Goal: Task Accomplishment & Management: Complete application form

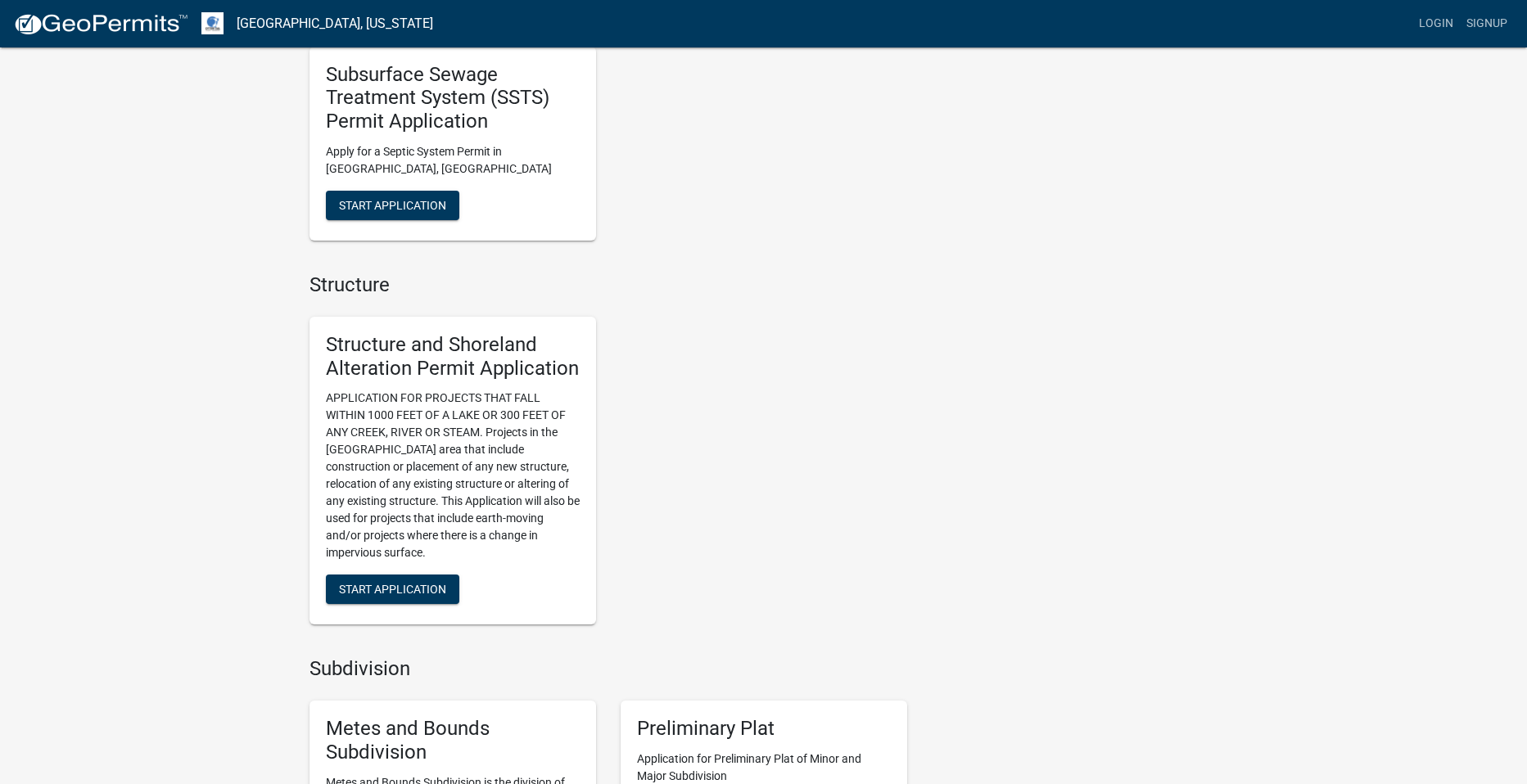
scroll to position [901, 0]
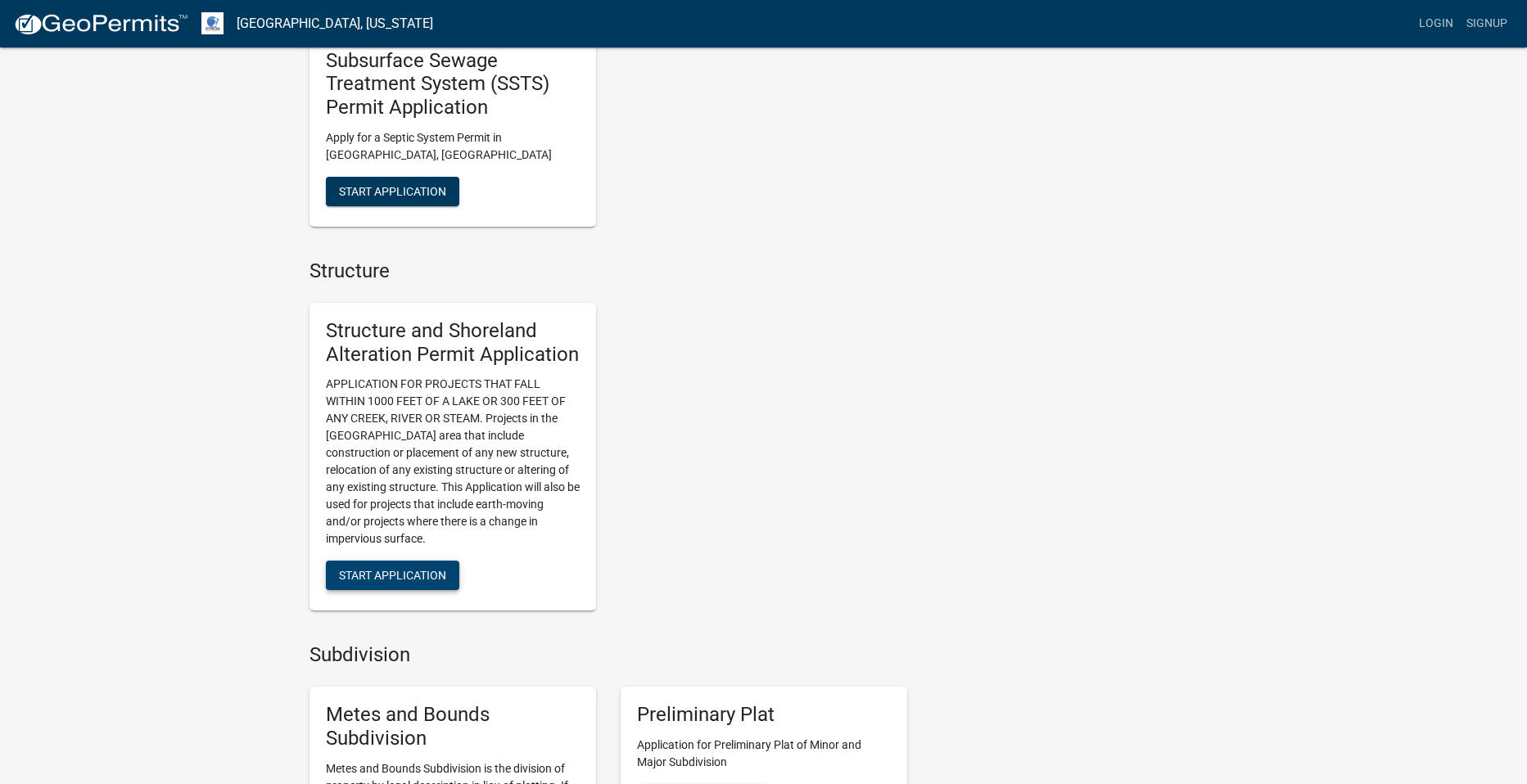
click at [407, 573] on span "Start Application" at bounding box center [392, 576] width 107 height 13
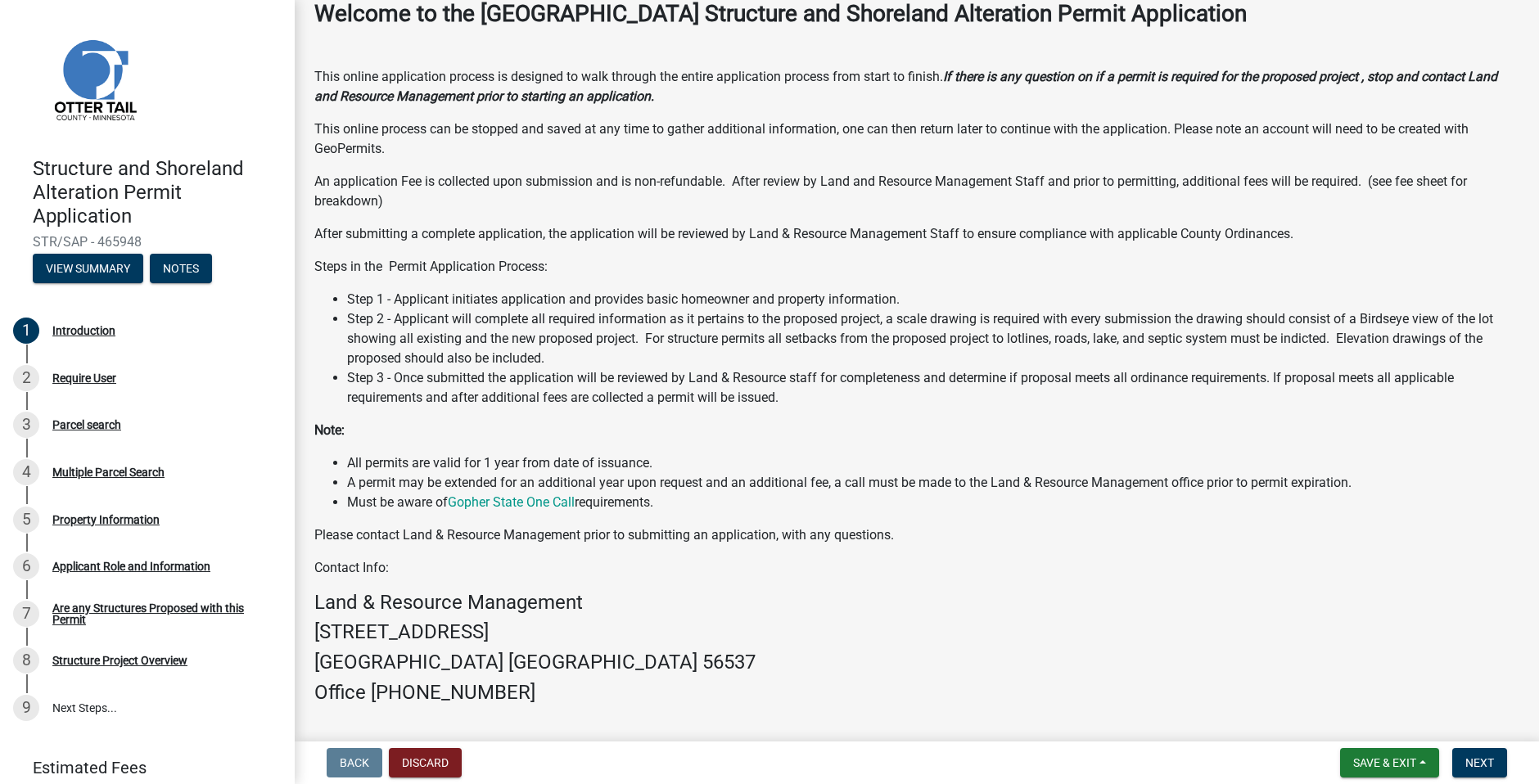
scroll to position [217, 0]
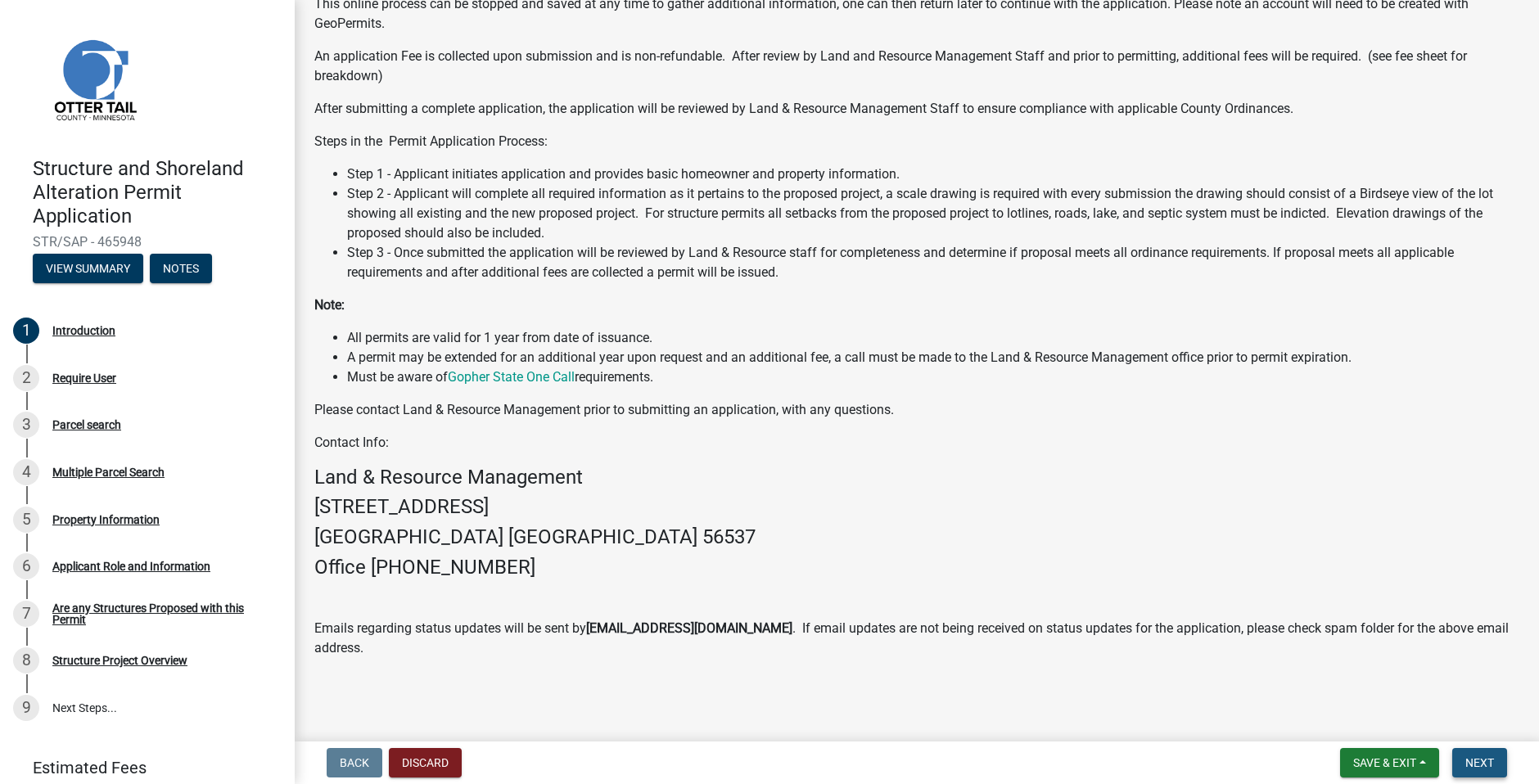
click at [1481, 758] on span "Next" at bounding box center [1480, 763] width 28 height 13
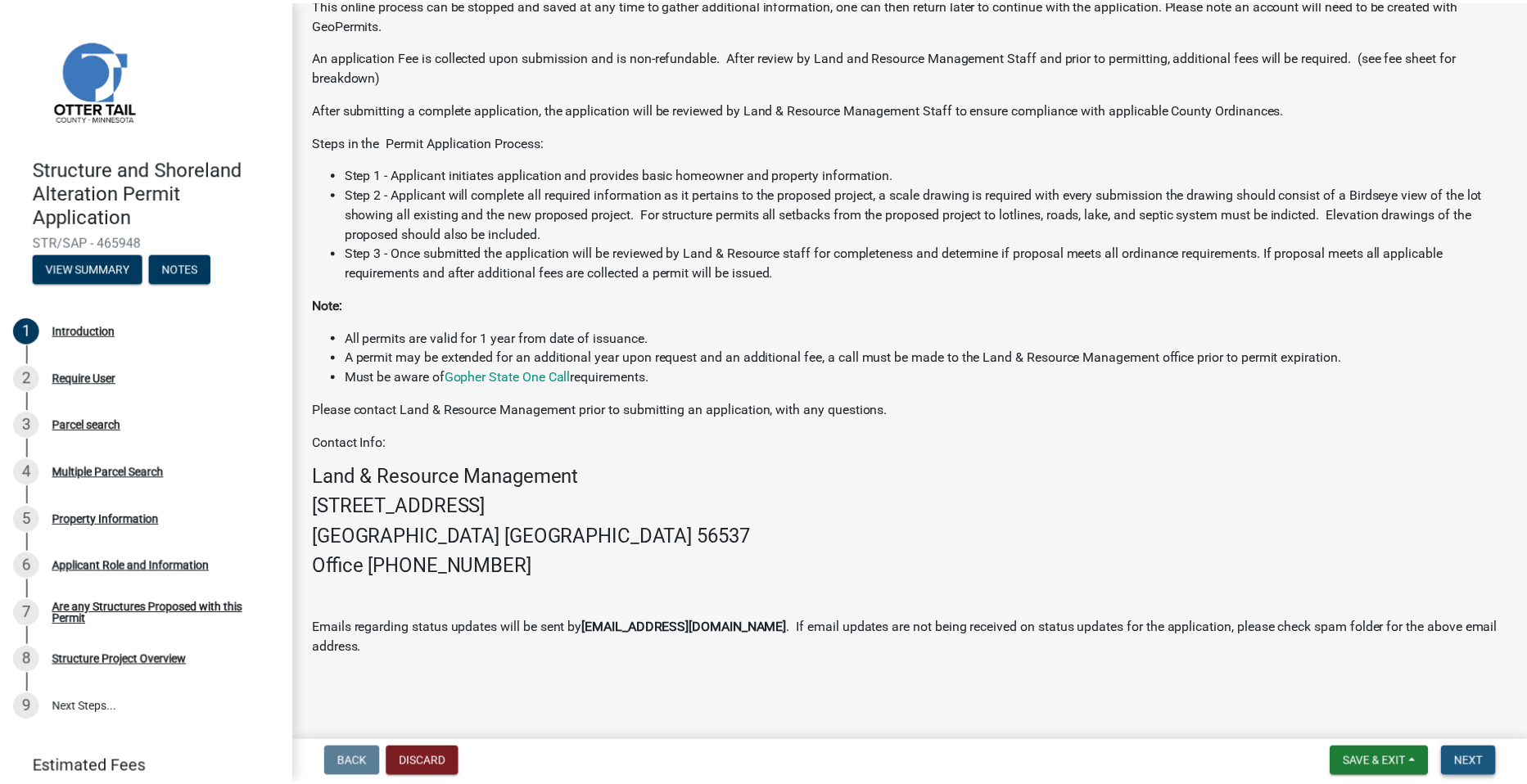
scroll to position [0, 0]
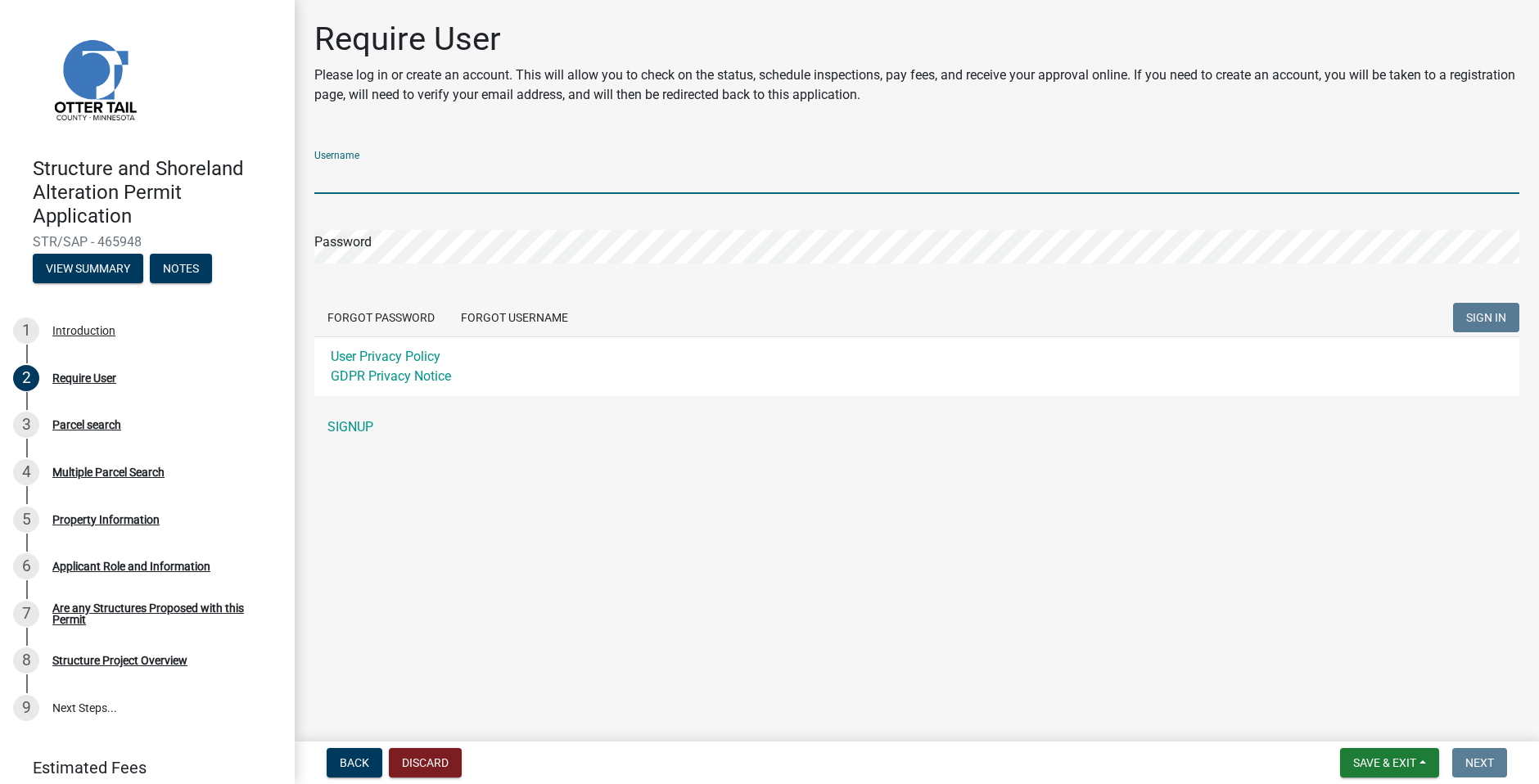
click at [455, 181] on input "Username" at bounding box center [917, 177] width 1205 height 33
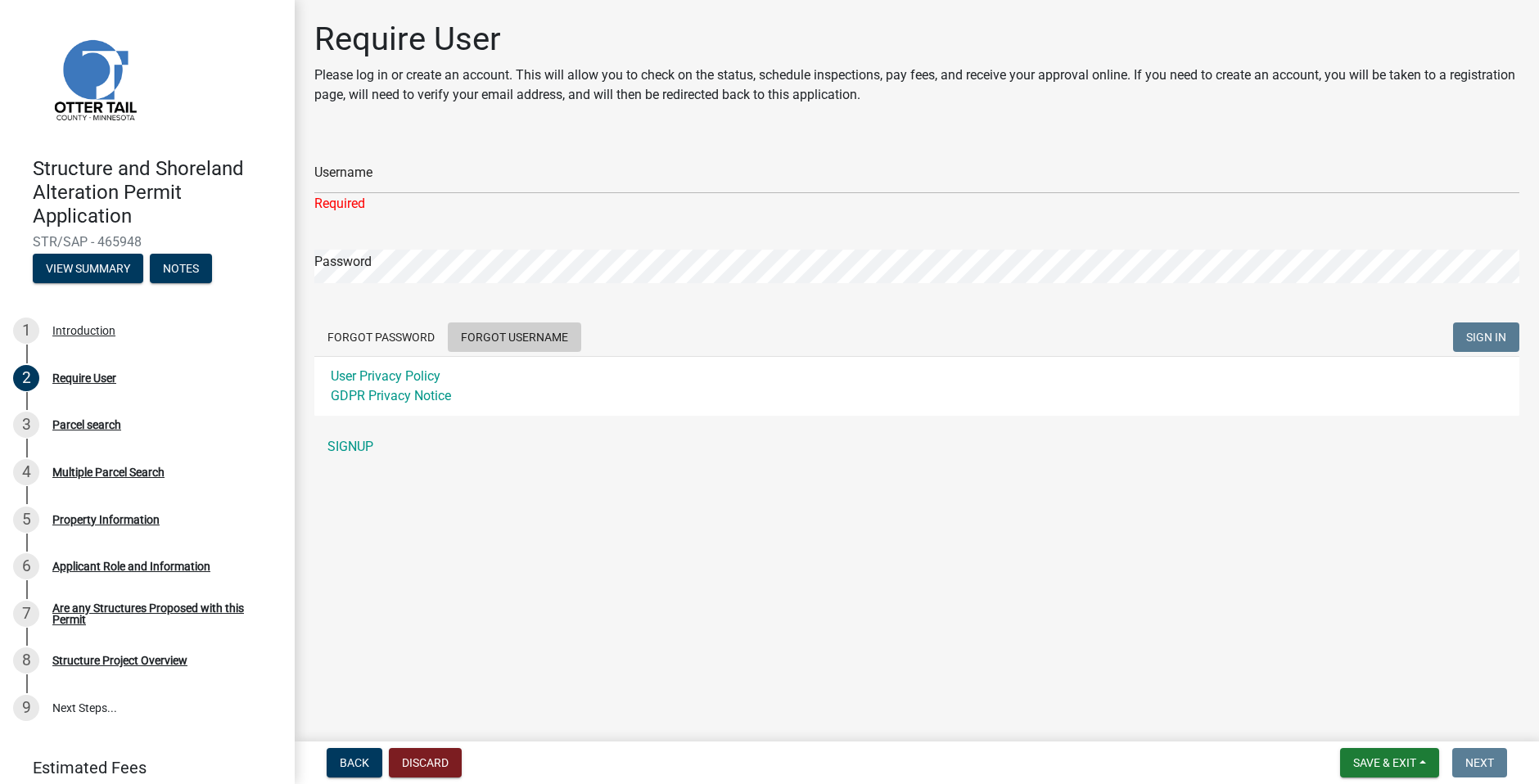
click at [509, 315] on form "Username Required Password Forgot Password Forgot Username SIGN IN User Privacy…" at bounding box center [917, 276] width 1205 height 278
click at [513, 335] on button "Forgot Username" at bounding box center [514, 337] width 133 height 29
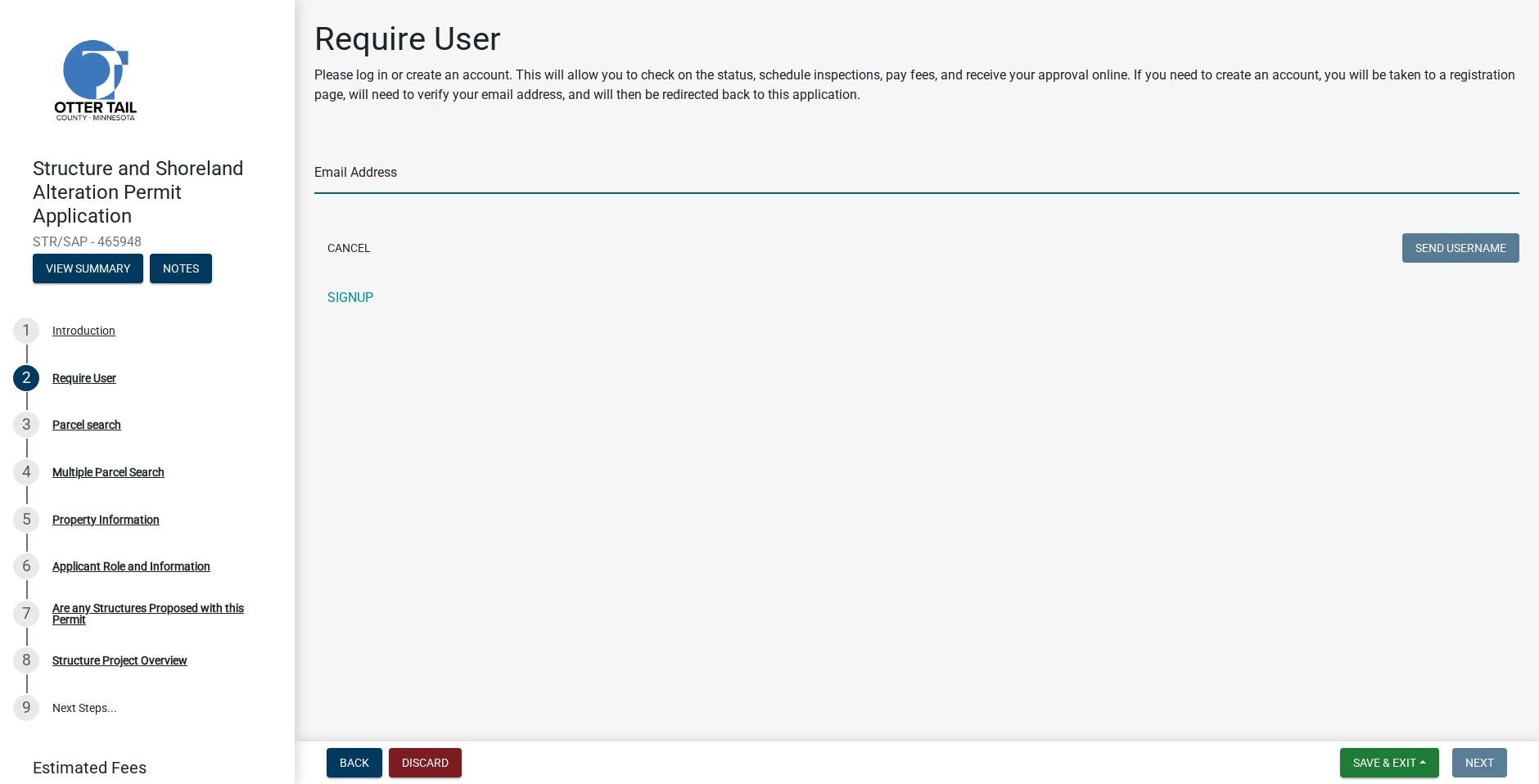
click at [377, 184] on input "Email Address" at bounding box center [917, 177] width 1205 height 33
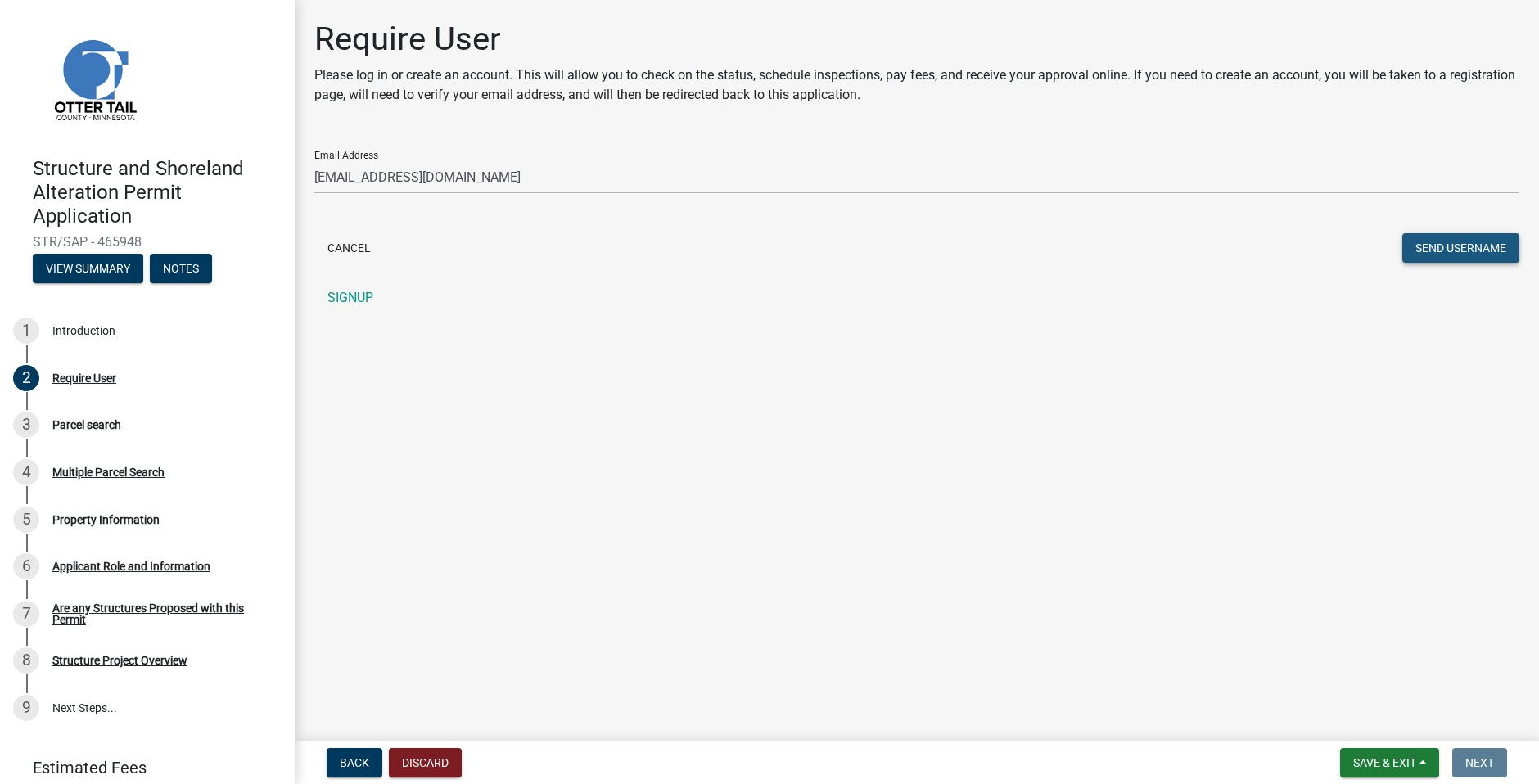
click at [1467, 250] on button "Send Username" at bounding box center [1461, 247] width 117 height 29
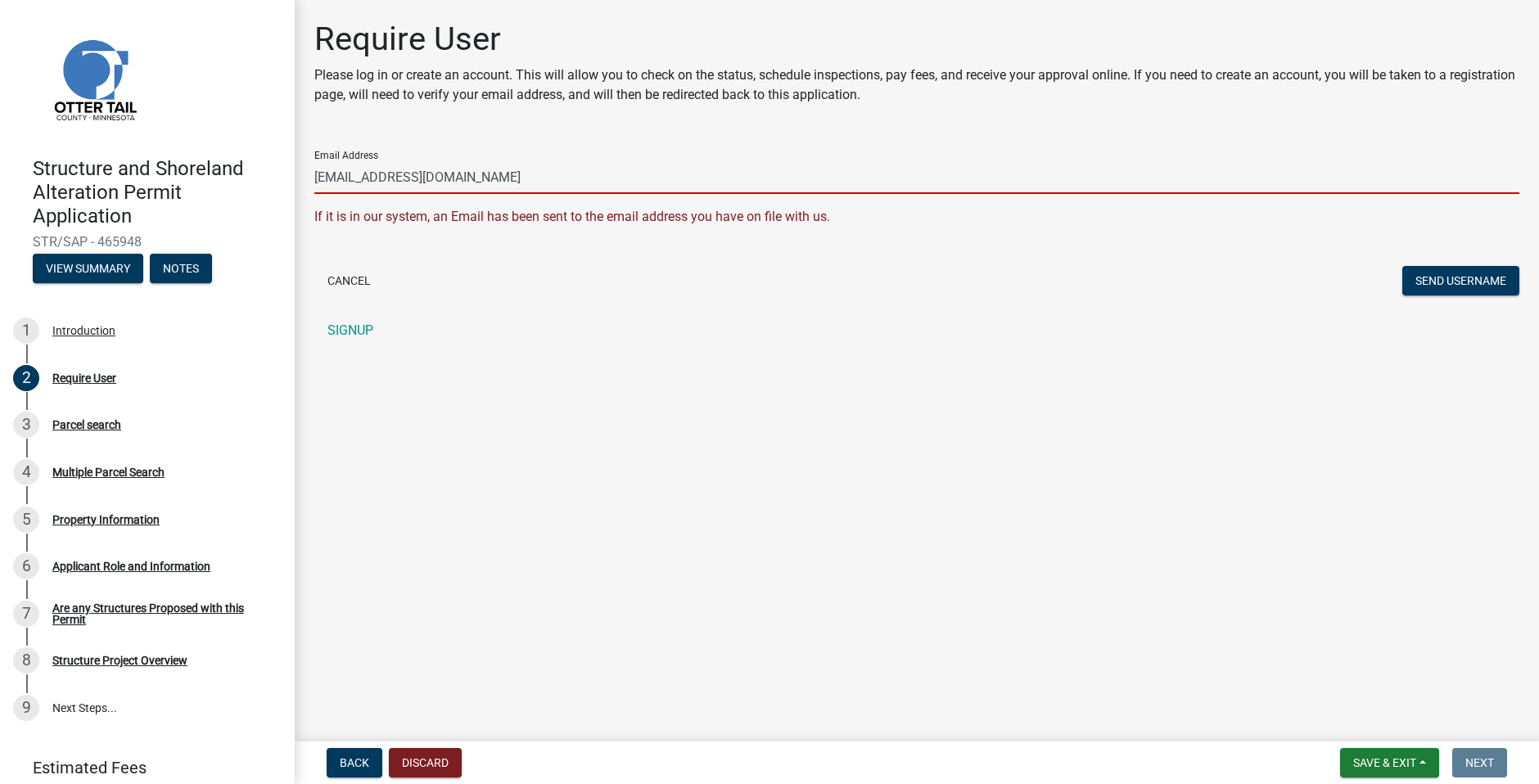
click at [494, 179] on input "jbusching@msn.com" at bounding box center [917, 177] width 1205 height 33
click at [1402, 266] on button "Send Username" at bounding box center [1461, 280] width 117 height 29
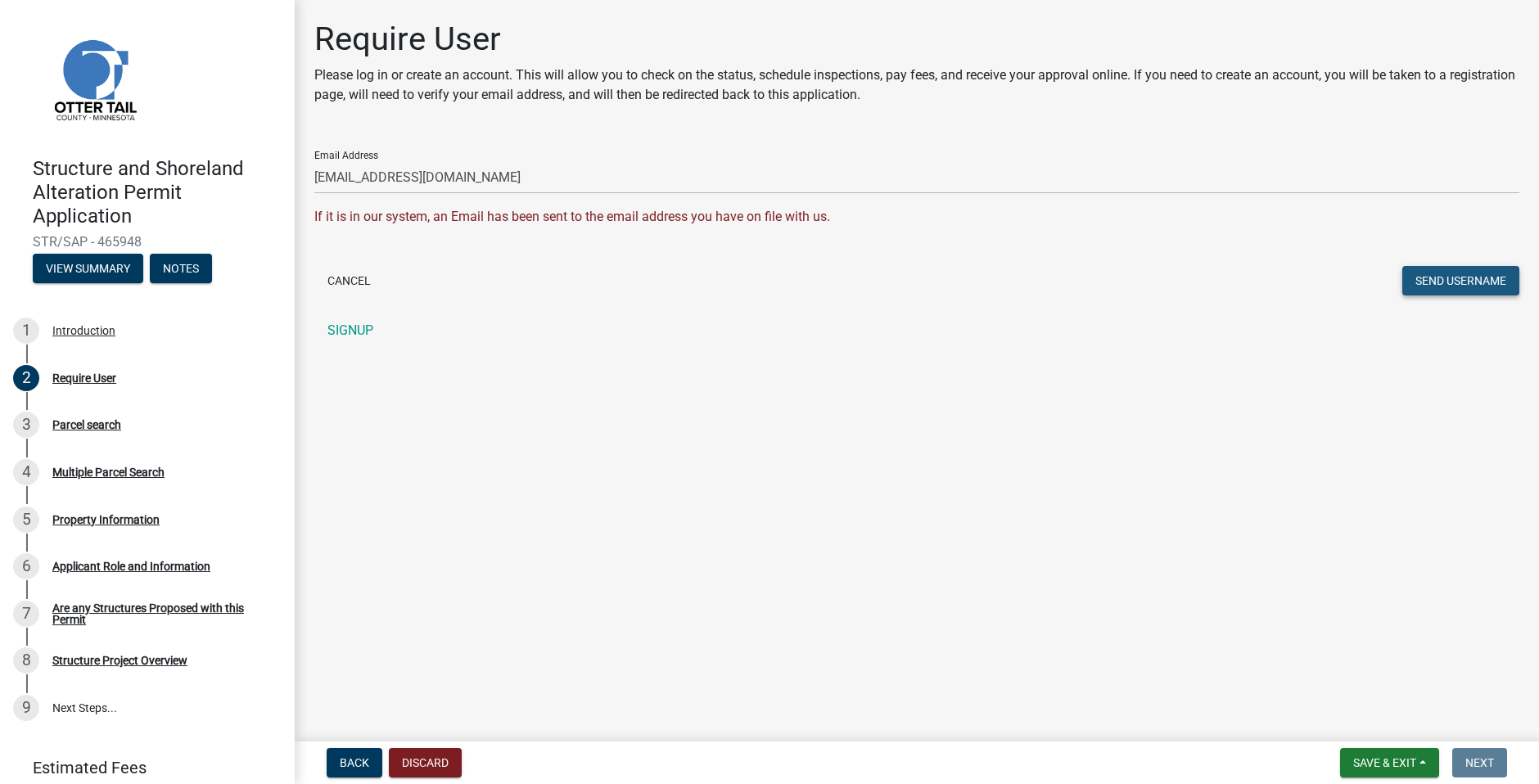
click at [1439, 283] on button "Send Username" at bounding box center [1461, 280] width 117 height 29
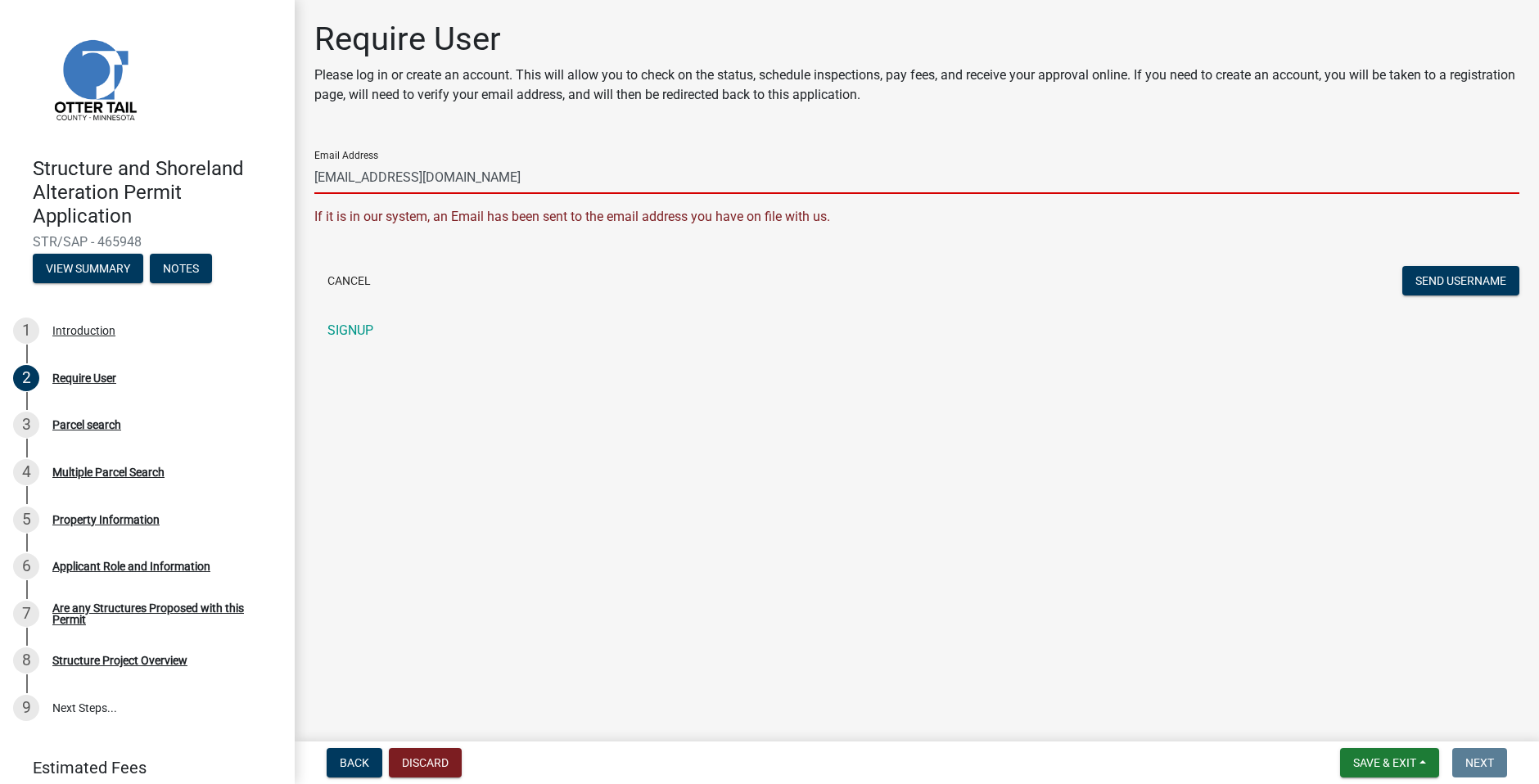
click at [456, 178] on input "jeremybusching@butlermachinery.com" at bounding box center [917, 177] width 1205 height 33
type input "[EMAIL_ADDRESS][DOMAIN_NAME]"
click at [1402, 266] on button "Send Username" at bounding box center [1461, 280] width 117 height 29
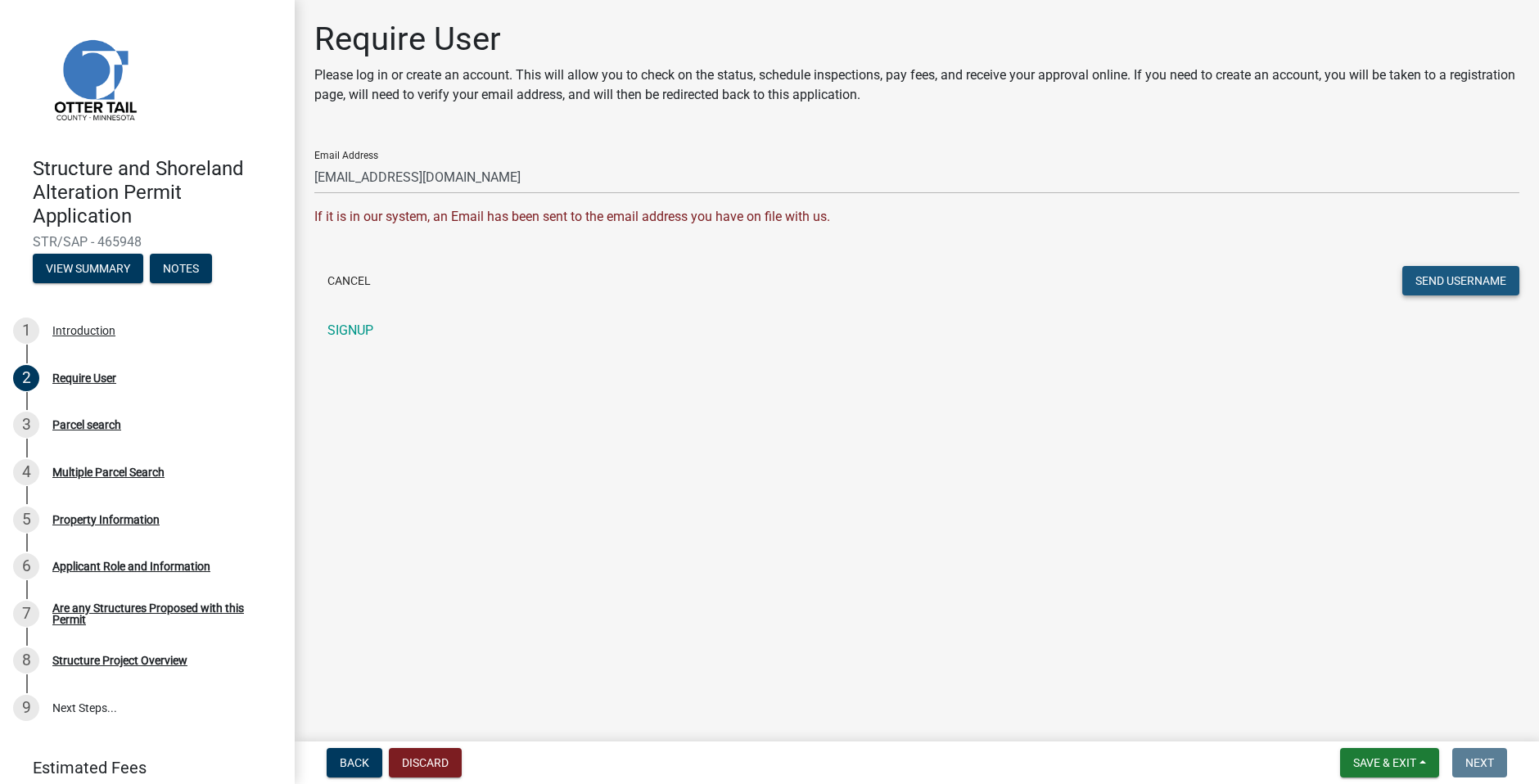
click at [1438, 290] on button "Send Username" at bounding box center [1461, 280] width 117 height 29
click at [347, 325] on link "SIGNUP" at bounding box center [917, 330] width 1205 height 32
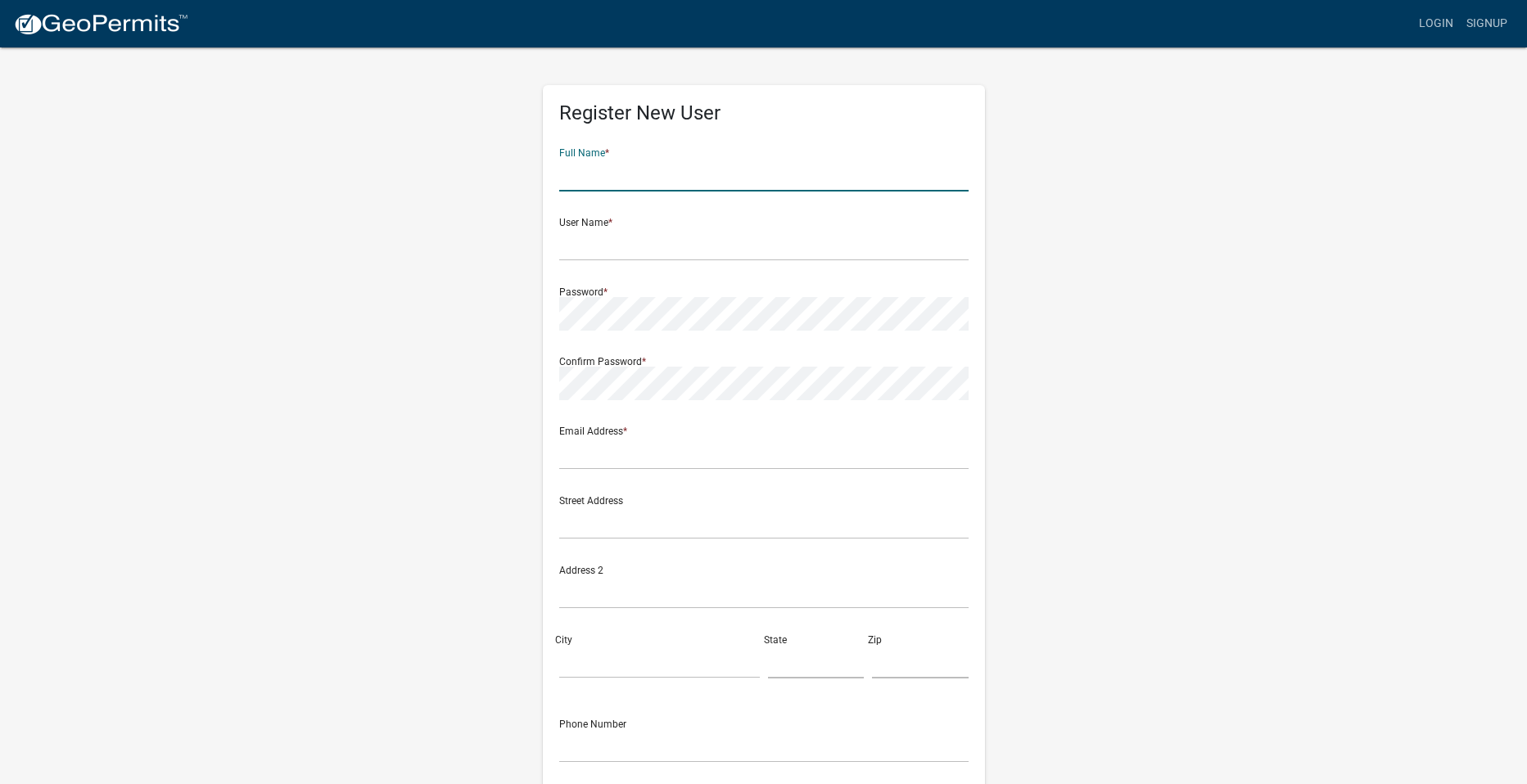
click at [636, 175] on input "text" at bounding box center [764, 175] width 410 height 33
click at [636, 175] on input "[PERSON_NAME]" at bounding box center [764, 175] width 410 height 33
type input "Jeremy Scott Busching"
click at [621, 242] on input "jbusching" at bounding box center [764, 244] width 410 height 33
type input "jbusching01"
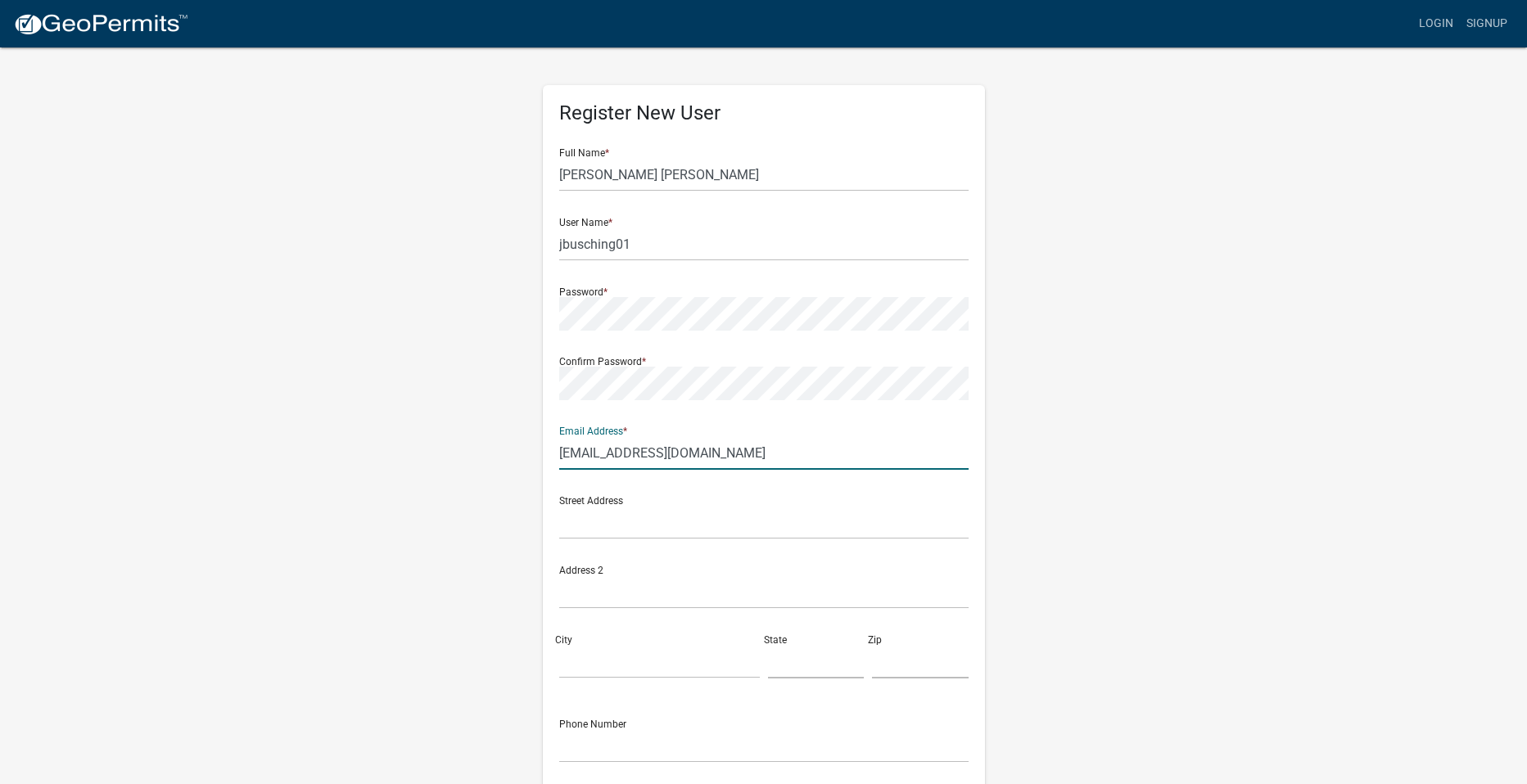
type input "[EMAIL_ADDRESS][DOMAIN_NAME]"
type input "51897 Pinewood Road"
type input "Detroit Lakes"
type input "MN"
type input "56501"
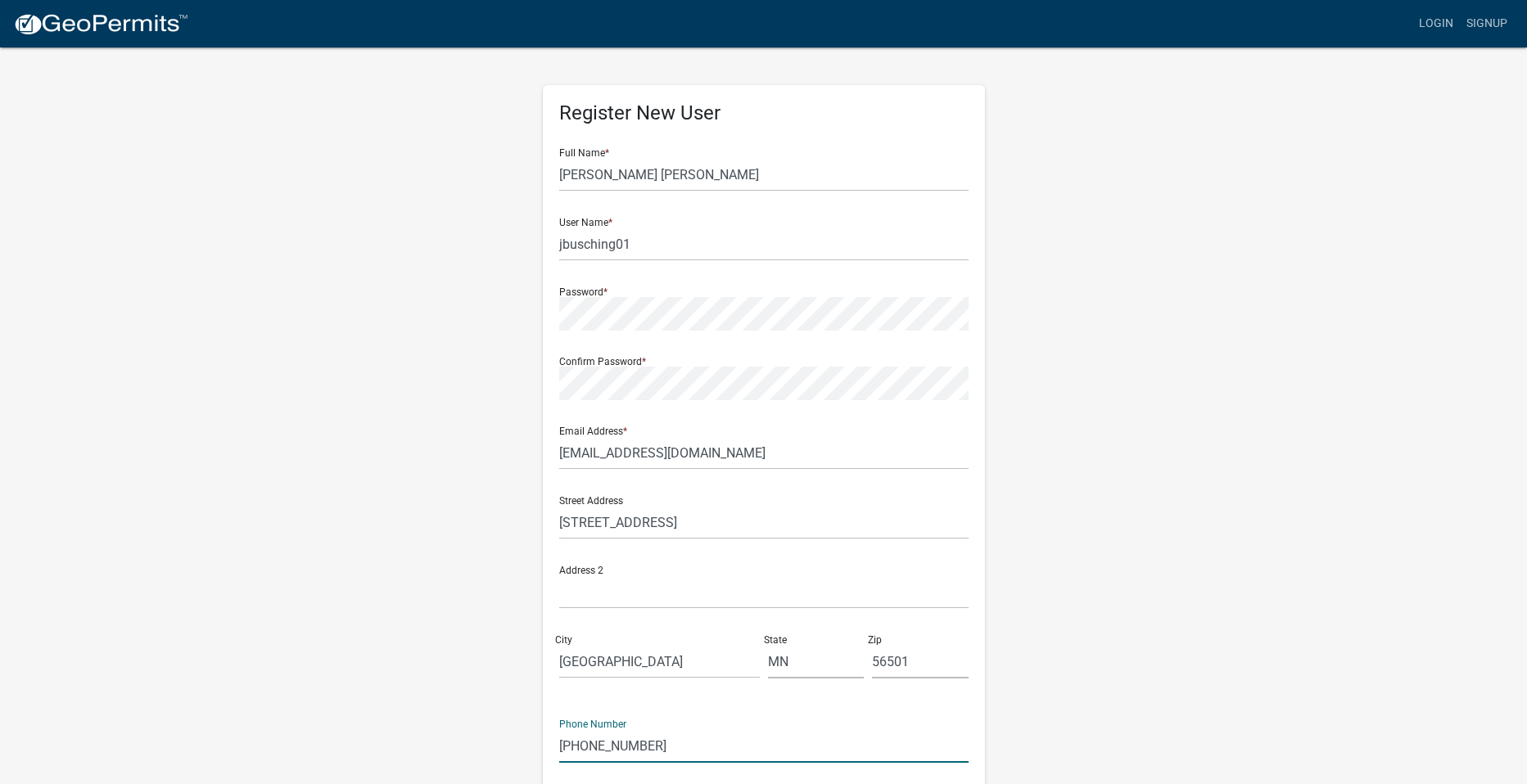
type input "[PHONE_NUMBER]"
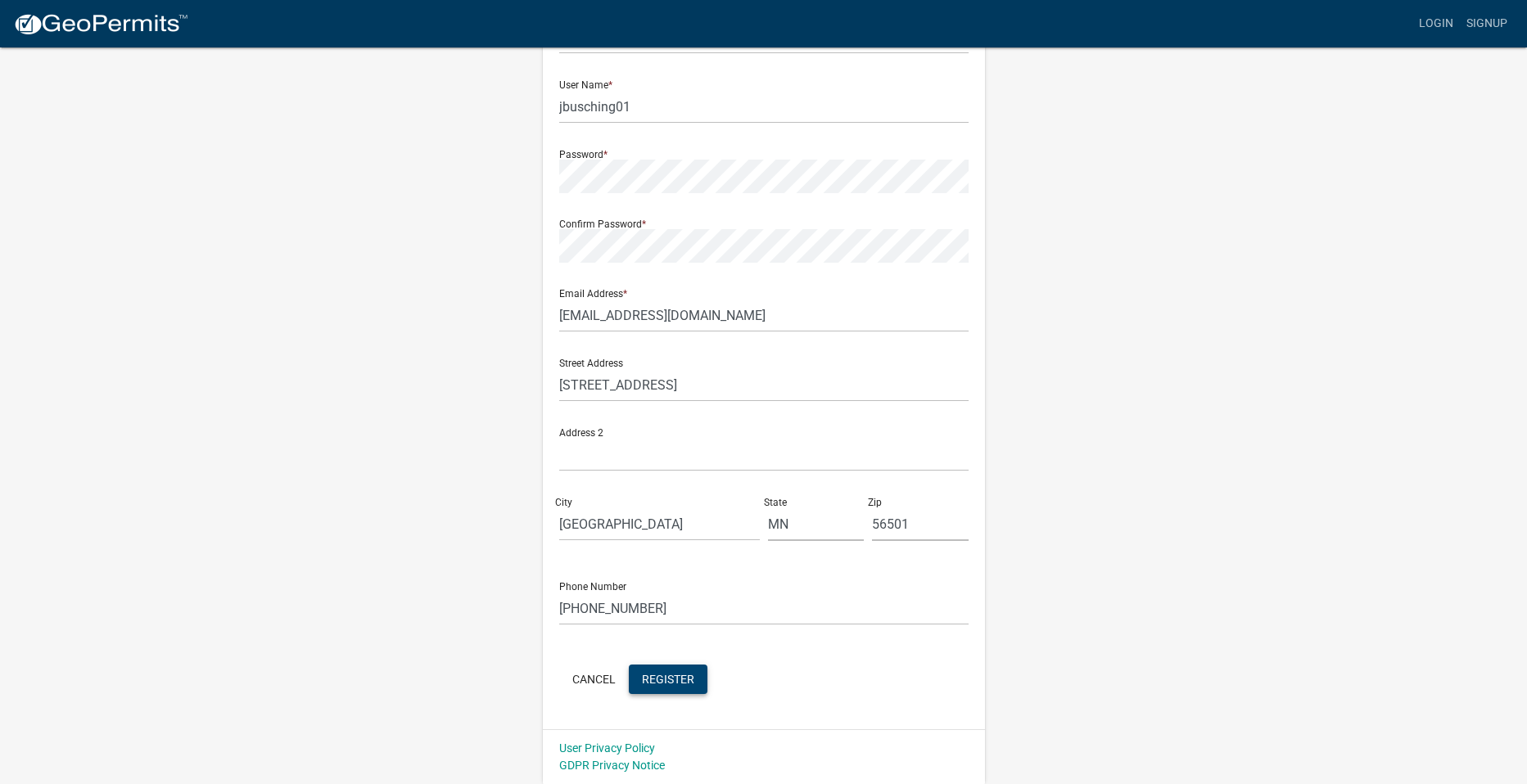
click at [679, 677] on span "Register" at bounding box center [668, 679] width 52 height 13
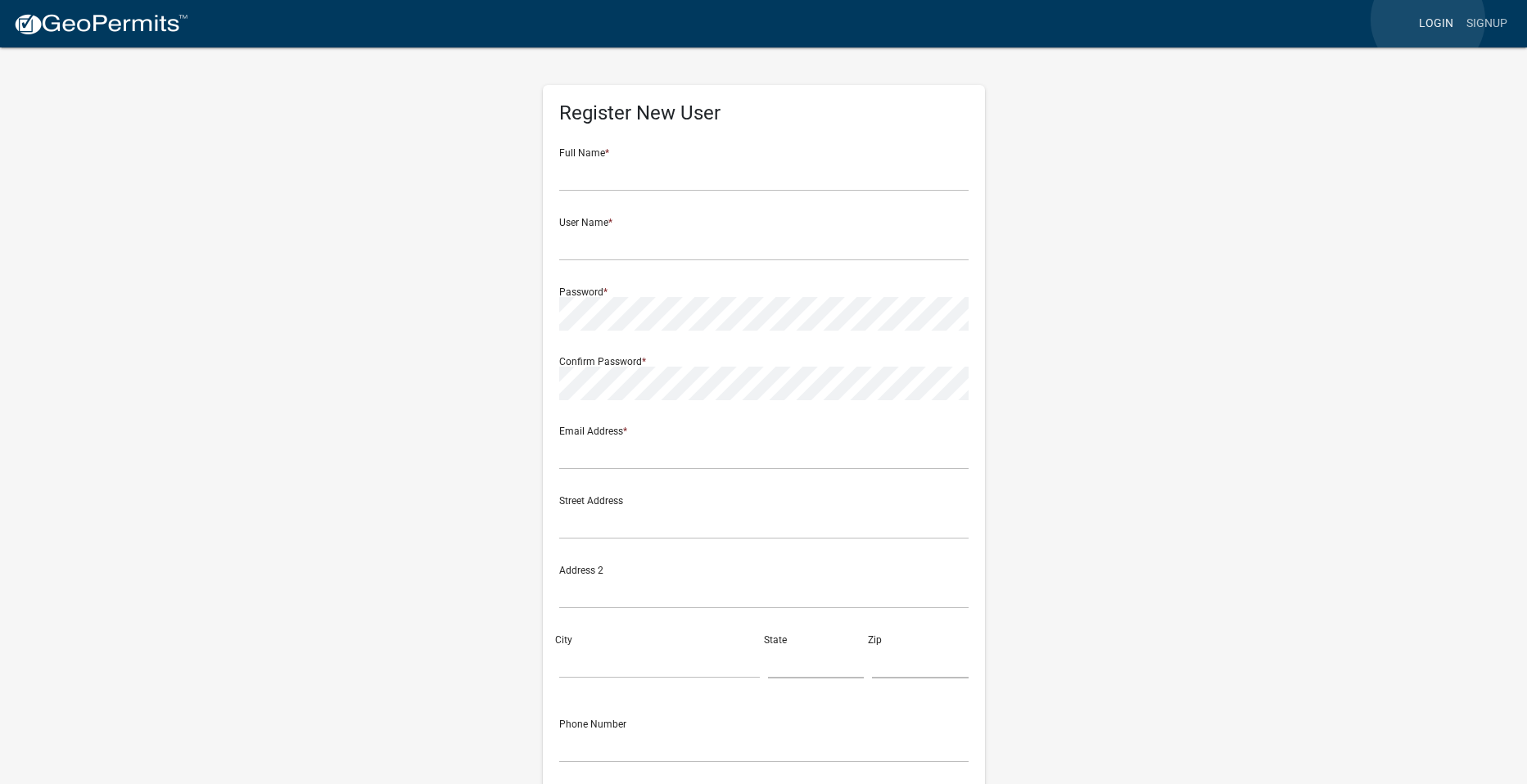
click at [1428, 20] on link "Login" at bounding box center [1436, 23] width 47 height 31
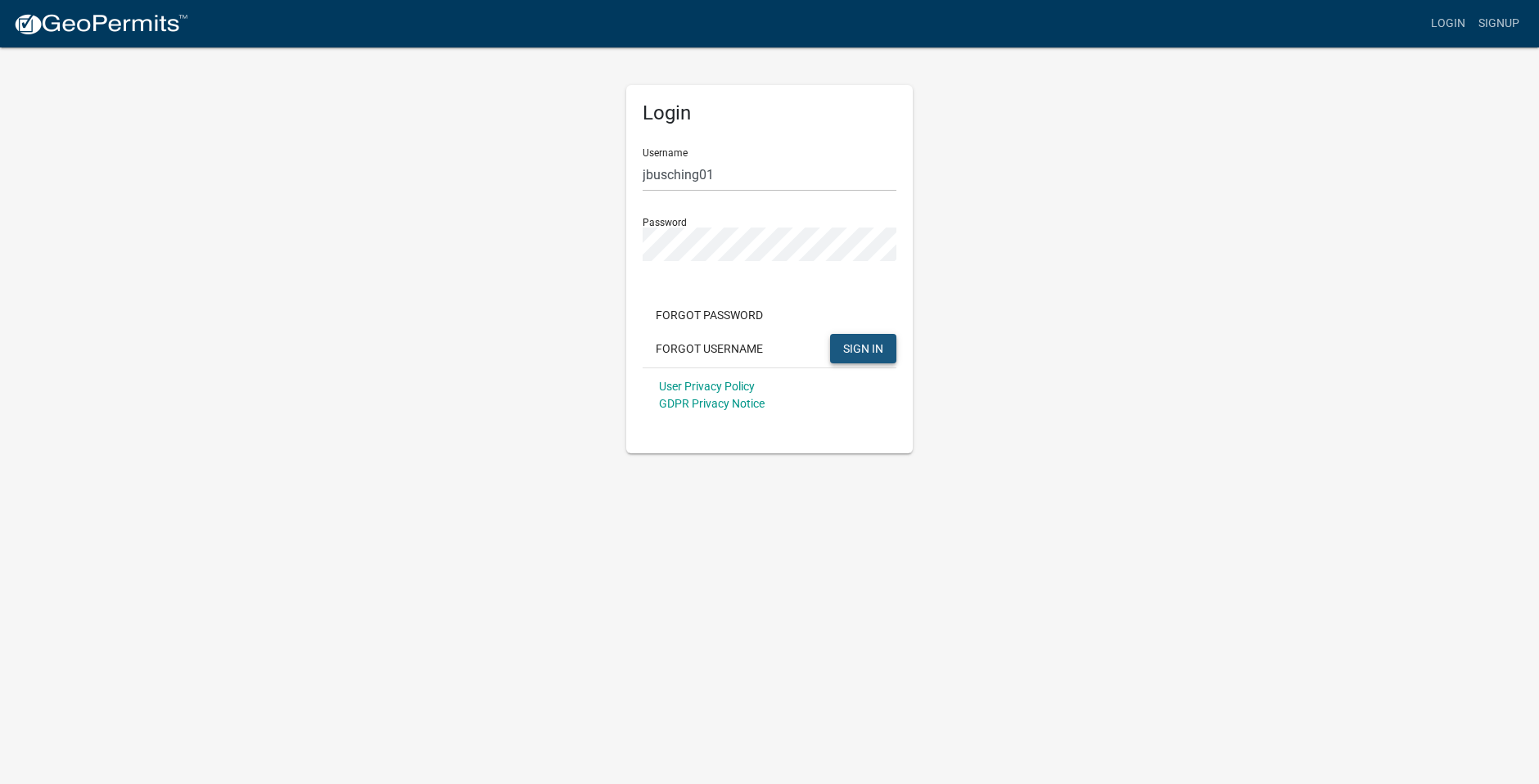
click at [865, 350] on span "SIGN IN" at bounding box center [863, 348] width 40 height 13
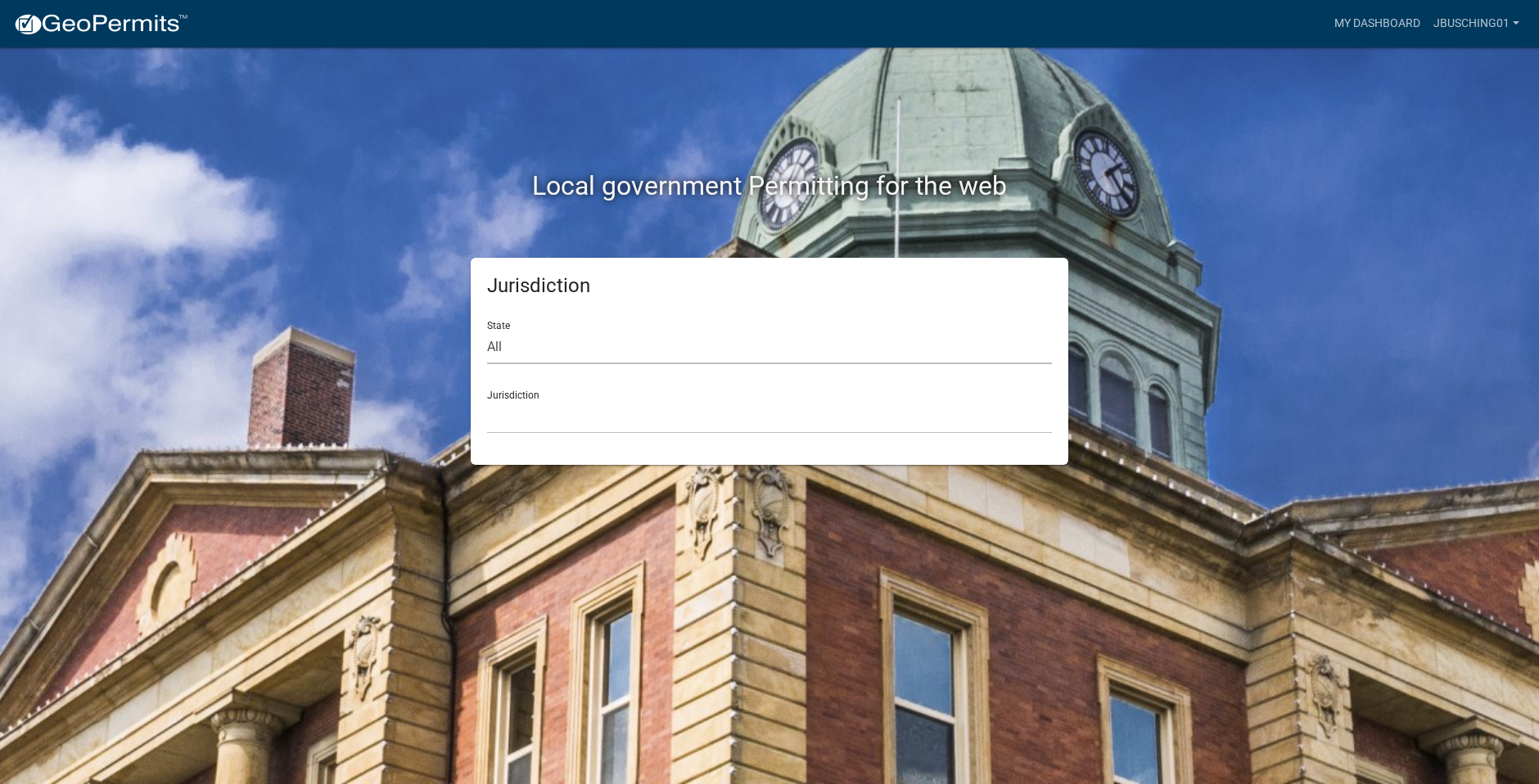
click at [510, 351] on select "All [US_STATE] [US_STATE] [US_STATE] [US_STATE] [US_STATE] [US_STATE] [US_STATE…" at bounding box center [769, 347] width 565 height 33
select select "[US_STATE]"
click at [487, 330] on select "All [US_STATE] [US_STATE] [US_STATE] [US_STATE] [US_STATE] [US_STATE] [US_STATE…" at bounding box center [769, 347] width 565 height 33
click at [539, 414] on select "[GEOGRAPHIC_DATA], [US_STATE] [GEOGRAPHIC_DATA], [US_STATE] [GEOGRAPHIC_DATA], …" at bounding box center [769, 417] width 565 height 33
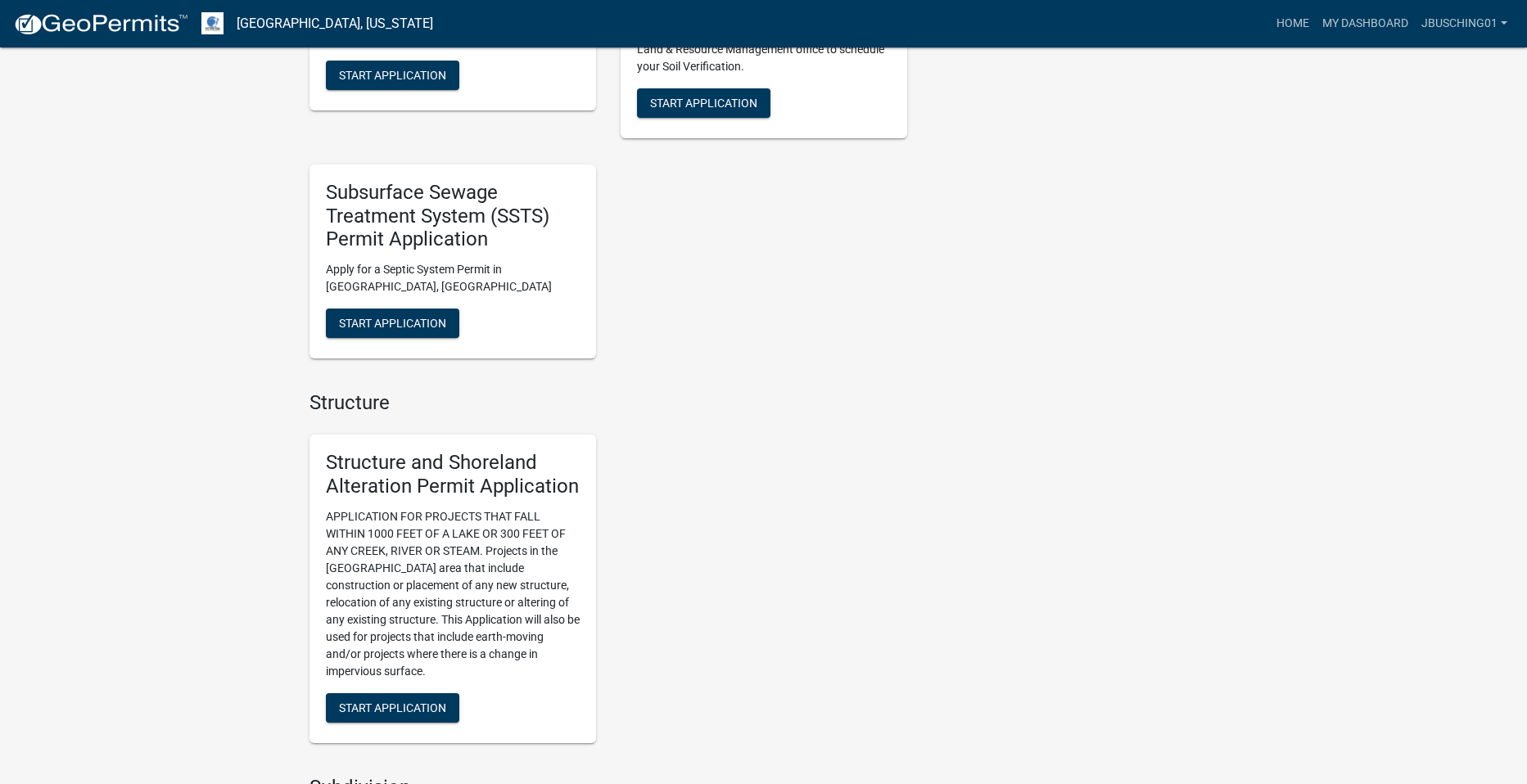
scroll to position [1392, 0]
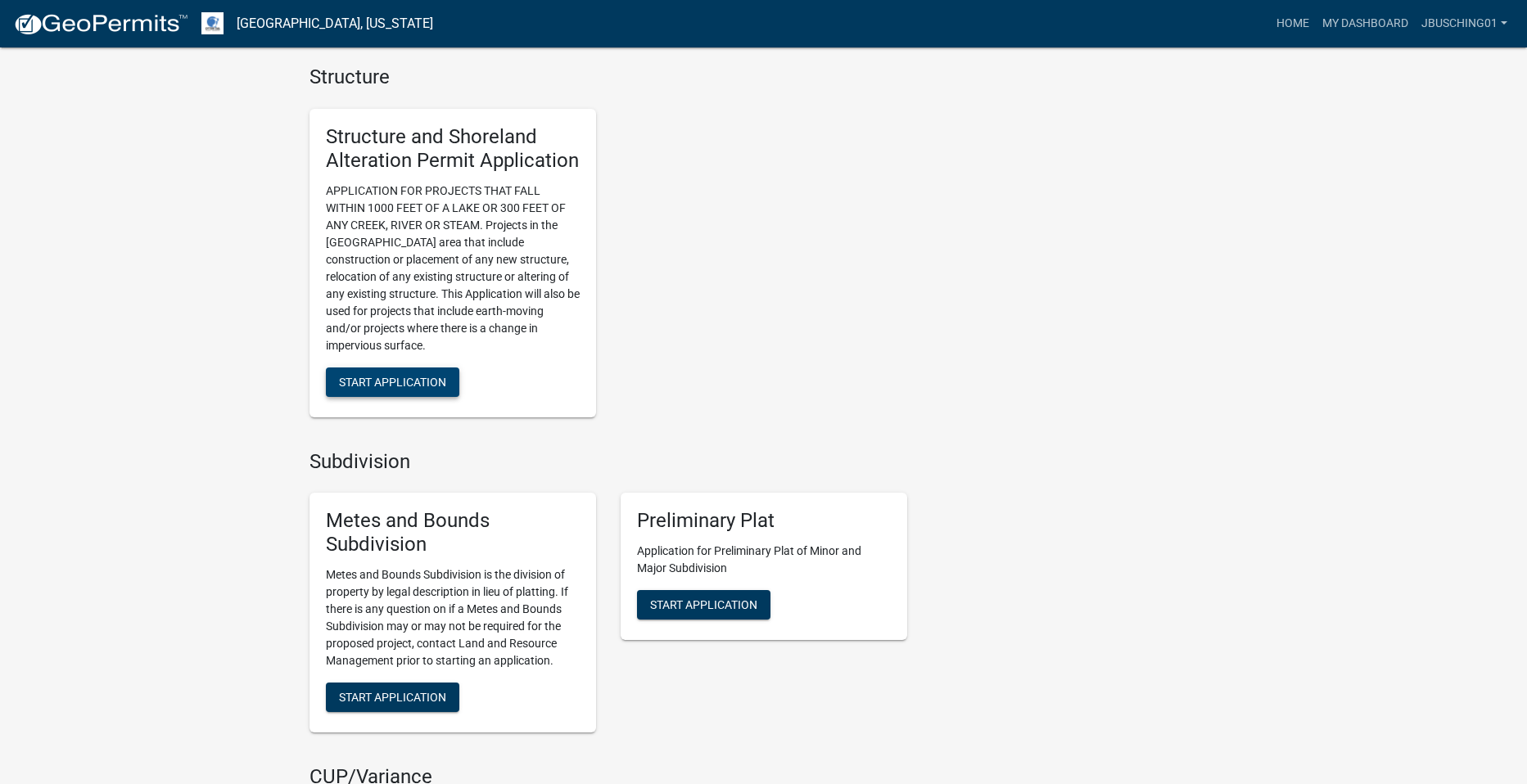
click at [402, 392] on button "Start Application" at bounding box center [392, 382] width 133 height 29
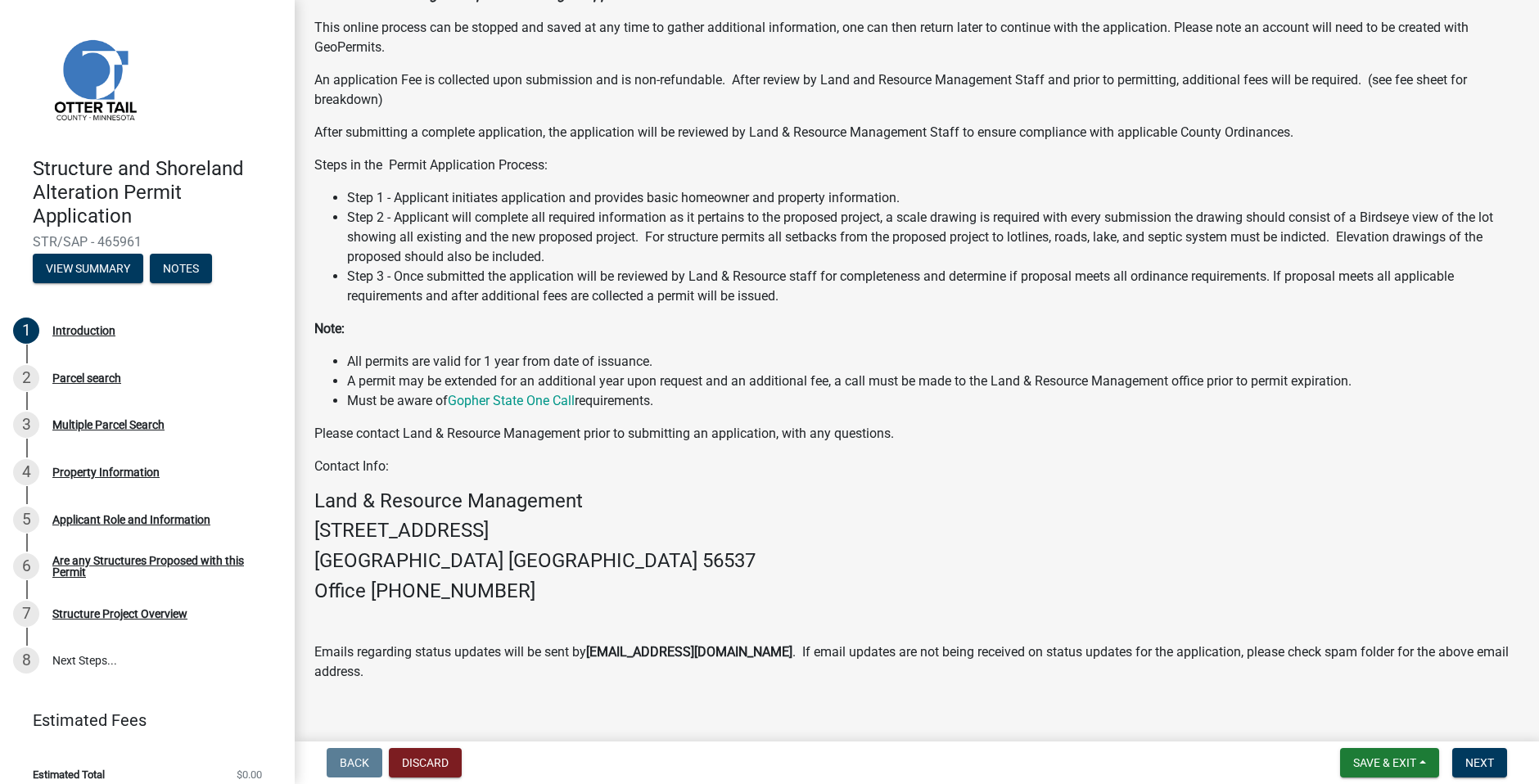
scroll to position [217, 0]
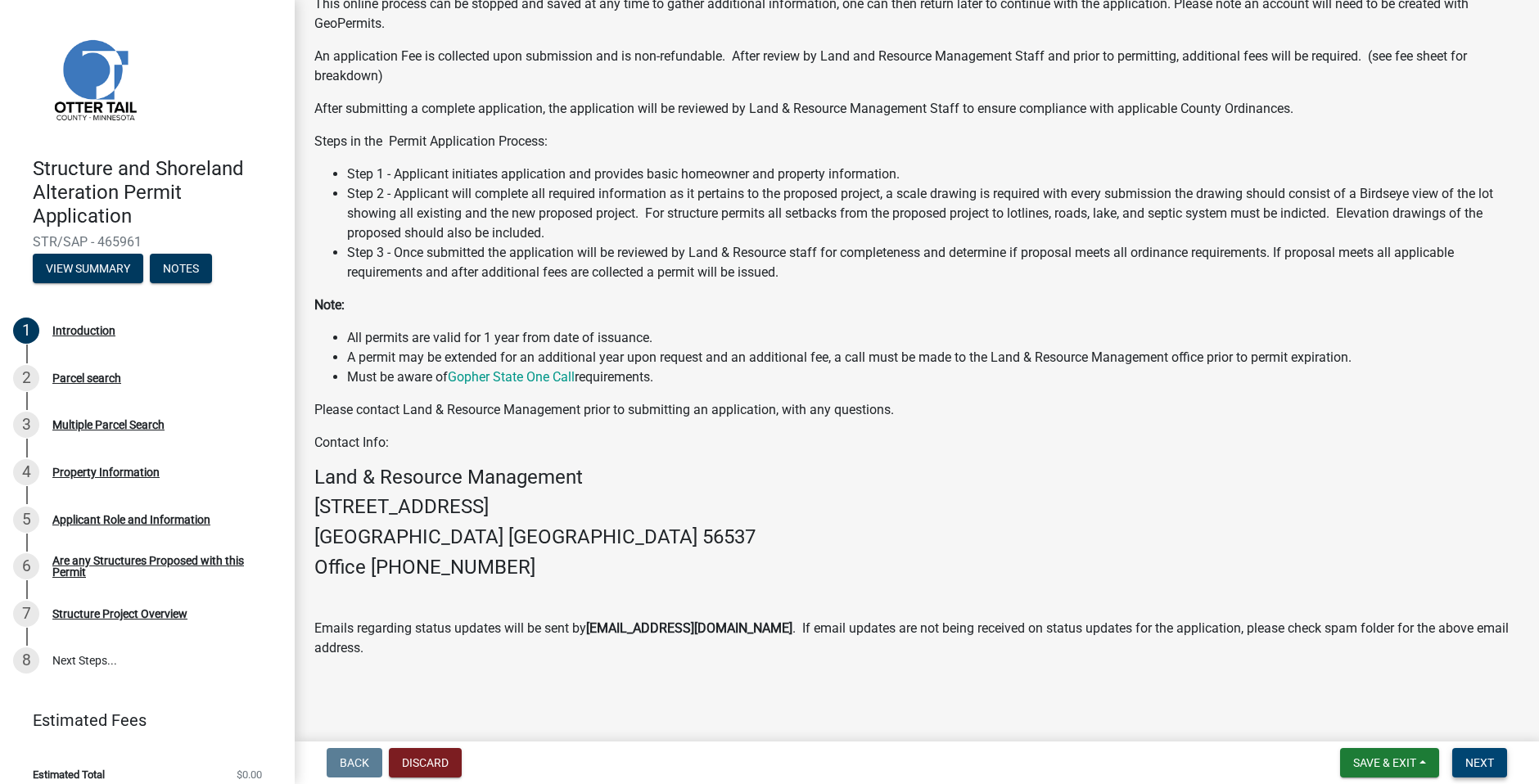
click at [1482, 760] on span "Next" at bounding box center [1480, 763] width 28 height 13
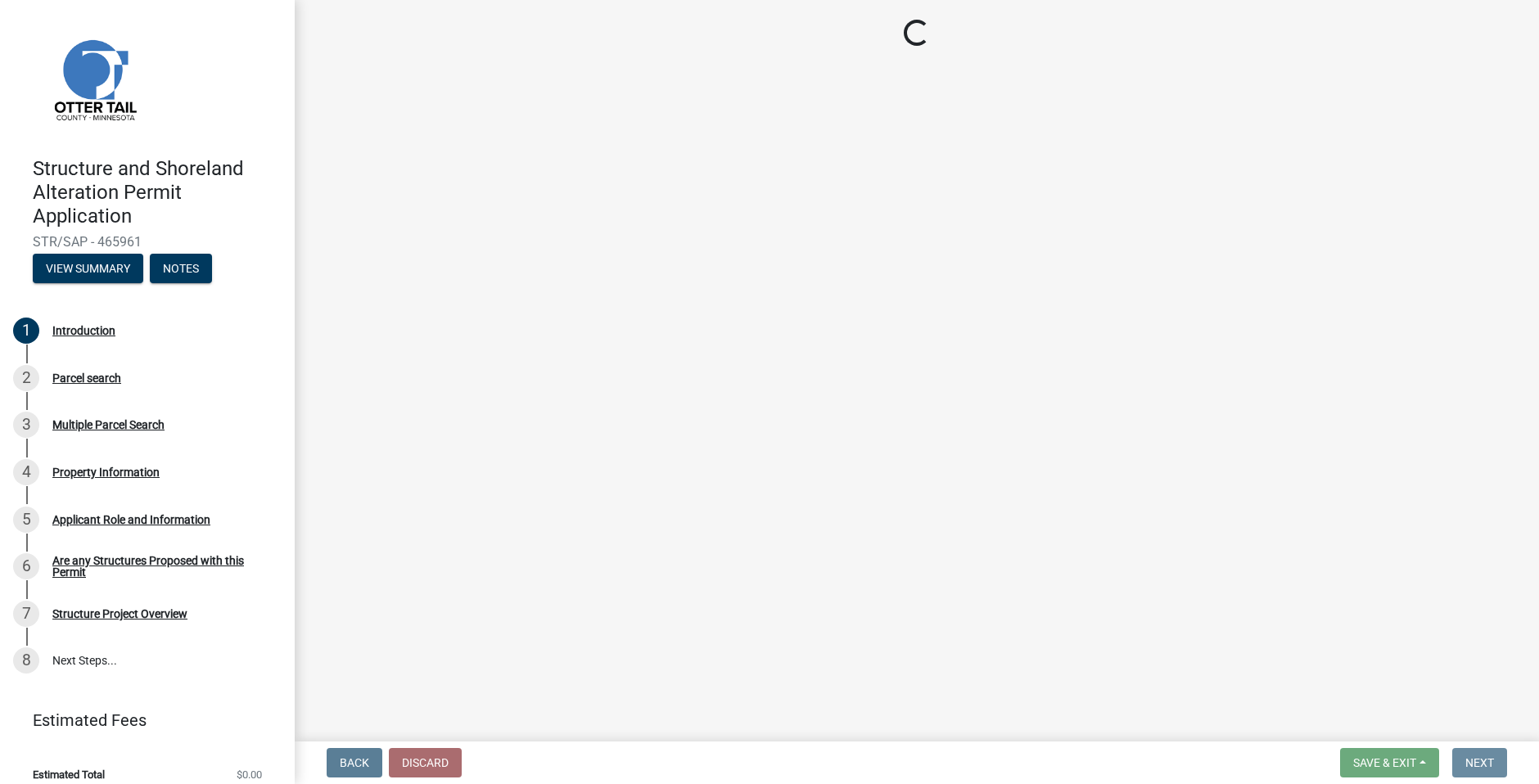
scroll to position [0, 0]
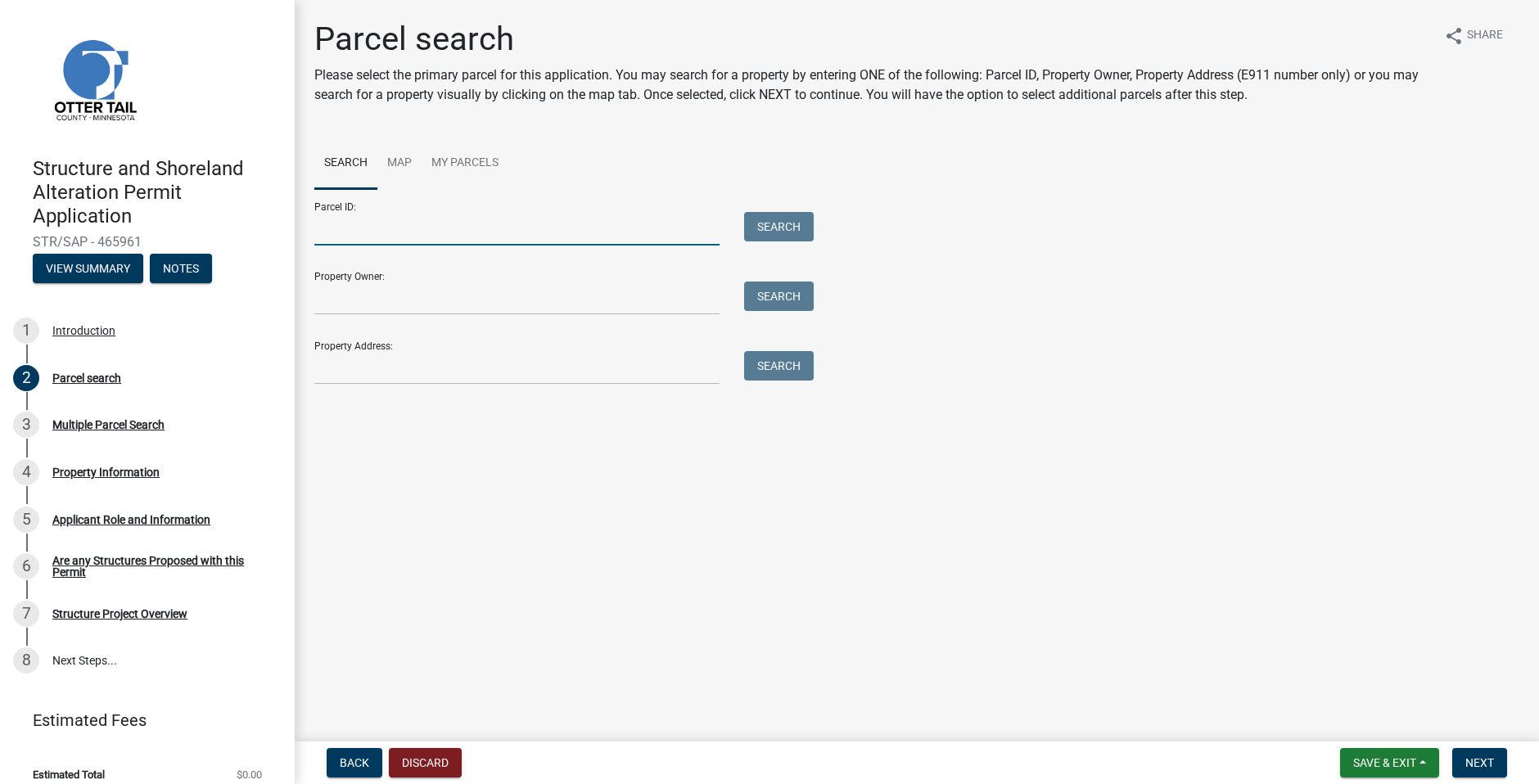
click at [429, 225] on input "Parcel ID:" at bounding box center [517, 229] width 405 height 33
click at [399, 161] on link "Map" at bounding box center [399, 163] width 44 height 52
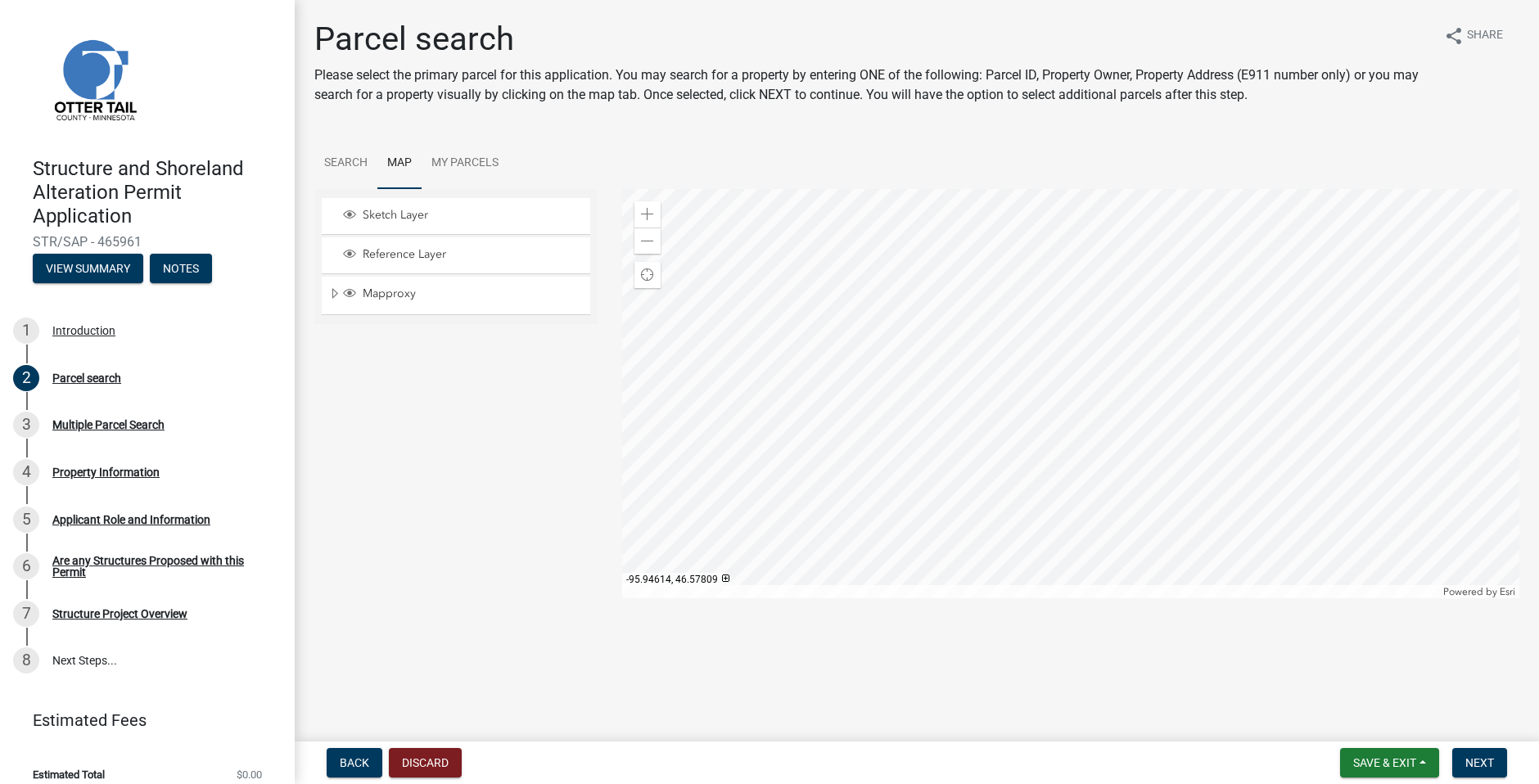
click at [990, 449] on div at bounding box center [1071, 394] width 898 height 409
click at [989, 375] on div at bounding box center [1071, 394] width 898 height 409
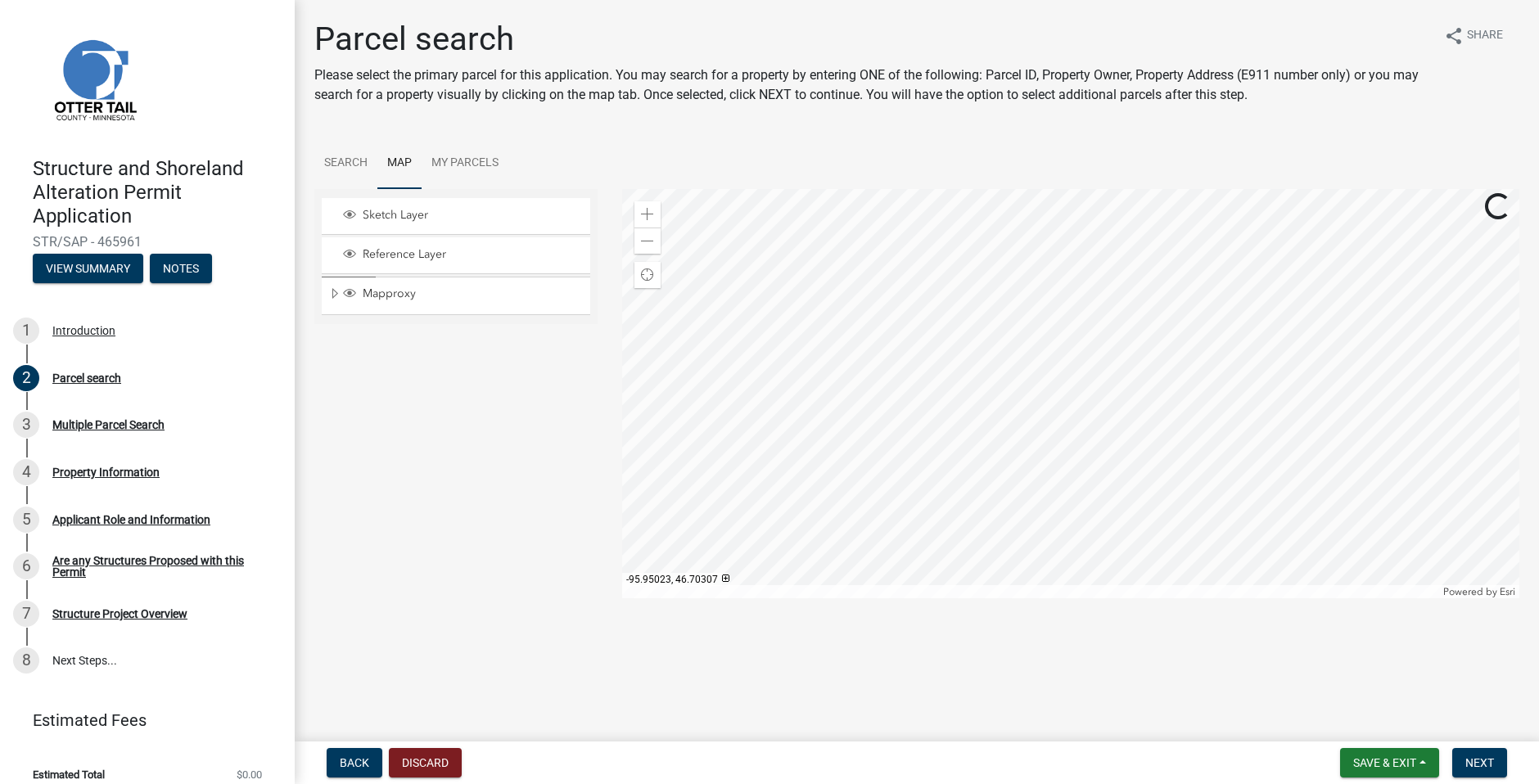
click at [989, 375] on div at bounding box center [1071, 394] width 898 height 409
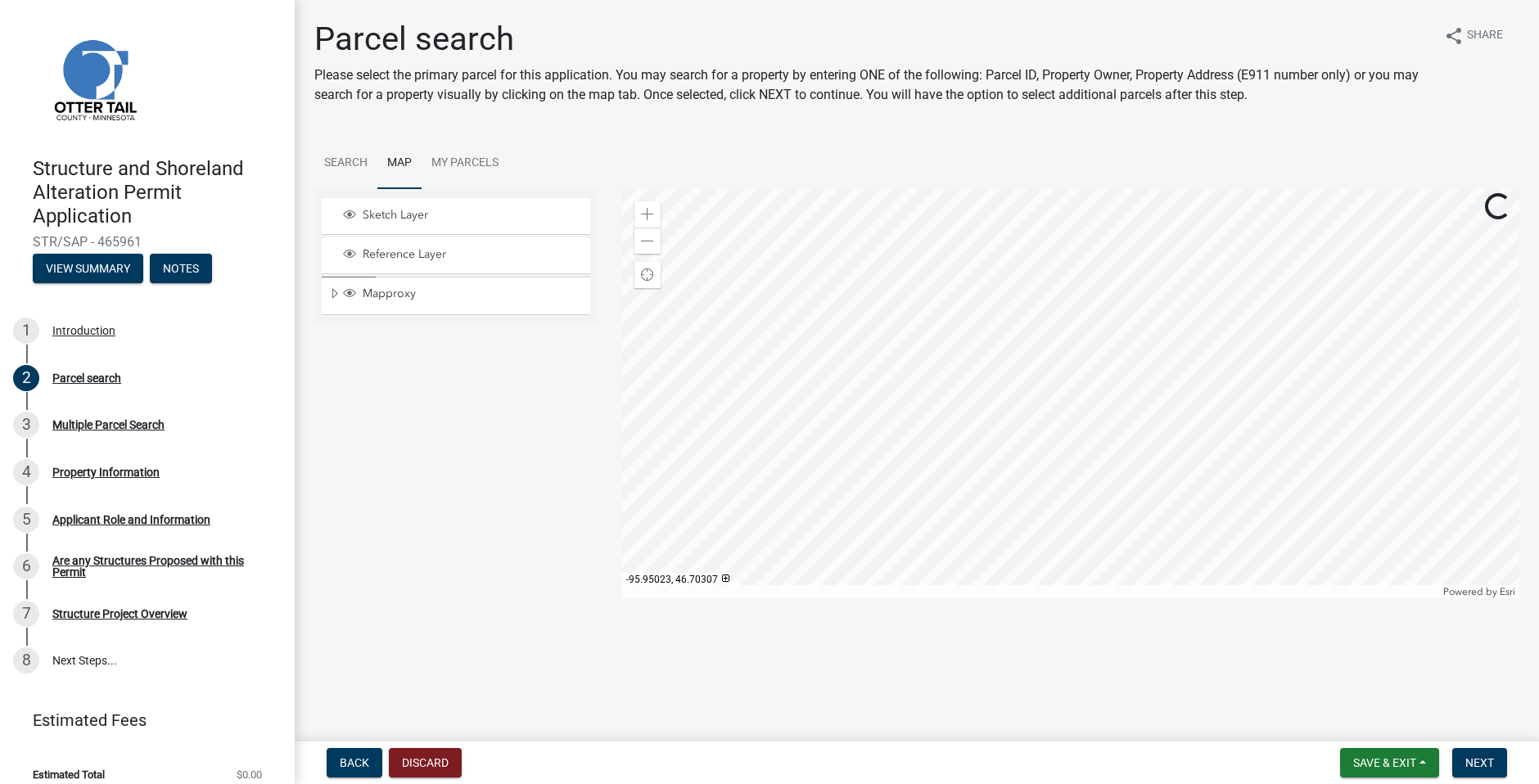
click at [989, 375] on div at bounding box center [1071, 394] width 898 height 409
click at [959, 504] on div at bounding box center [1071, 394] width 898 height 409
click at [978, 421] on div at bounding box center [1071, 394] width 898 height 409
click at [962, 419] on div at bounding box center [1071, 394] width 898 height 409
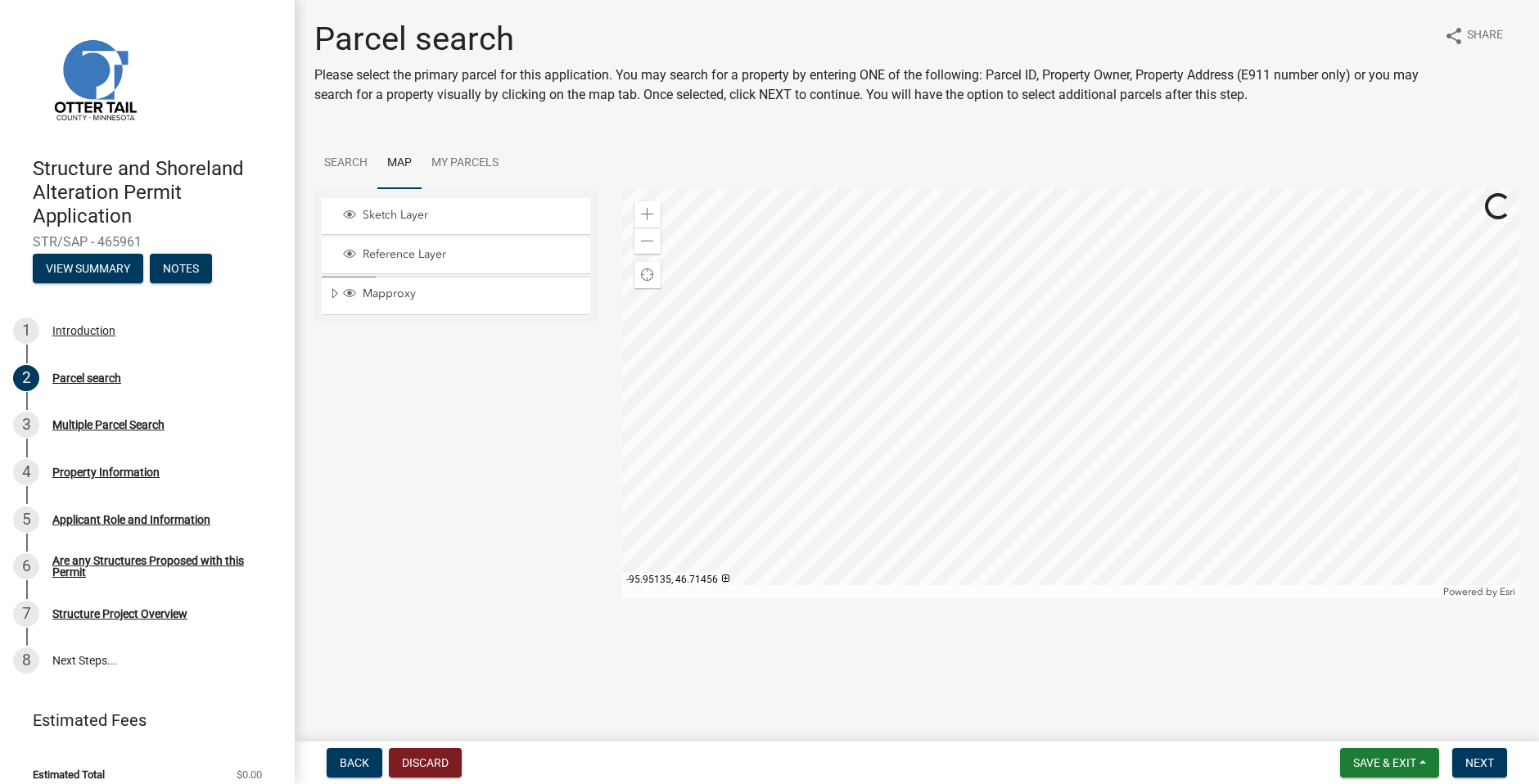
click at [943, 363] on div at bounding box center [1071, 394] width 898 height 409
click at [946, 315] on div at bounding box center [1071, 394] width 898 height 409
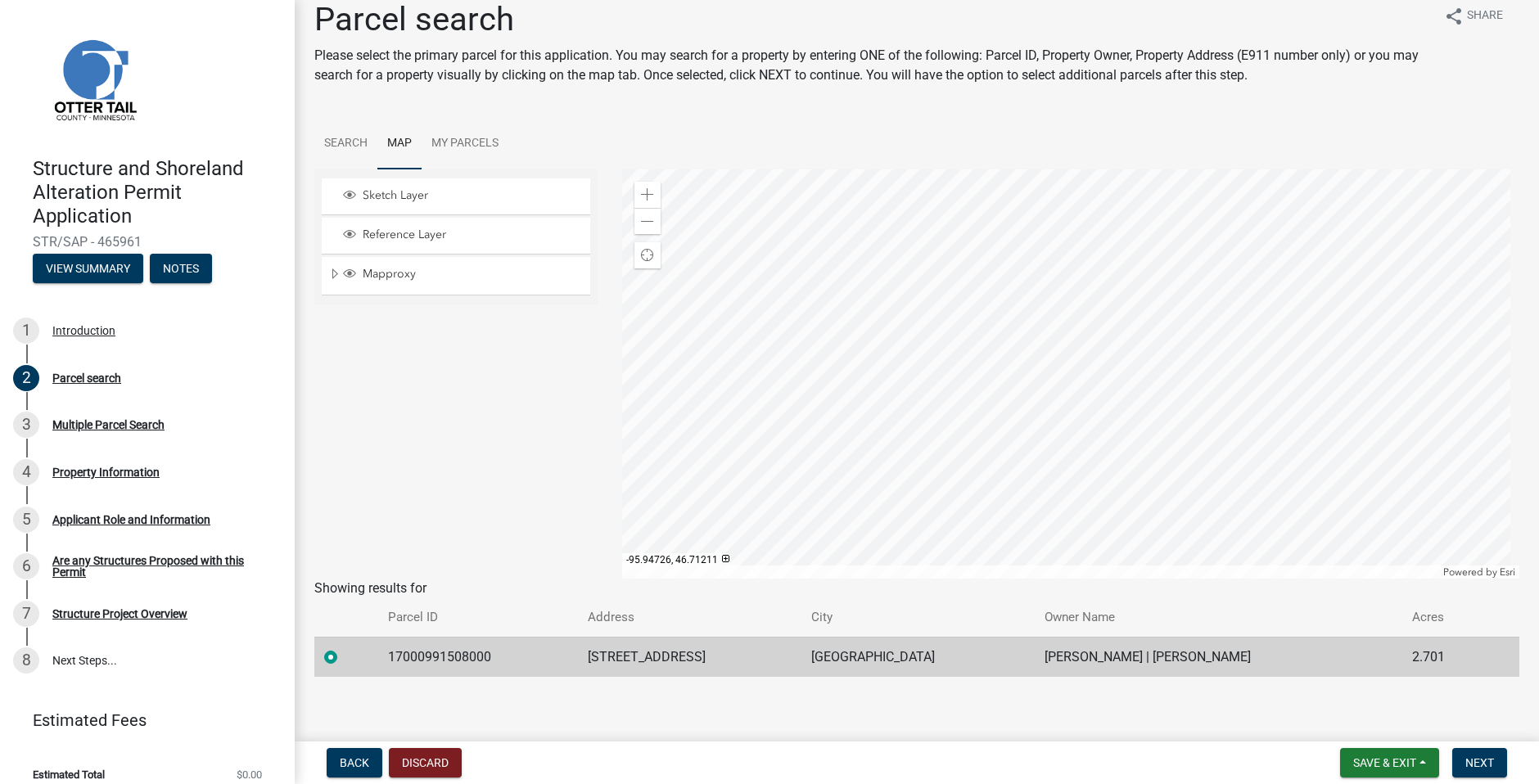
scroll to position [25, 0]
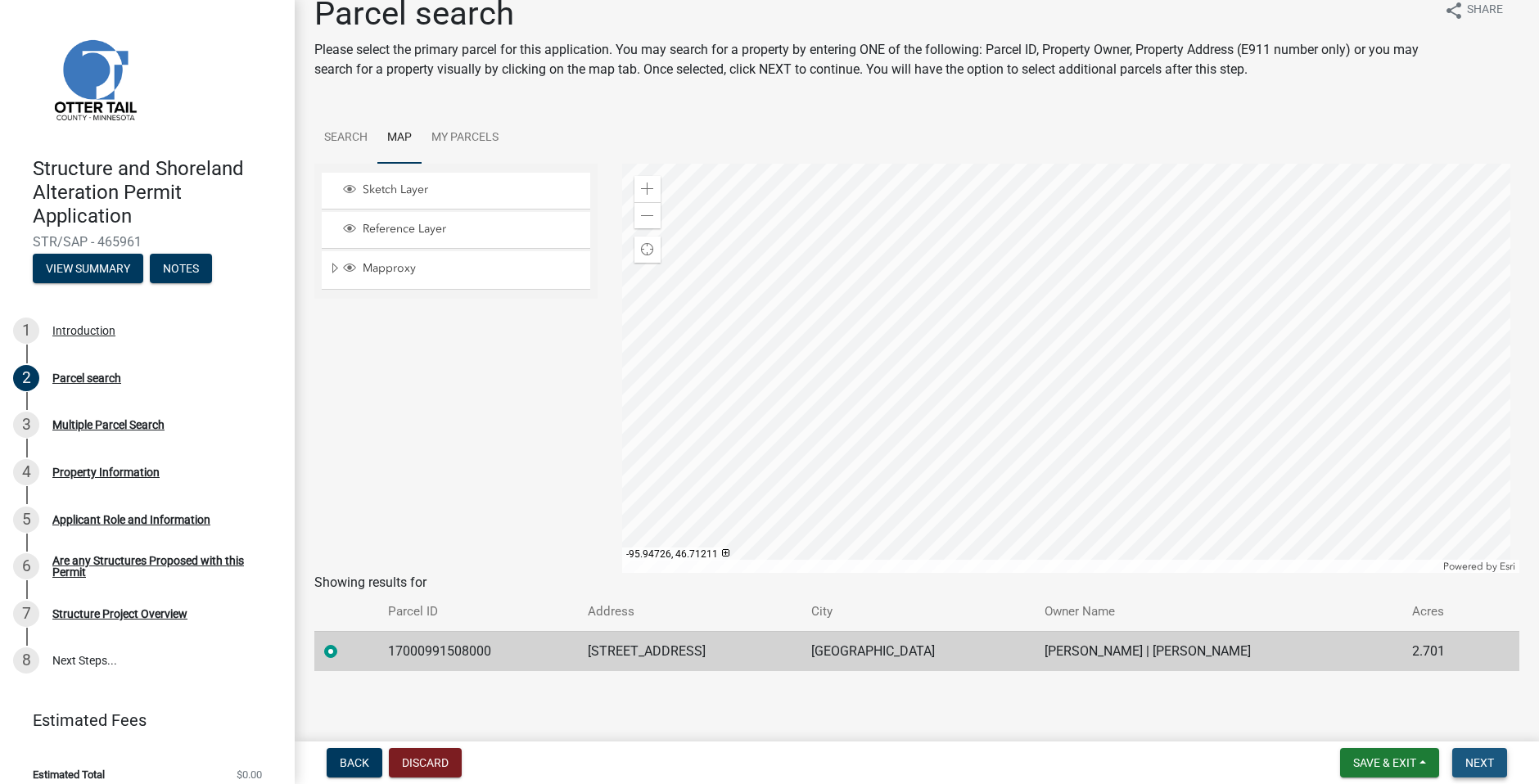
click at [1486, 762] on span "Next" at bounding box center [1480, 763] width 28 height 13
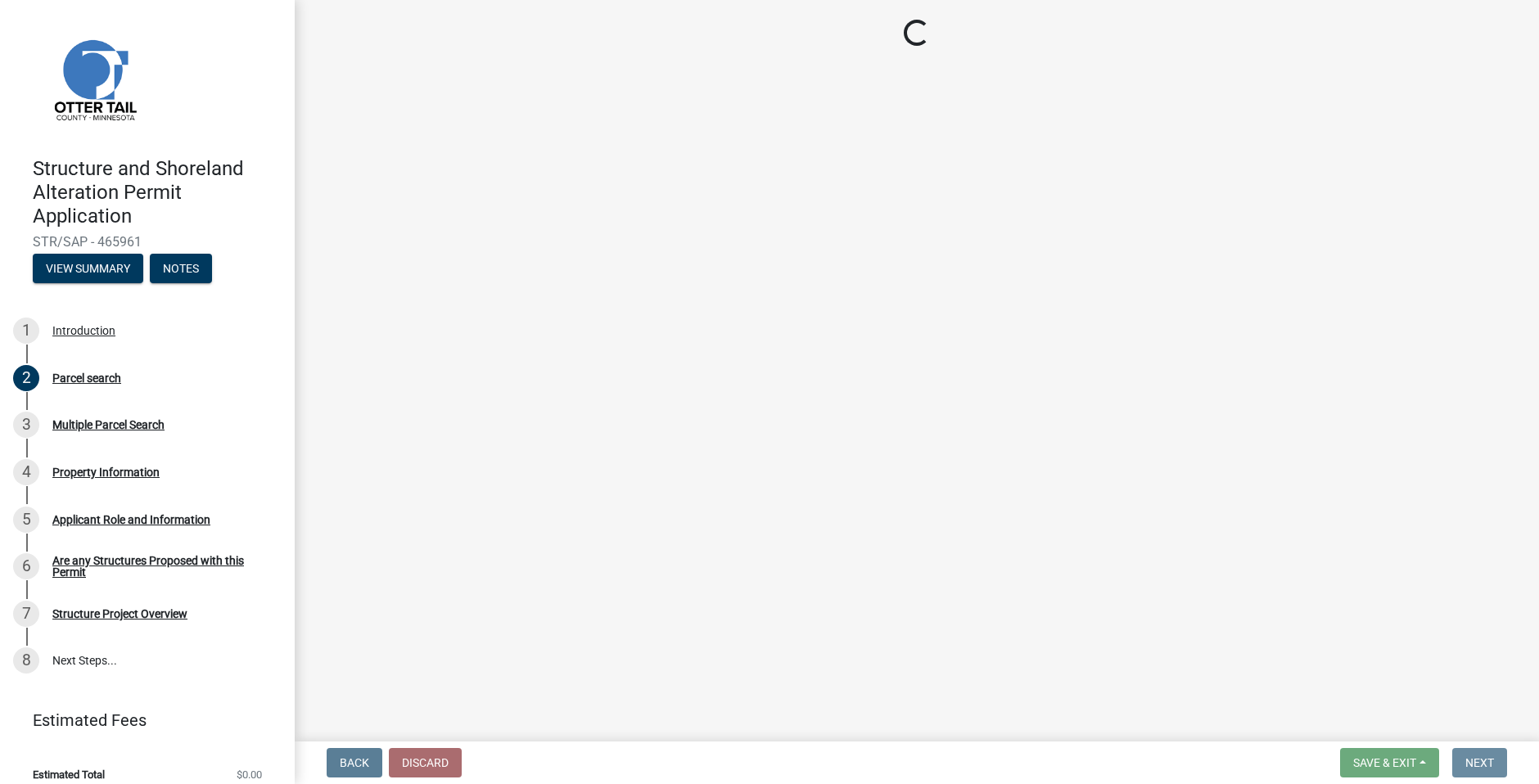
scroll to position [0, 0]
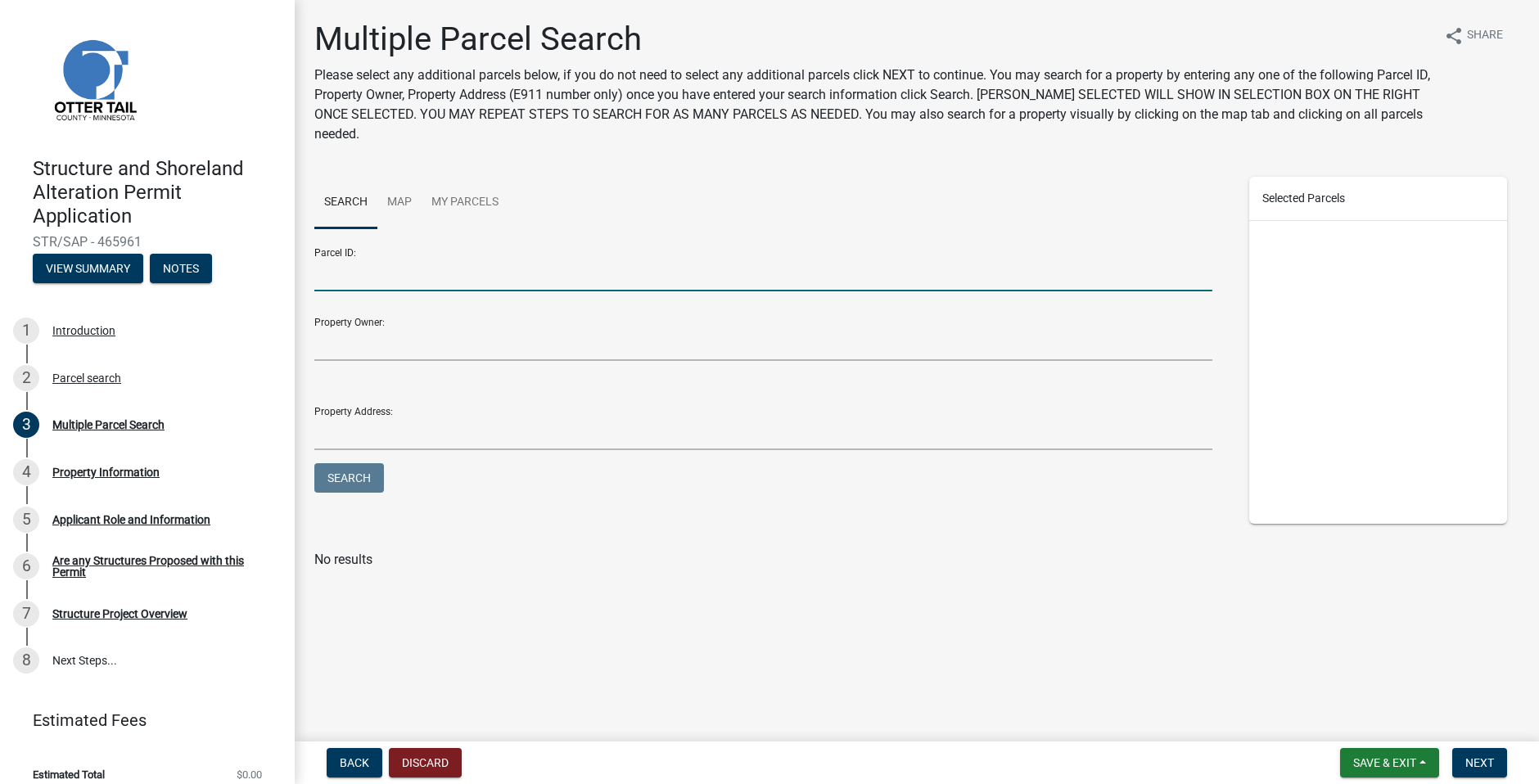
click at [410, 267] on input "Parcel ID:" at bounding box center [763, 275] width 898 height 33
click at [401, 203] on link "Map" at bounding box center [399, 202] width 44 height 52
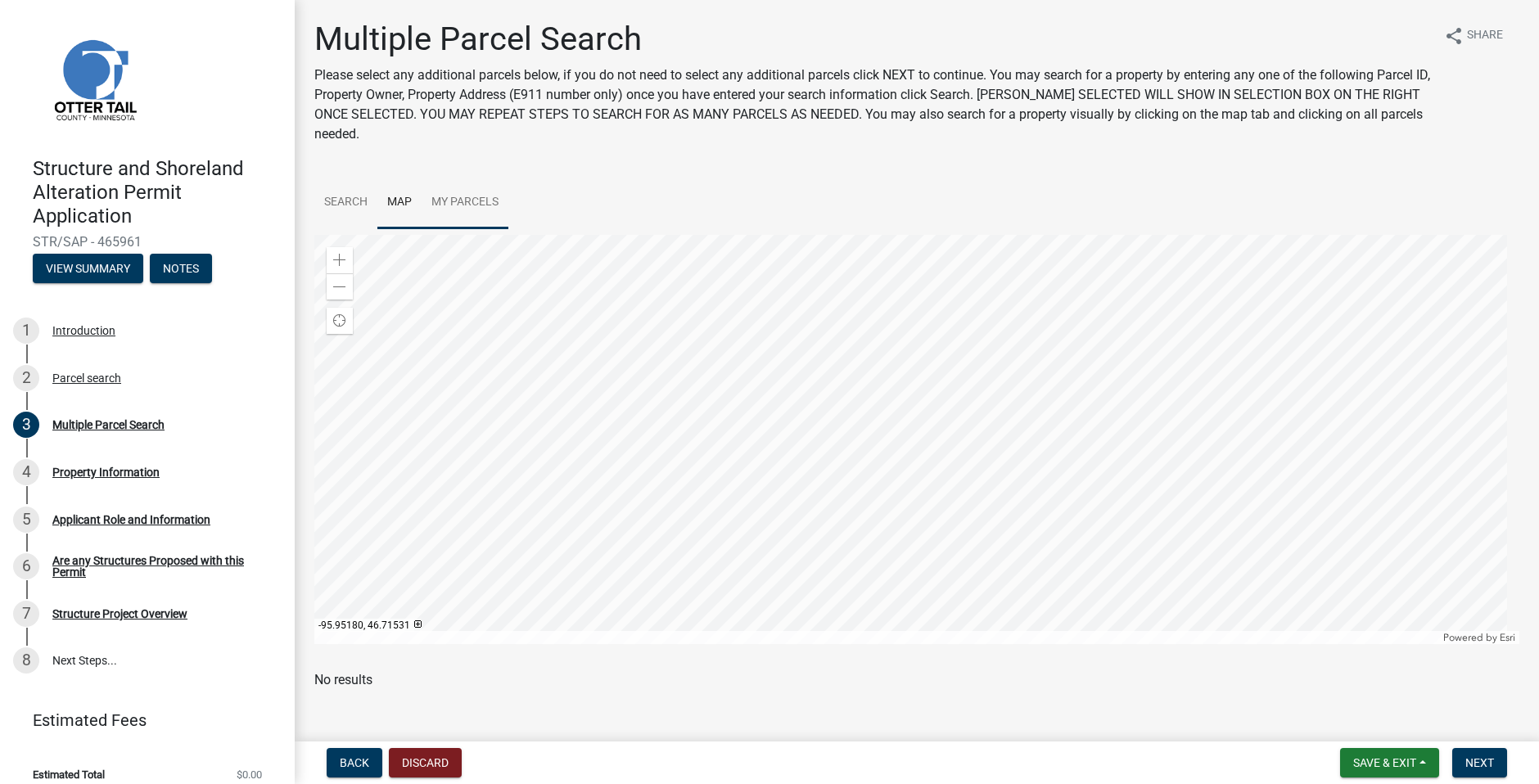
click at [895, 397] on div at bounding box center [917, 439] width 1205 height 409
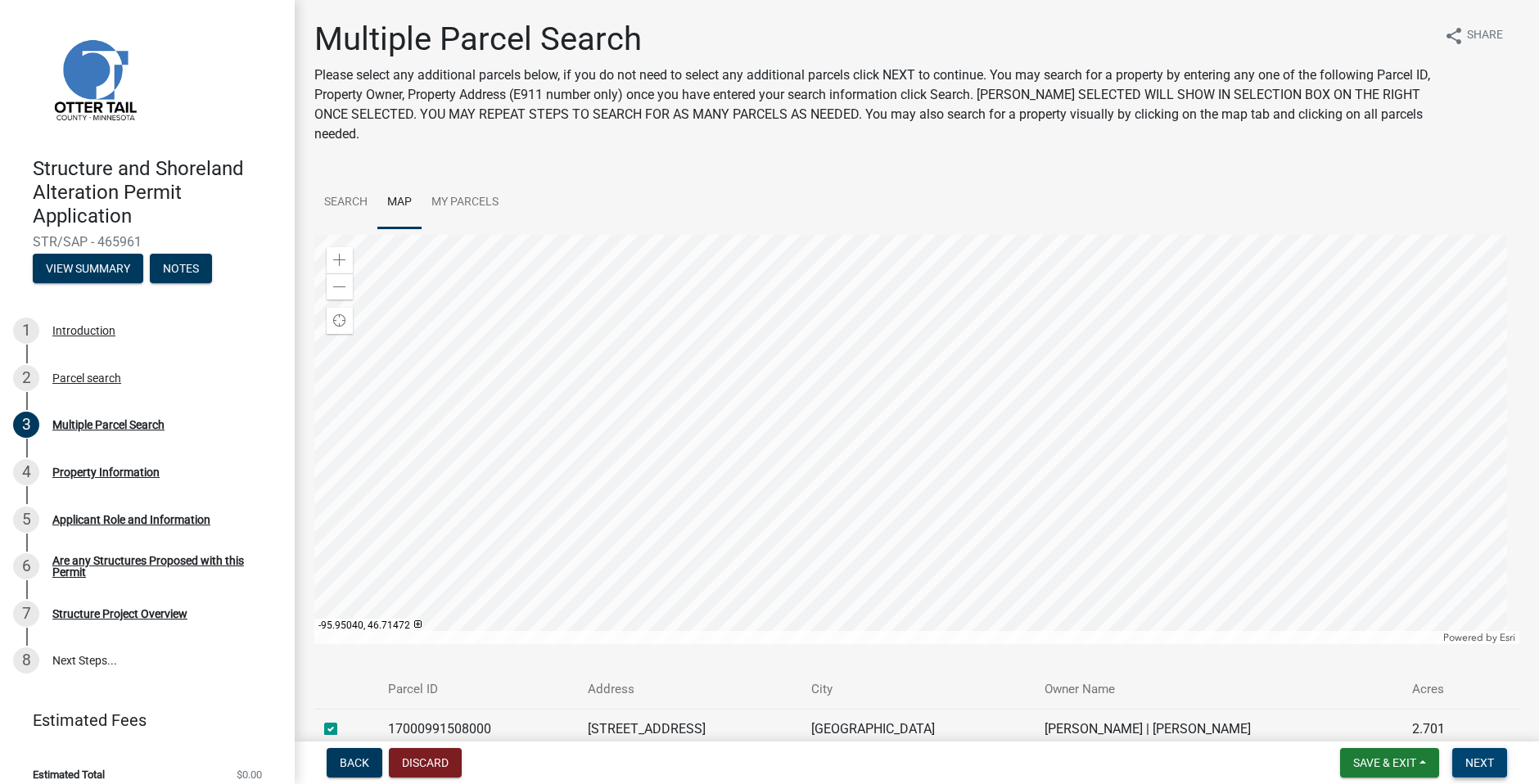
click at [1491, 769] on span "Next" at bounding box center [1480, 763] width 28 height 13
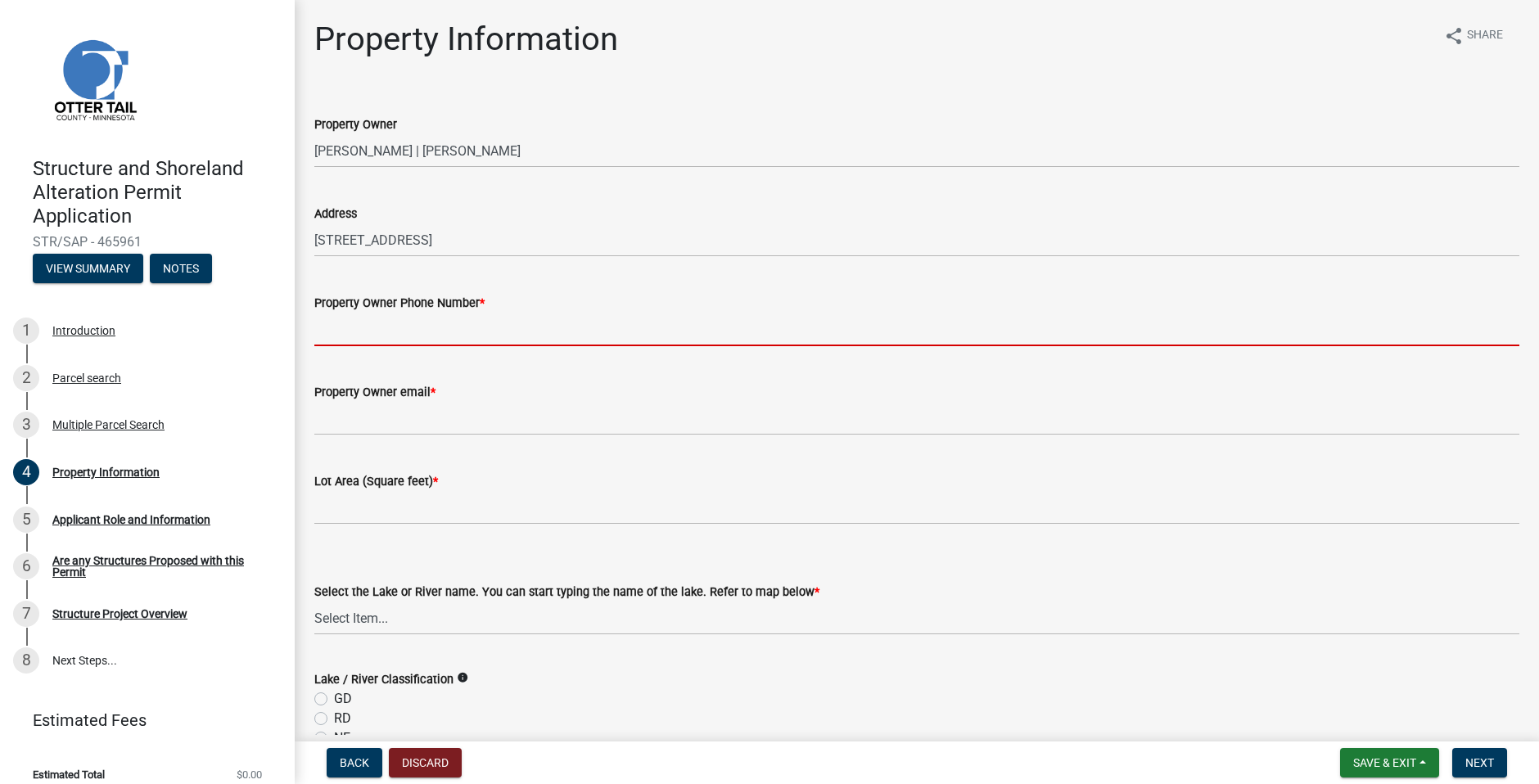
click at [401, 337] on input "Property Owner Phone Number *" at bounding box center [917, 330] width 1205 height 33
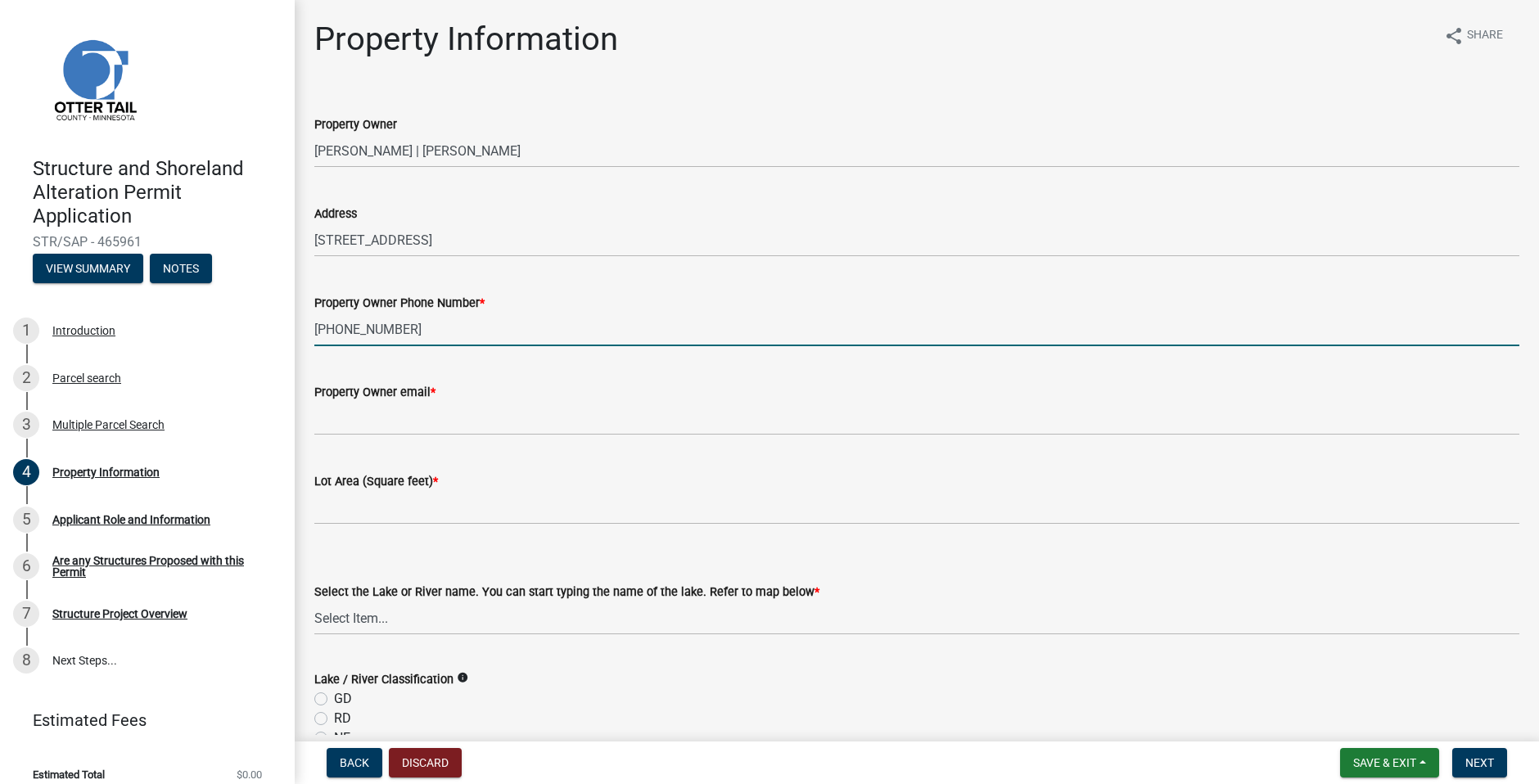
type input "[PHONE_NUMBER]"
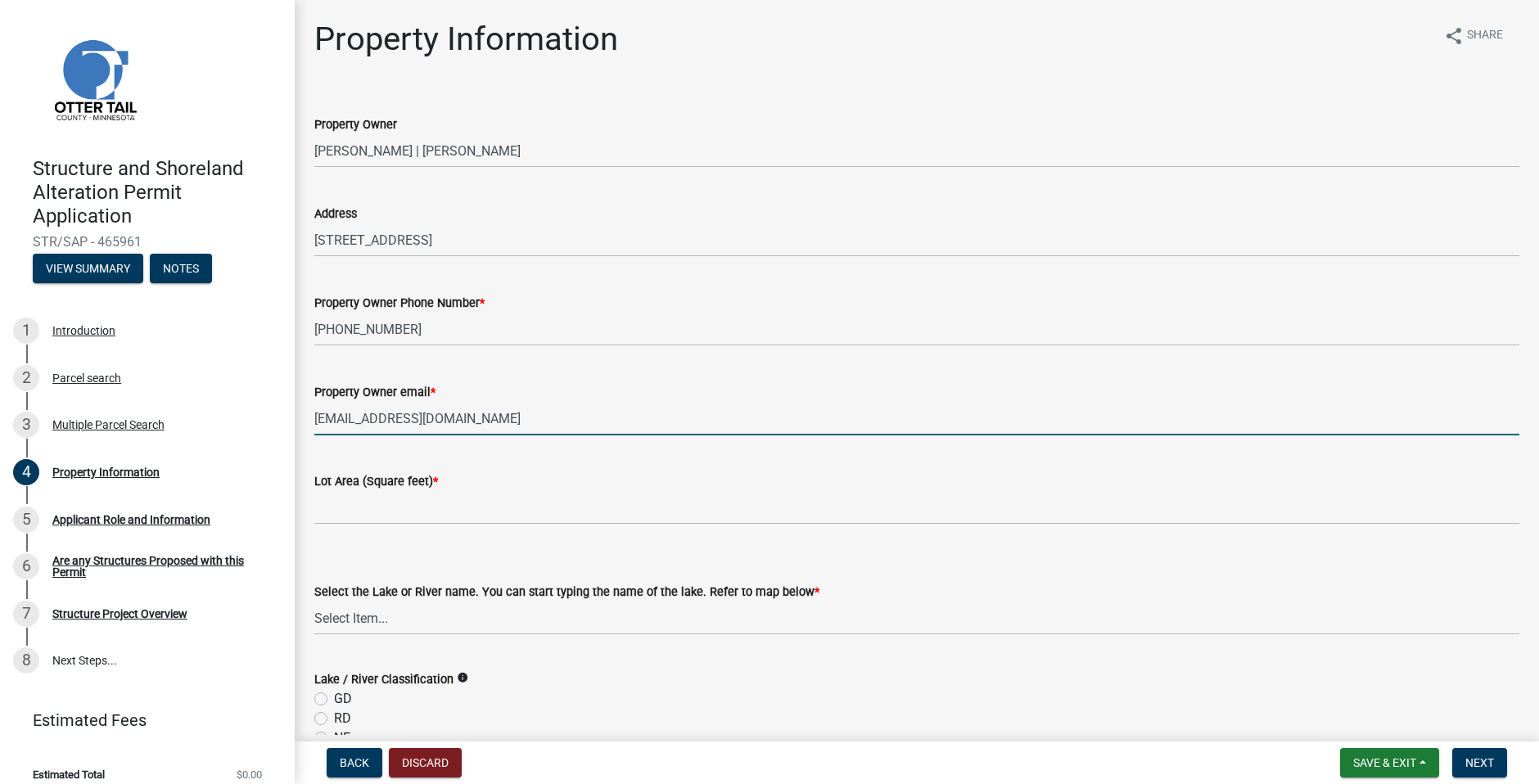
type input "[EMAIL_ADDRESS][DOMAIN_NAME]"
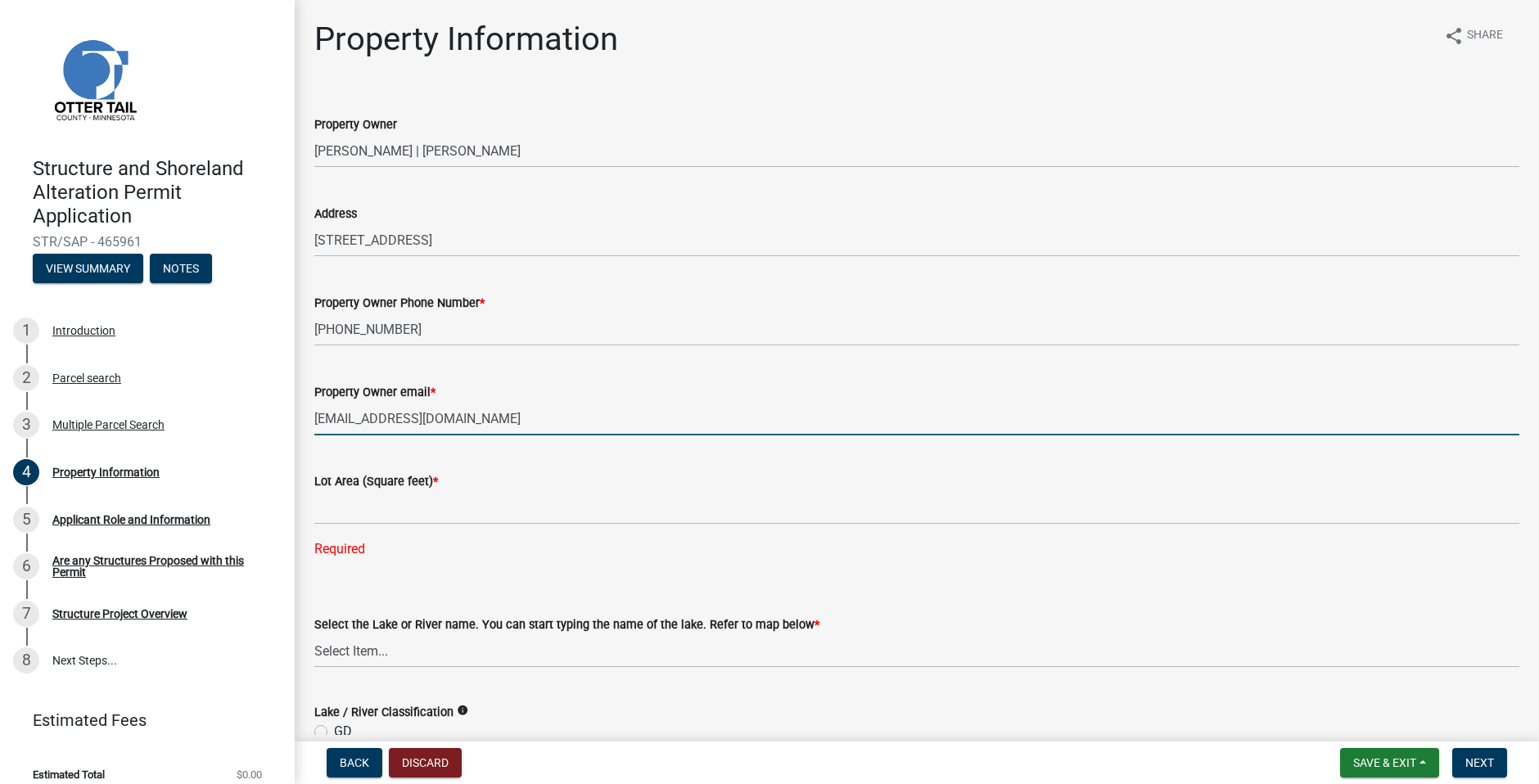
click at [380, 416] on input "[EMAIL_ADDRESS][DOMAIN_NAME]" at bounding box center [917, 419] width 1205 height 33
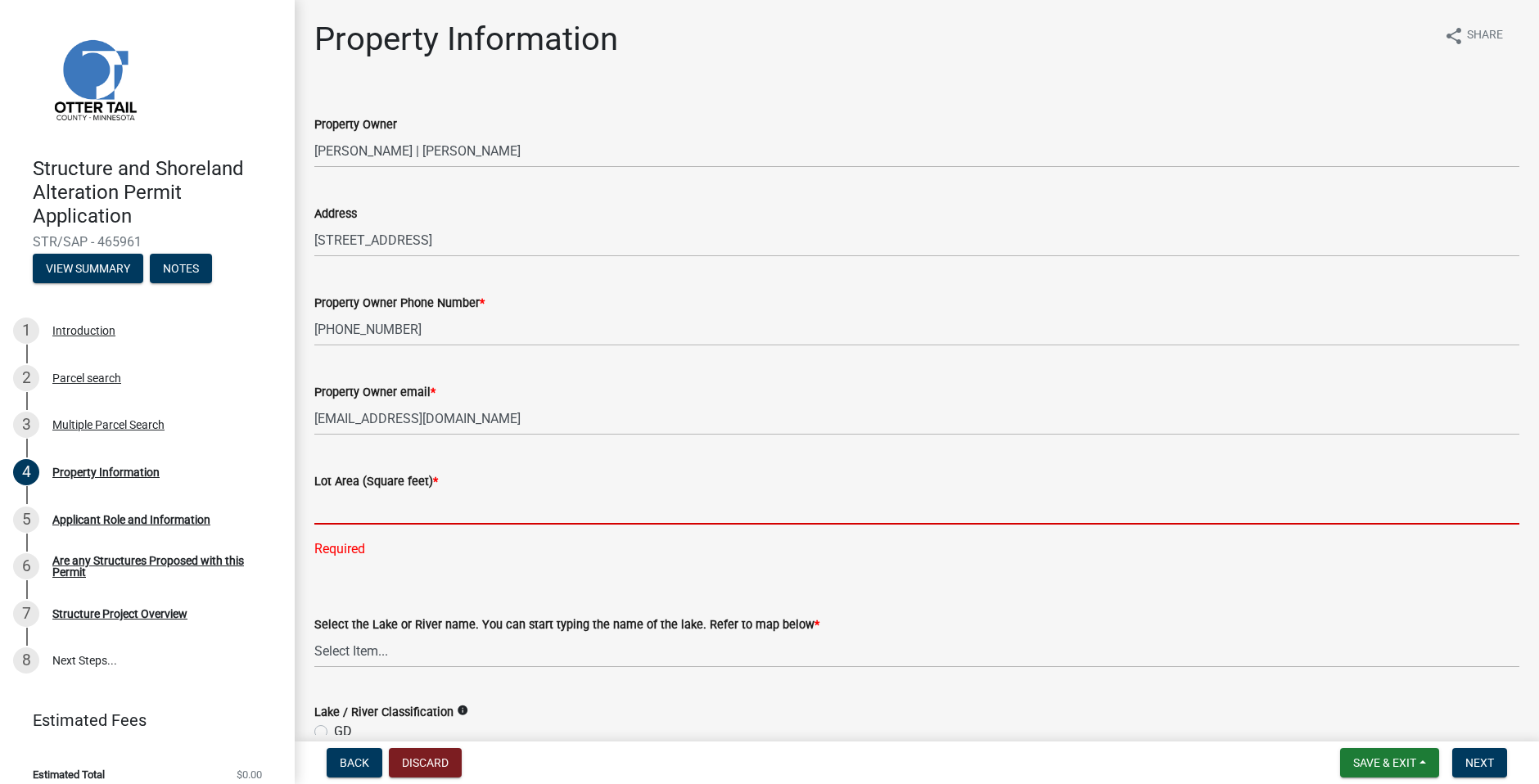
click at [376, 515] on input "text" at bounding box center [917, 508] width 1205 height 33
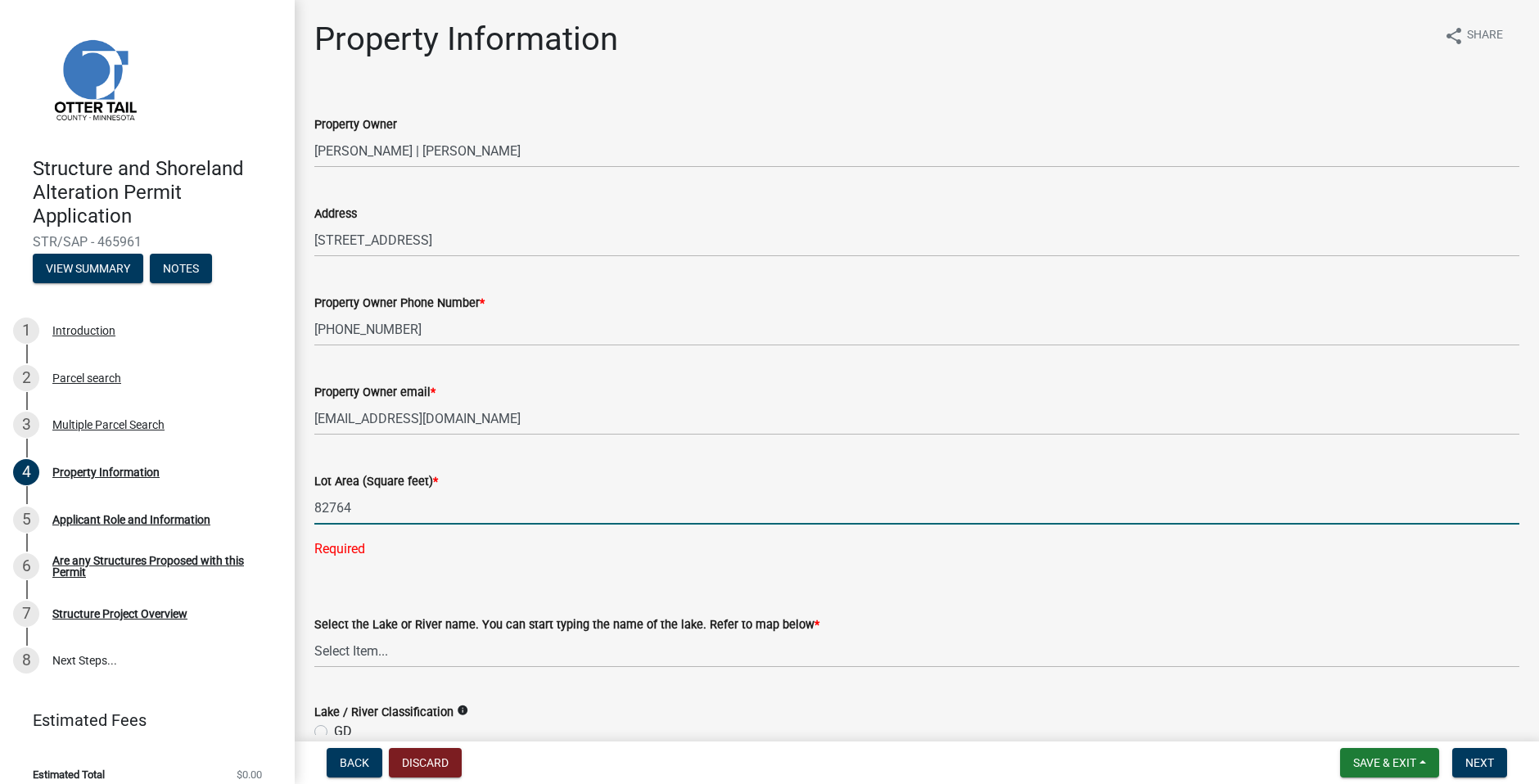
type input "82764"
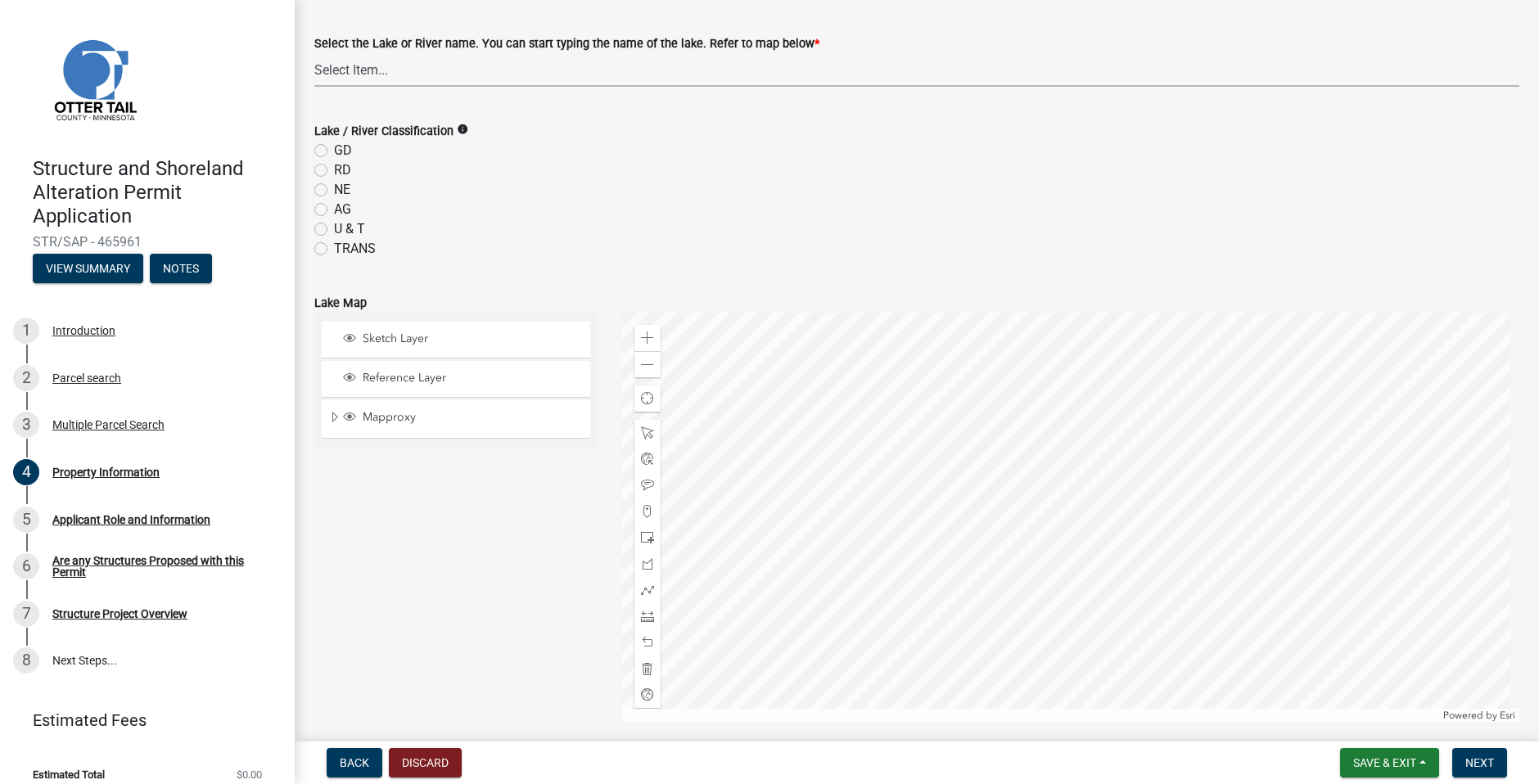
scroll to position [573, 0]
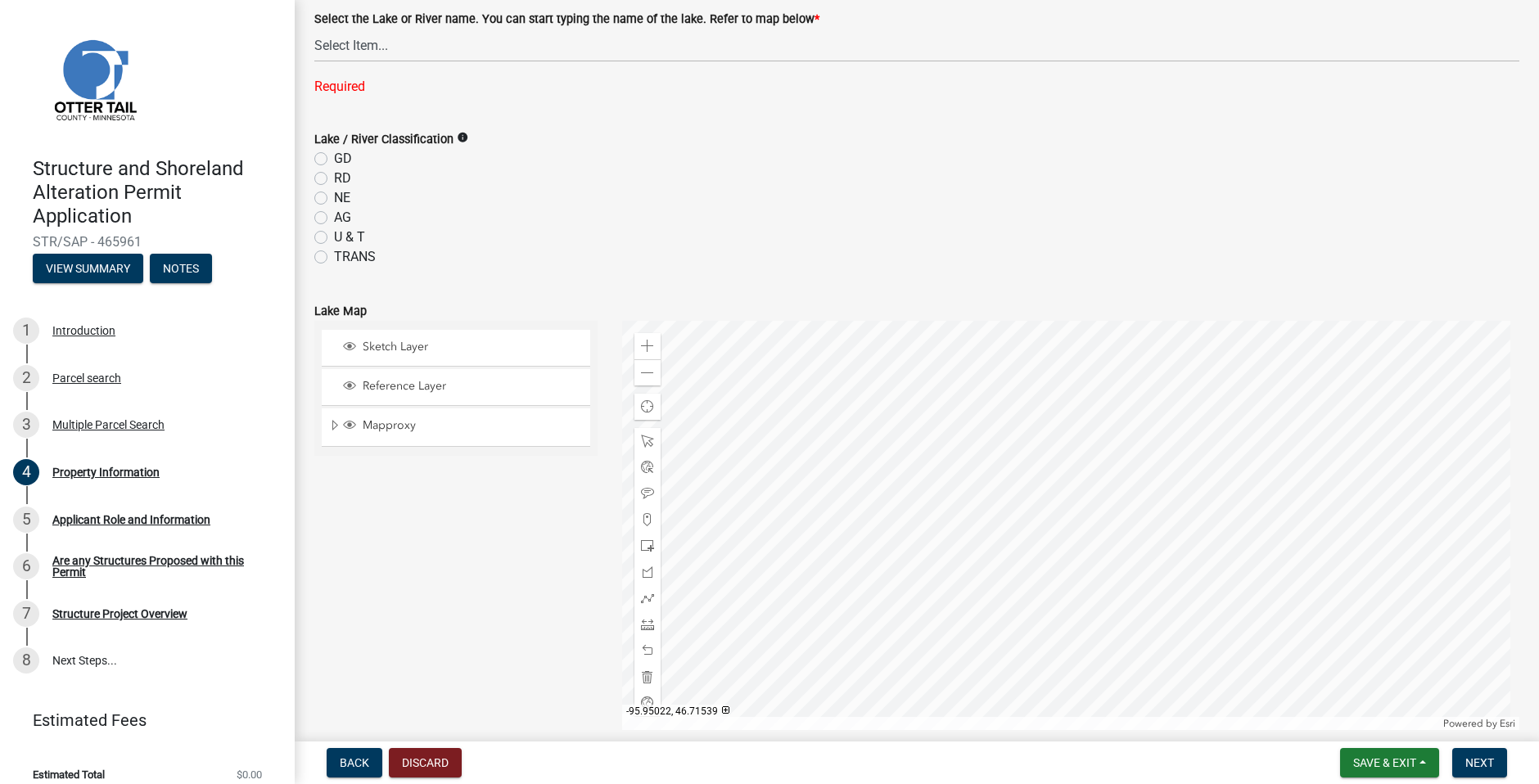
click at [1060, 443] on div at bounding box center [1071, 526] width 898 height 409
click at [1263, 420] on div at bounding box center [1071, 526] width 898 height 409
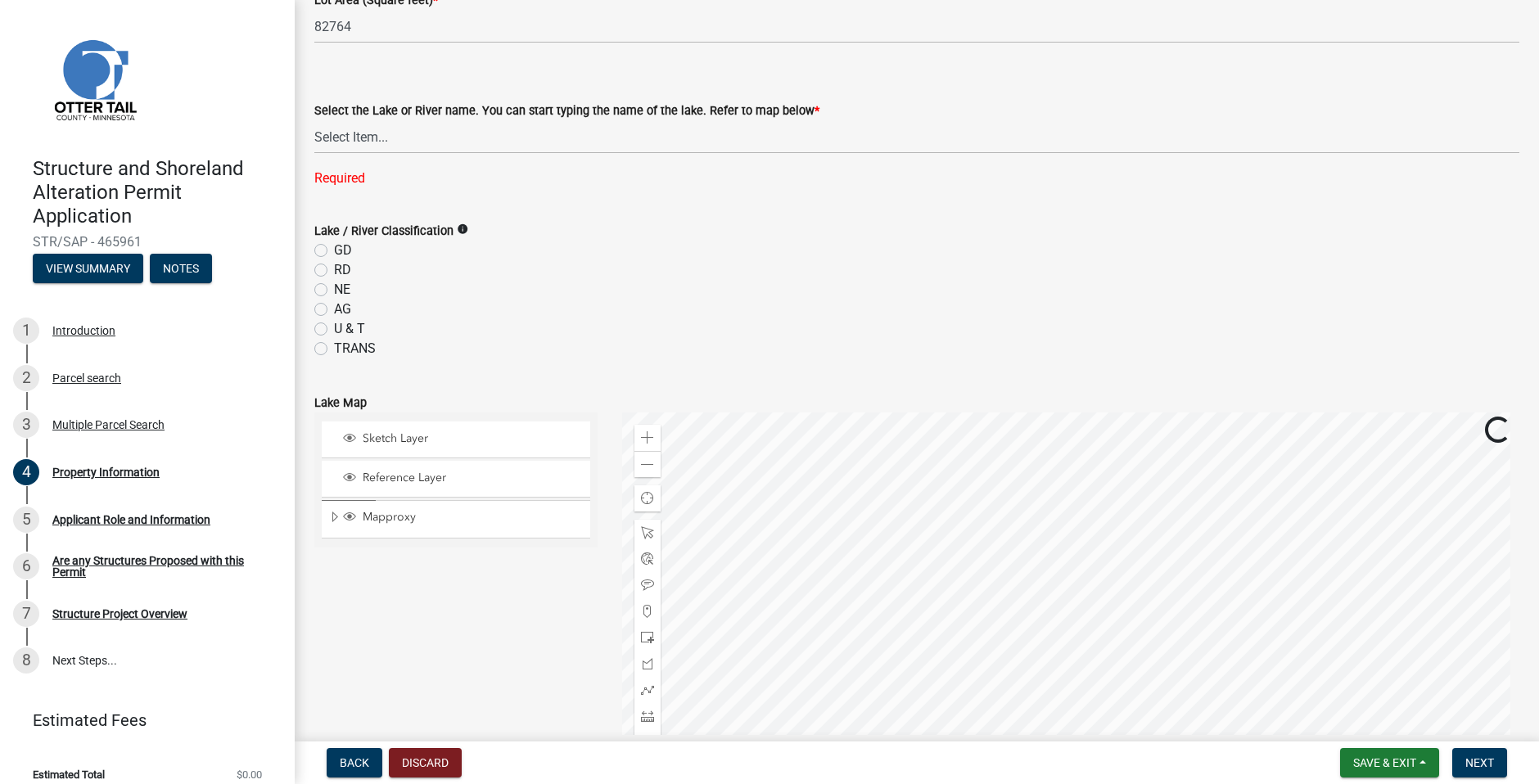
scroll to position [327, 0]
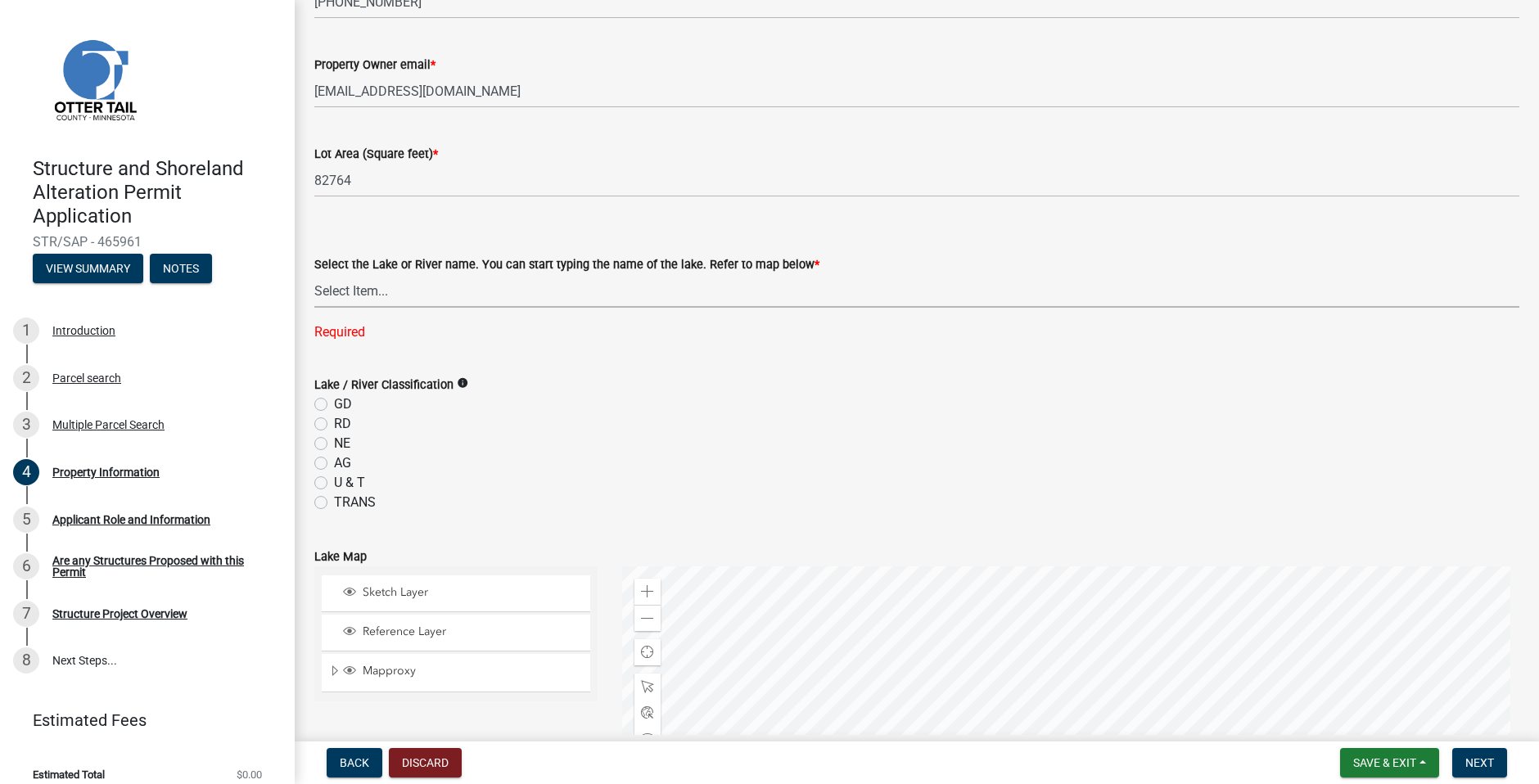
click at [431, 290] on select "Select Item... None [PERSON_NAME] 56-031 [PERSON_NAME] 56-118 [PERSON_NAME] 56-…" at bounding box center [917, 291] width 1205 height 33
click at [441, 291] on select "Select Item... None [PERSON_NAME] 56-031 [PERSON_NAME] 56-118 [PERSON_NAME] 56-…" at bounding box center [917, 291] width 1205 height 33
click at [449, 289] on select "Select Item... None [PERSON_NAME] 56-031 [PERSON_NAME] 56-118 [PERSON_NAME] 56-…" at bounding box center [917, 291] width 1205 height 33
click at [495, 301] on select "Select Item... None [PERSON_NAME] 56-031 [PERSON_NAME] 56-118 [PERSON_NAME] 56-…" at bounding box center [917, 291] width 1205 height 33
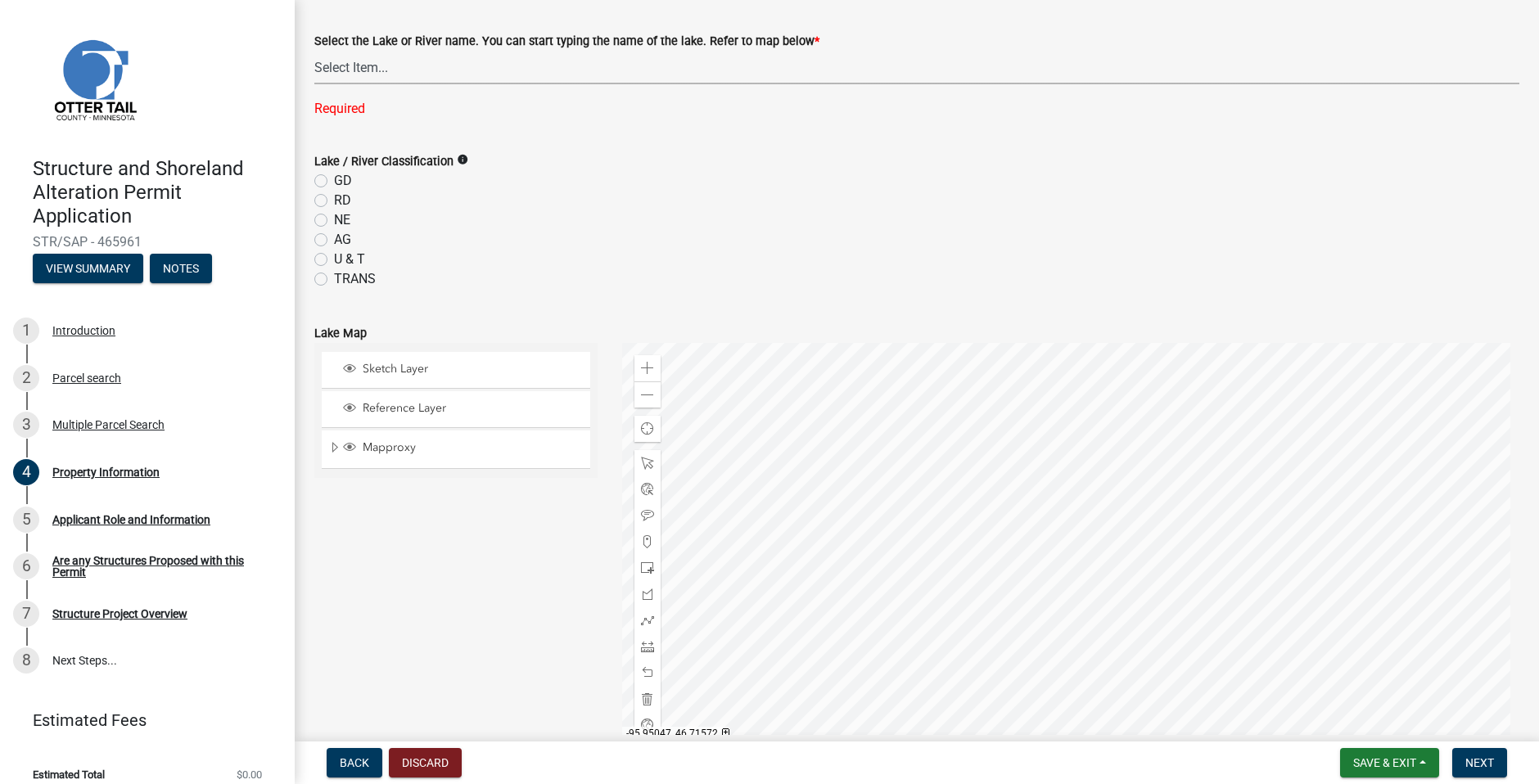
scroll to position [573, 0]
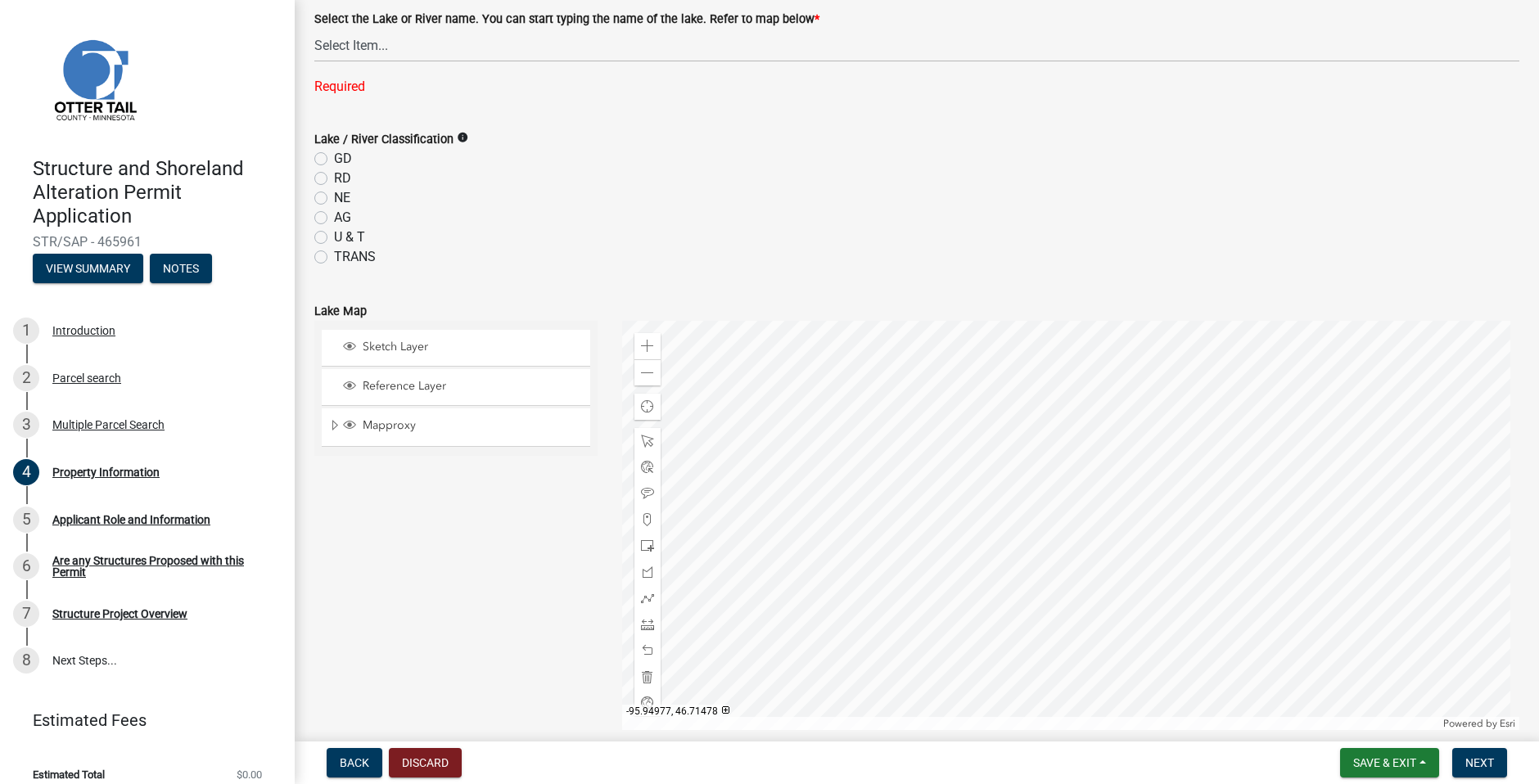
click at [1165, 529] on div at bounding box center [1071, 526] width 898 height 409
click at [1286, 541] on div at bounding box center [1071, 526] width 898 height 409
click at [866, 576] on div at bounding box center [1071, 526] width 898 height 409
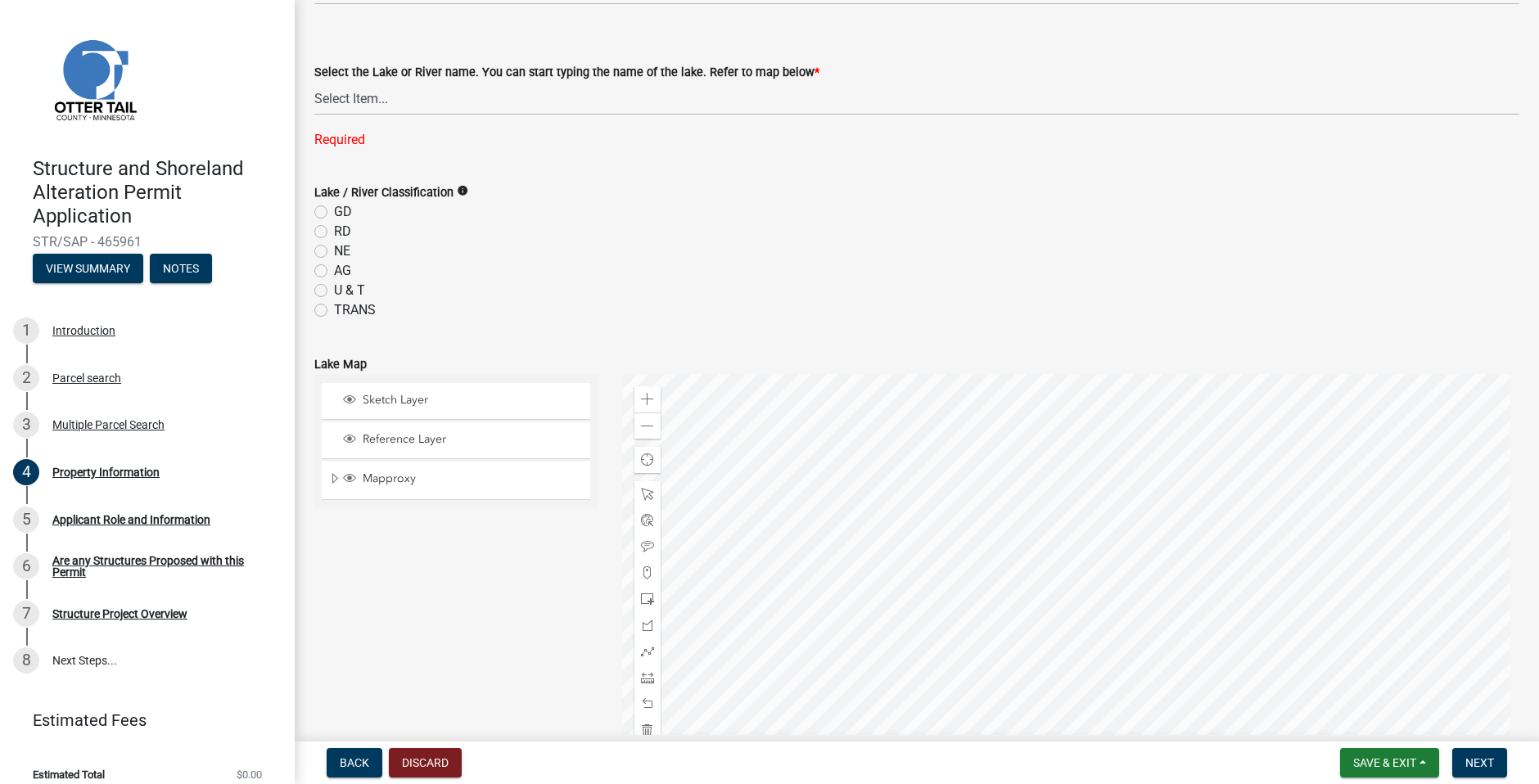
scroll to position [491, 0]
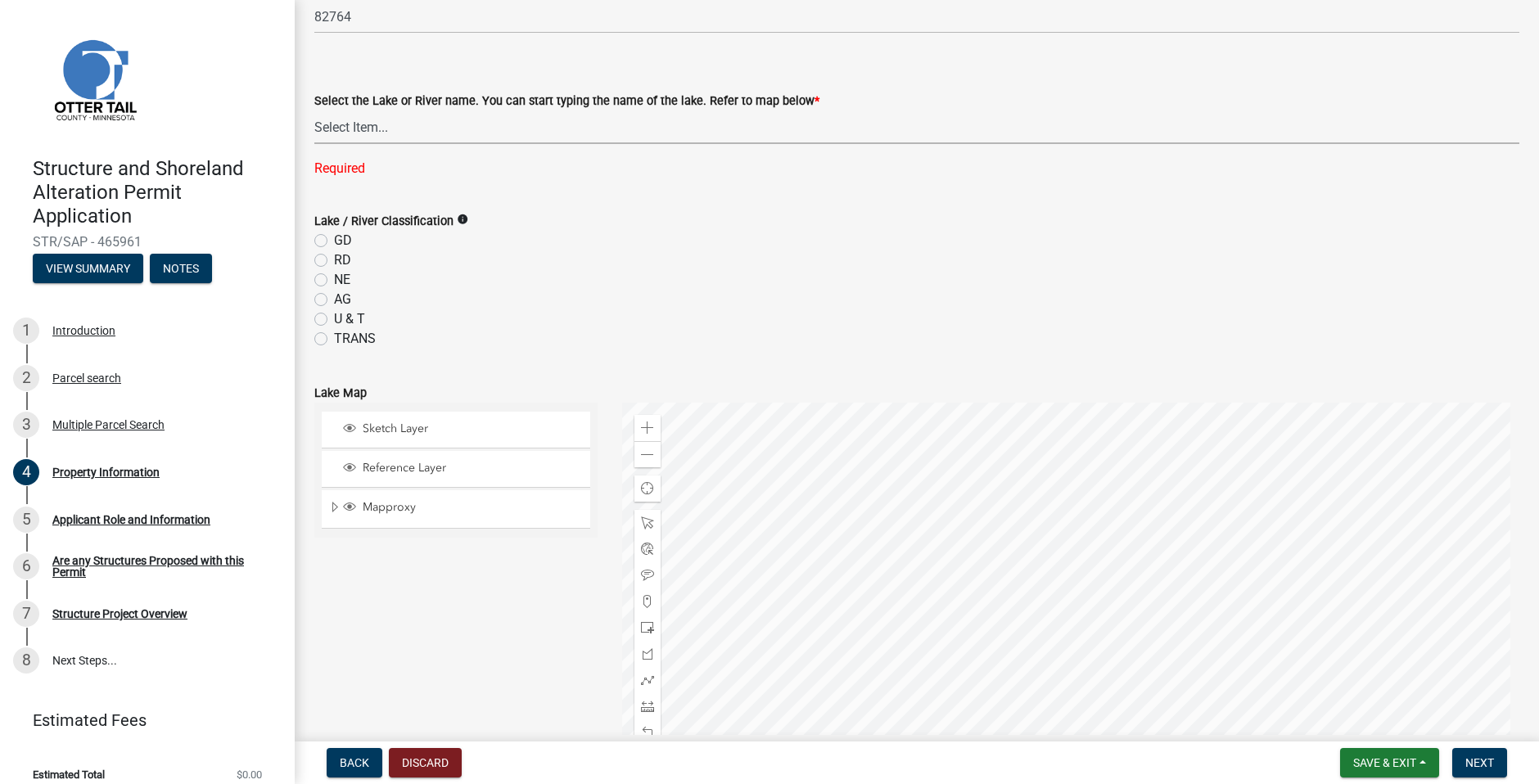
click at [494, 131] on select "Select Item... None [PERSON_NAME] 56-031 [PERSON_NAME] 56-118 [PERSON_NAME] 56-…" at bounding box center [917, 127] width 1205 height 33
click at [995, 681] on div at bounding box center [1071, 608] width 898 height 409
click at [425, 126] on select "Select Item... None [PERSON_NAME] 56-031 [PERSON_NAME] 56-118 [PERSON_NAME] 56-…" at bounding box center [917, 127] width 1205 height 33
click at [315, 111] on select "Select Item... None [PERSON_NAME] 56-031 [PERSON_NAME] 56-118 [PERSON_NAME] 56-…" at bounding box center [917, 127] width 1205 height 33
select select "973e242a-8fc2-4788-807e-caabad52d20b"
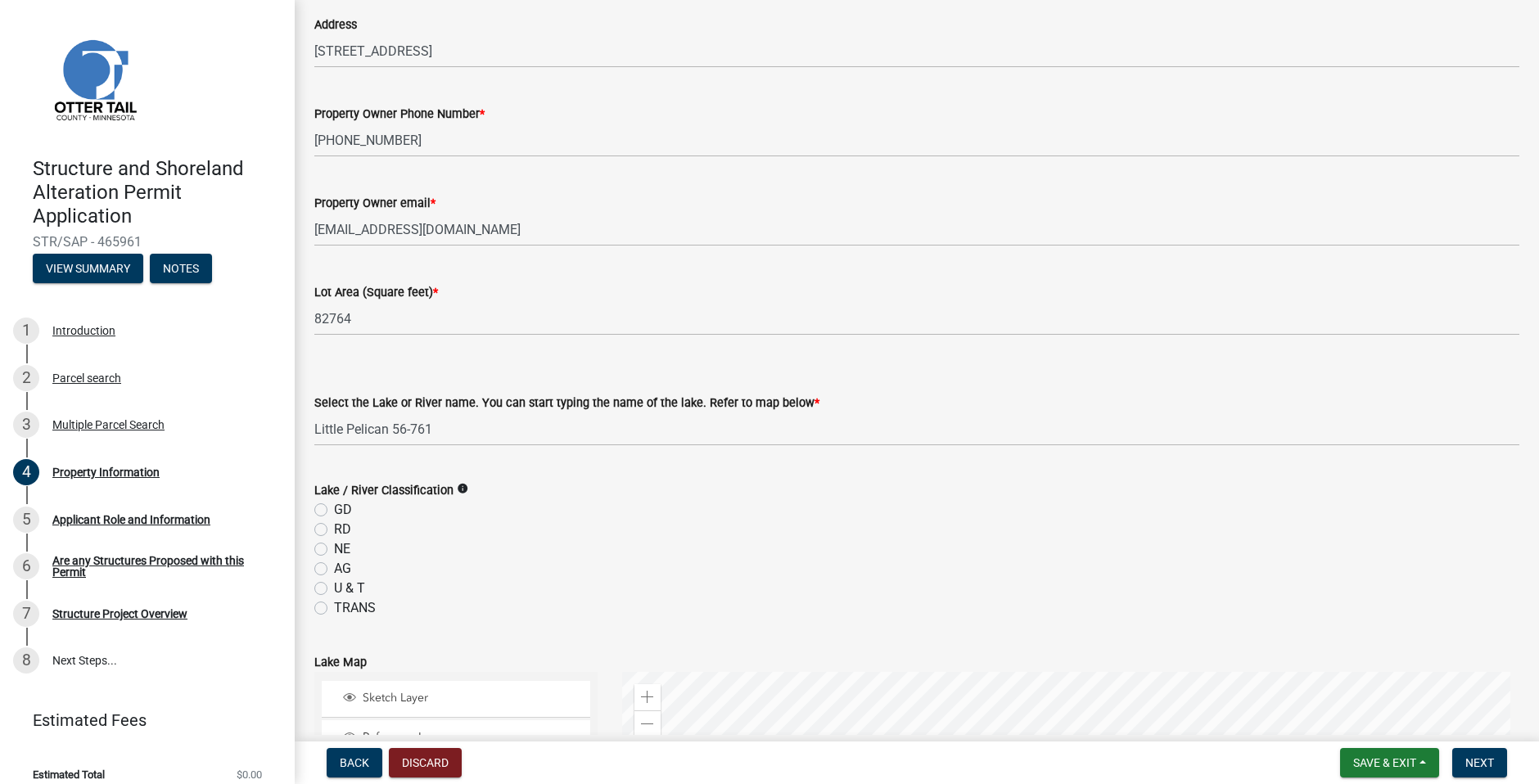
scroll to position [272, 0]
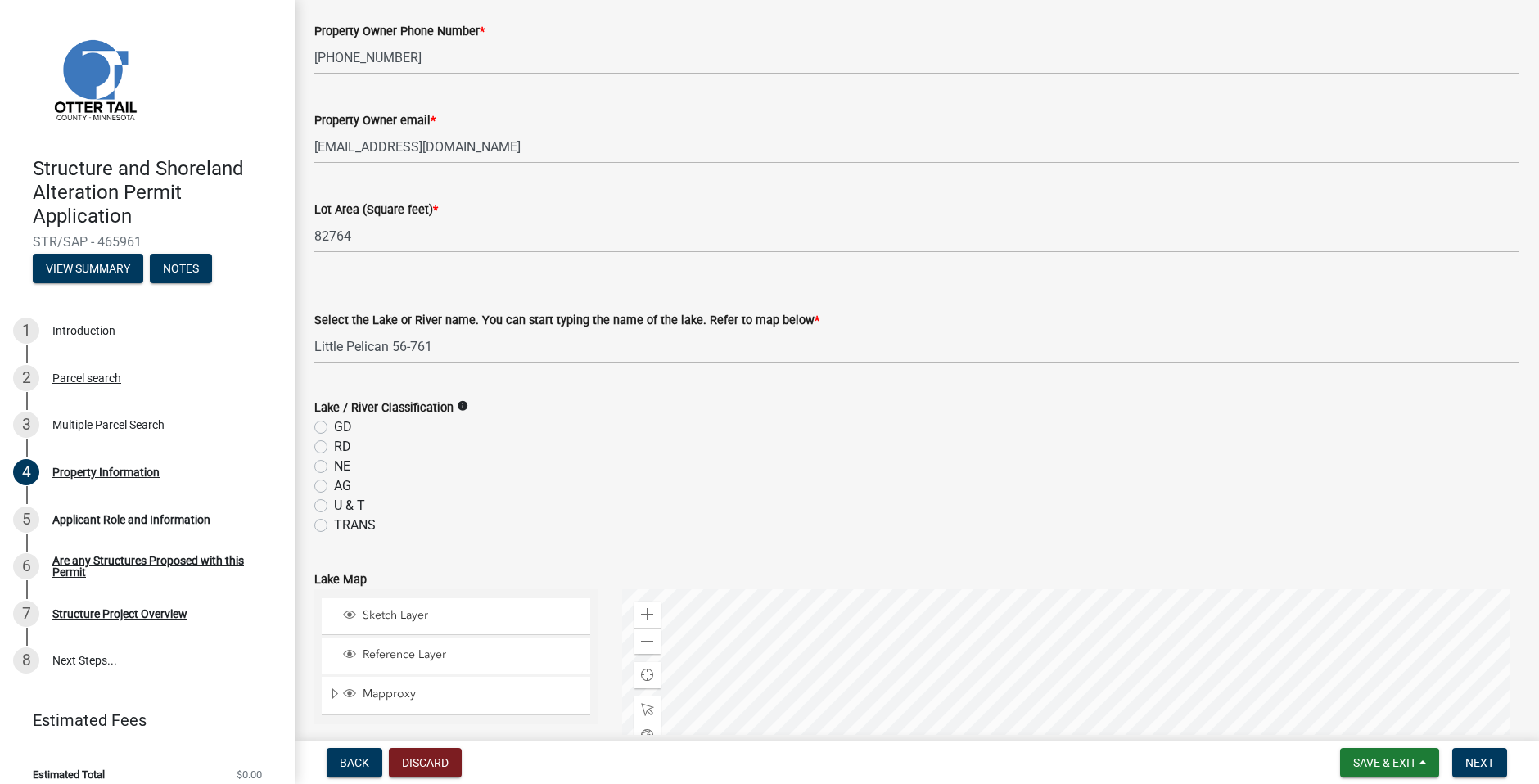
click at [334, 424] on label "GD" at bounding box center [343, 428] width 18 height 20
click at [334, 424] on input "GD" at bounding box center [339, 423] width 11 height 11
radio input "true"
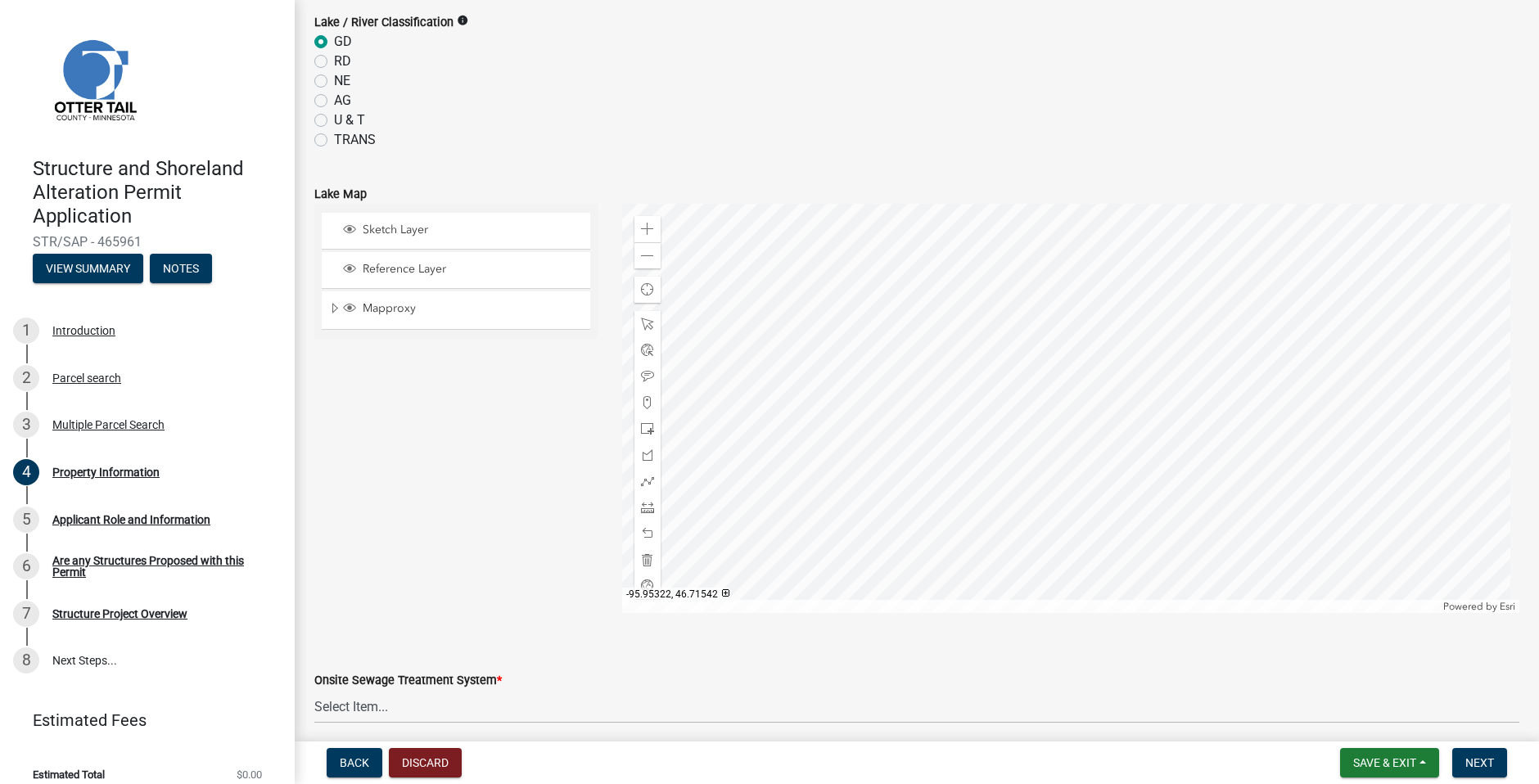
scroll to position [681, 0]
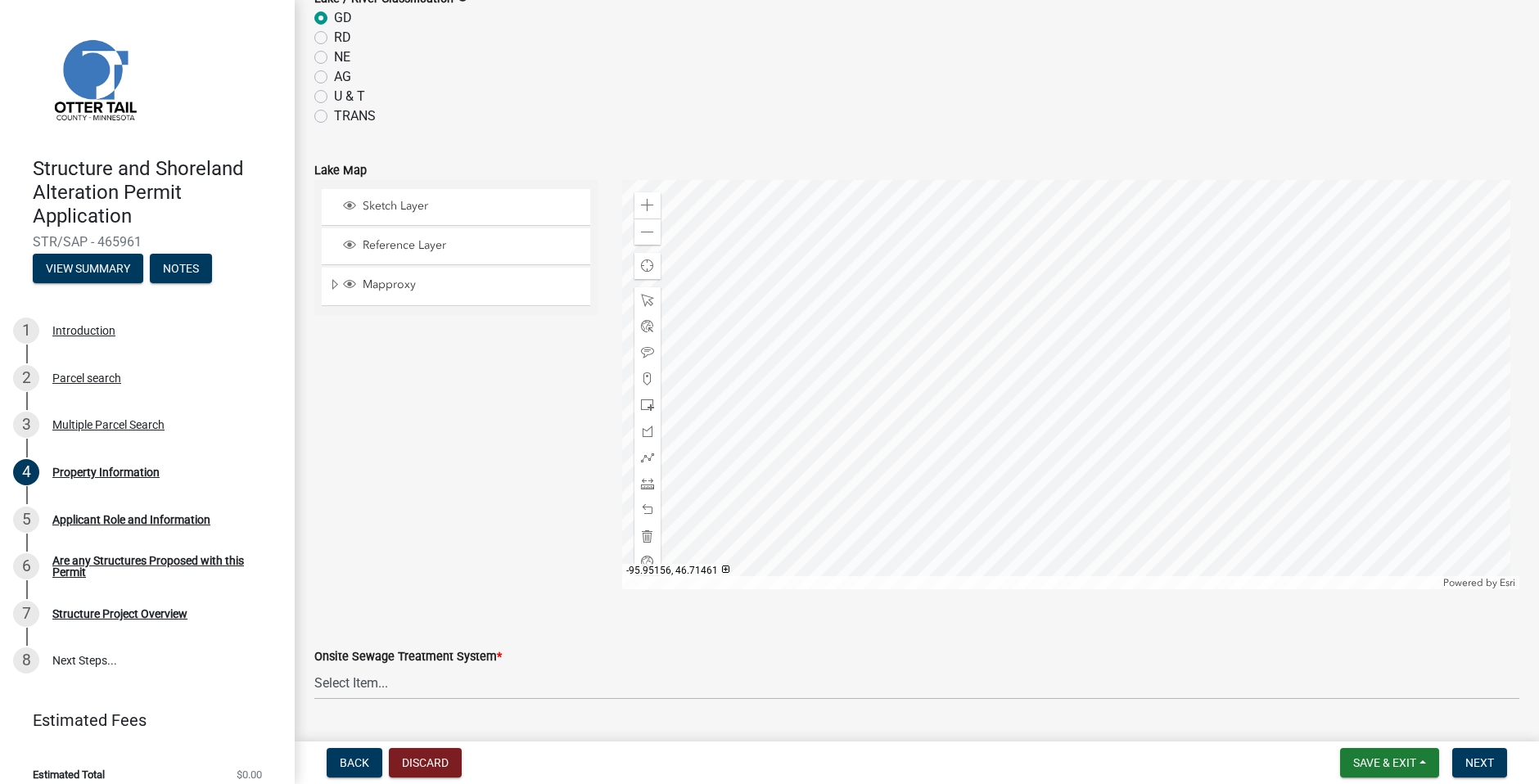
click at [939, 449] on div at bounding box center [1071, 385] width 898 height 409
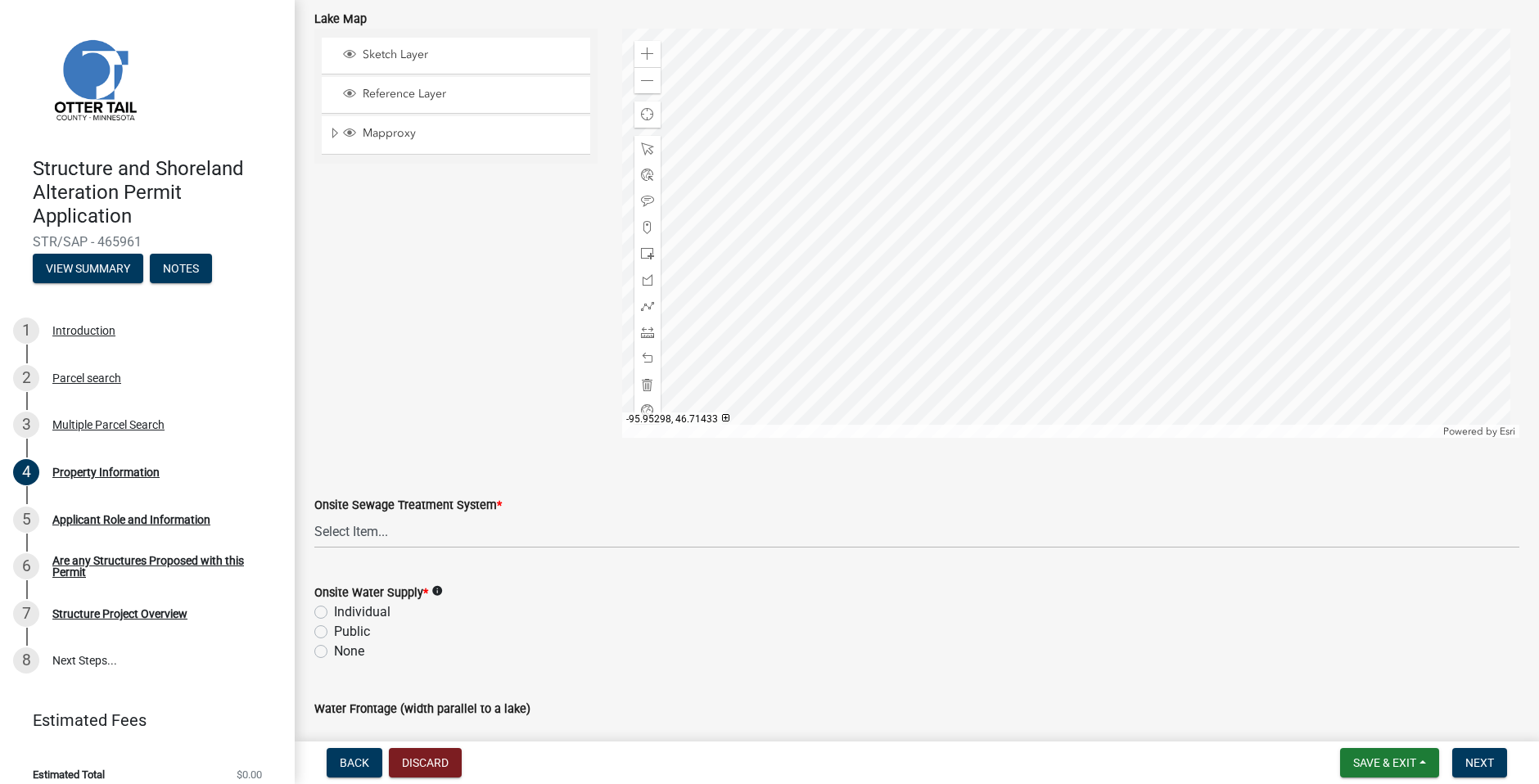
scroll to position [845, 0]
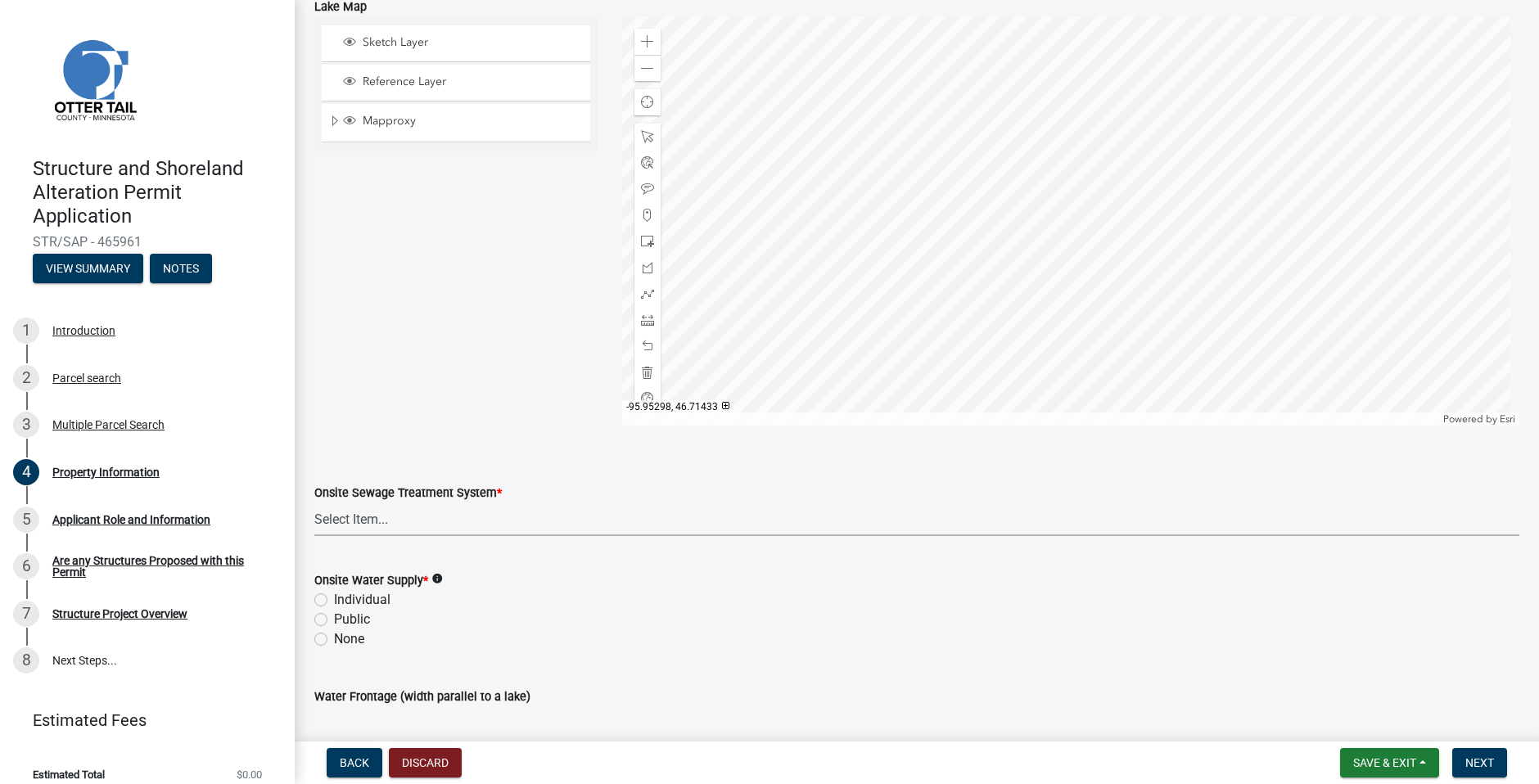
click at [444, 524] on select "Select Item... L&R Certificate of Compliance within 5yrs Compliance Inspection …" at bounding box center [917, 519] width 1205 height 33
click at [315, 503] on select "Select Item... L&R Certificate of Compliance within 5yrs Compliance Inspection …" at bounding box center [917, 519] width 1205 height 33
select select "bc95ce3f-9706-43bd-97a5-80c1e912429f"
click at [334, 596] on label "Individual" at bounding box center [362, 600] width 57 height 20
click at [334, 596] on input "Individual" at bounding box center [339, 595] width 11 height 11
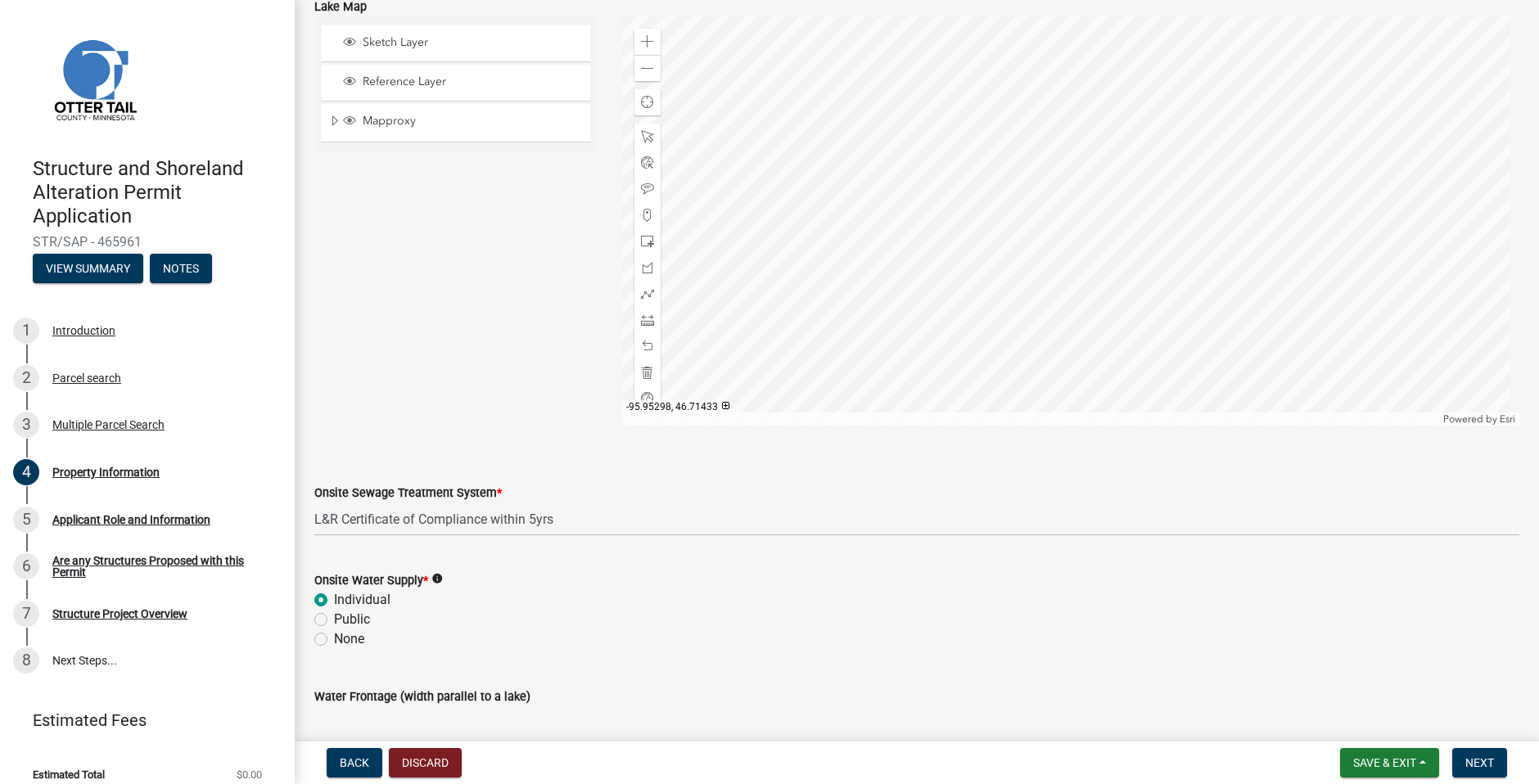
radio input "true"
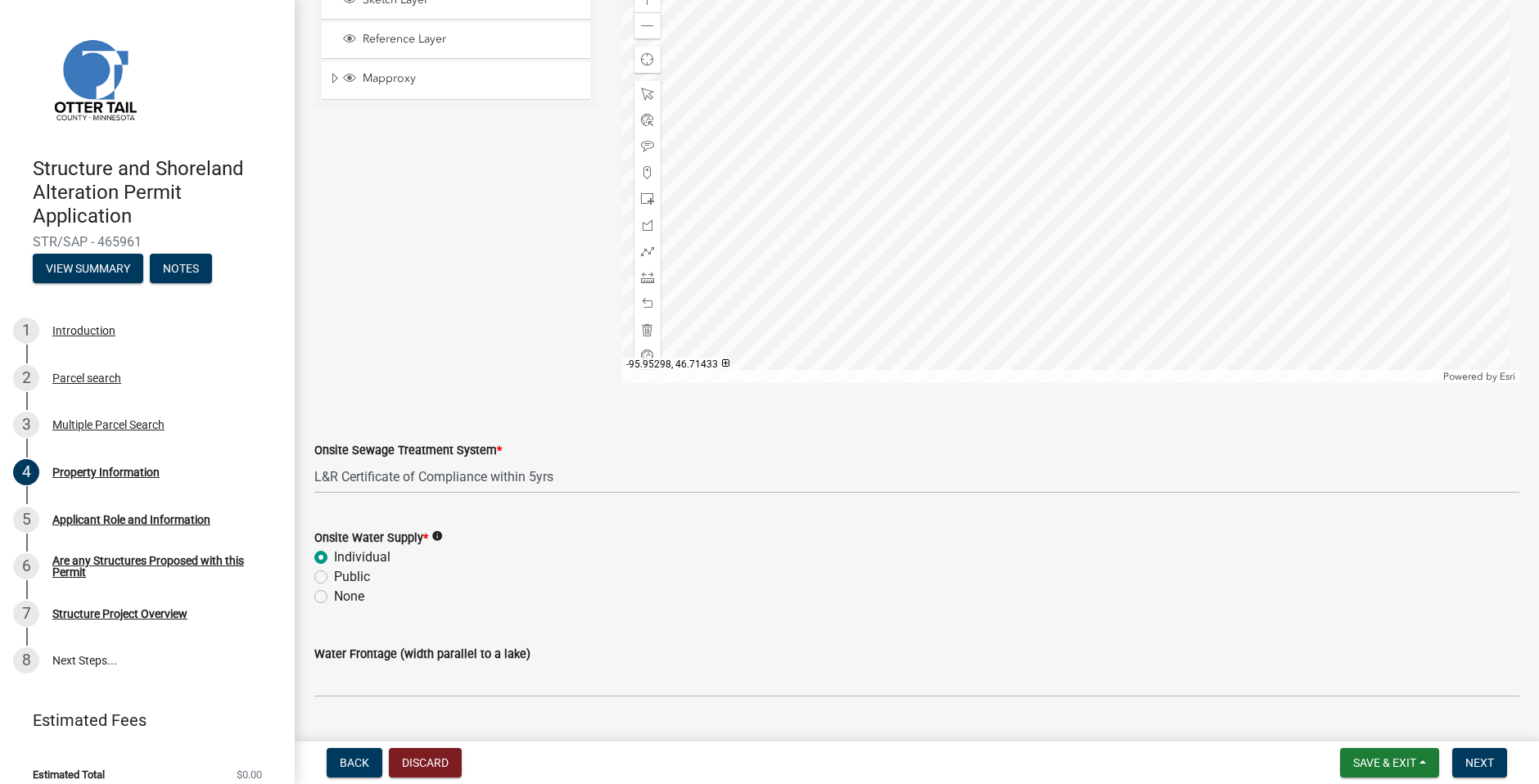
scroll to position [926, 0]
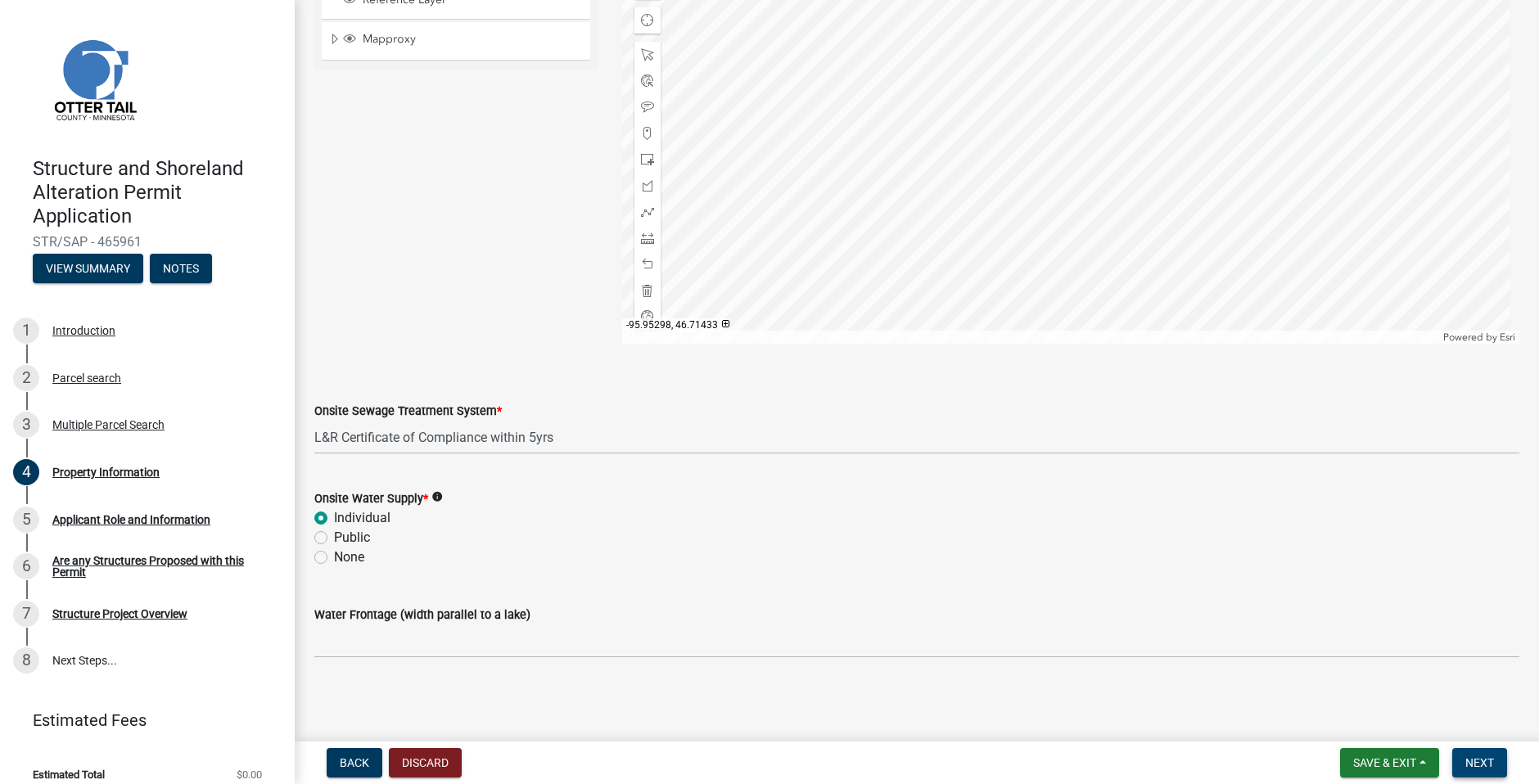
click at [1482, 761] on span "Next" at bounding box center [1480, 763] width 28 height 13
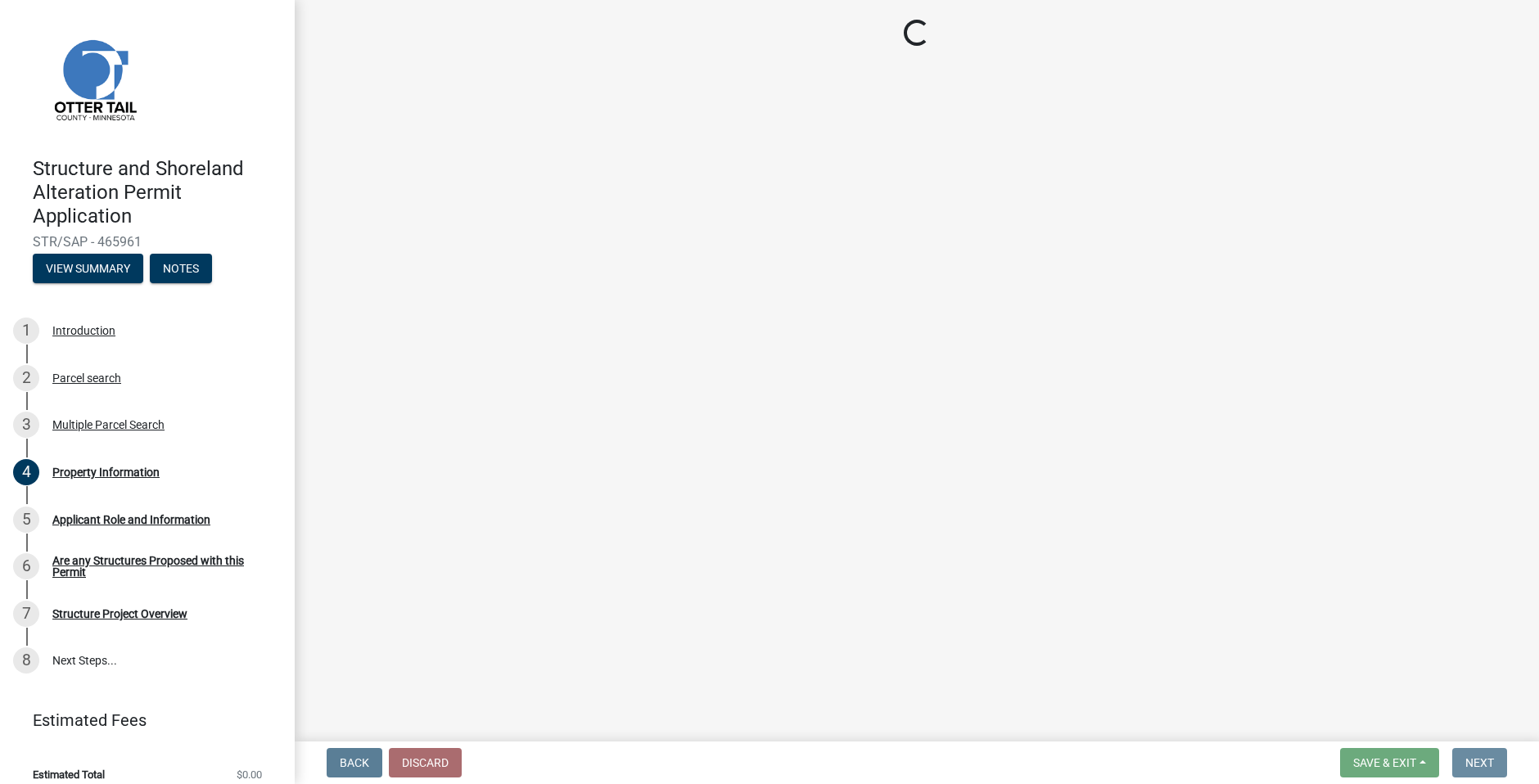
scroll to position [0, 0]
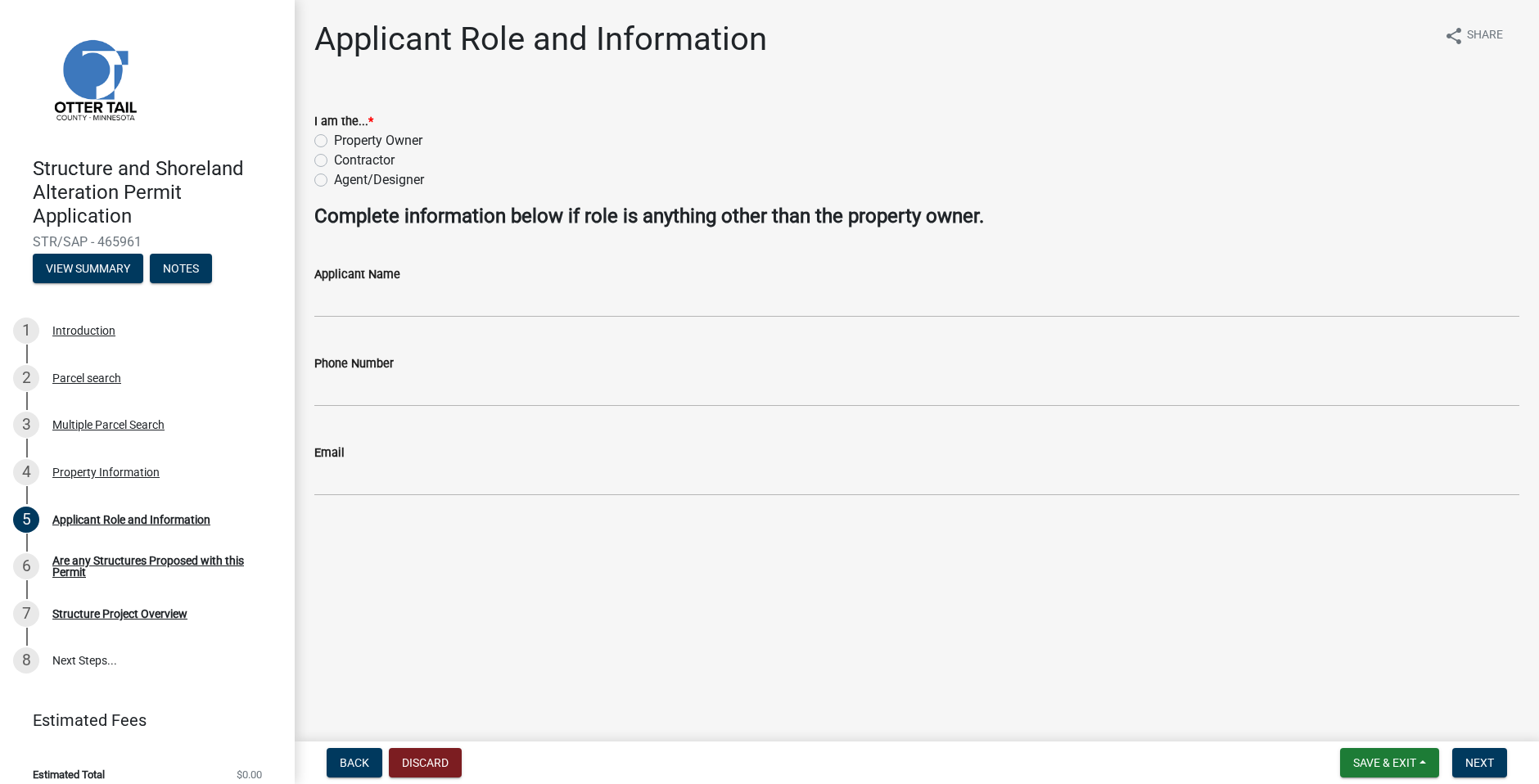
click at [334, 141] on label "Property Owner" at bounding box center [378, 141] width 88 height 20
click at [334, 141] on input "Property Owner" at bounding box center [339, 136] width 11 height 11
radio input "true"
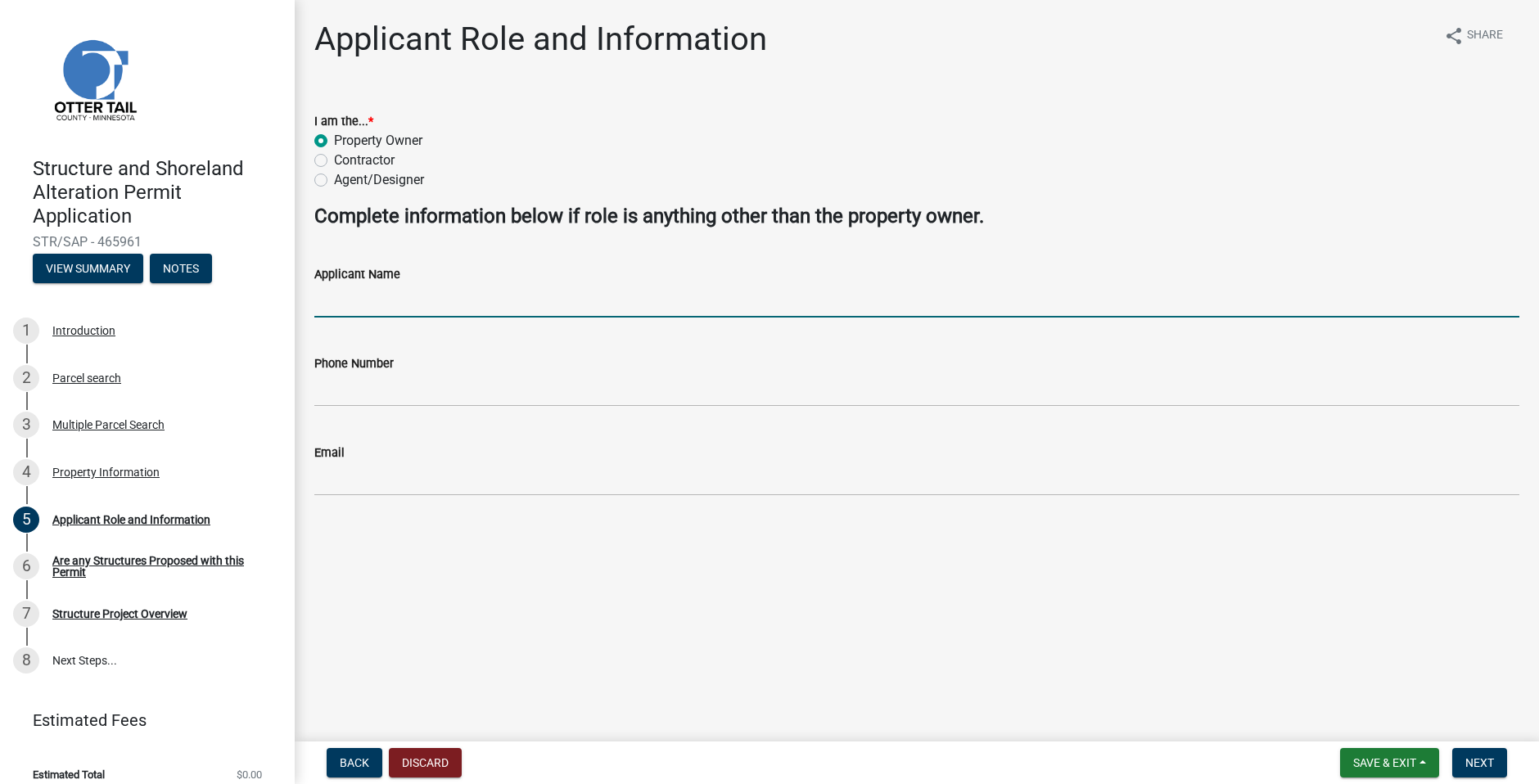
click at [407, 306] on input "Applicant Name" at bounding box center [917, 300] width 1205 height 33
type input "[PERSON_NAME]"
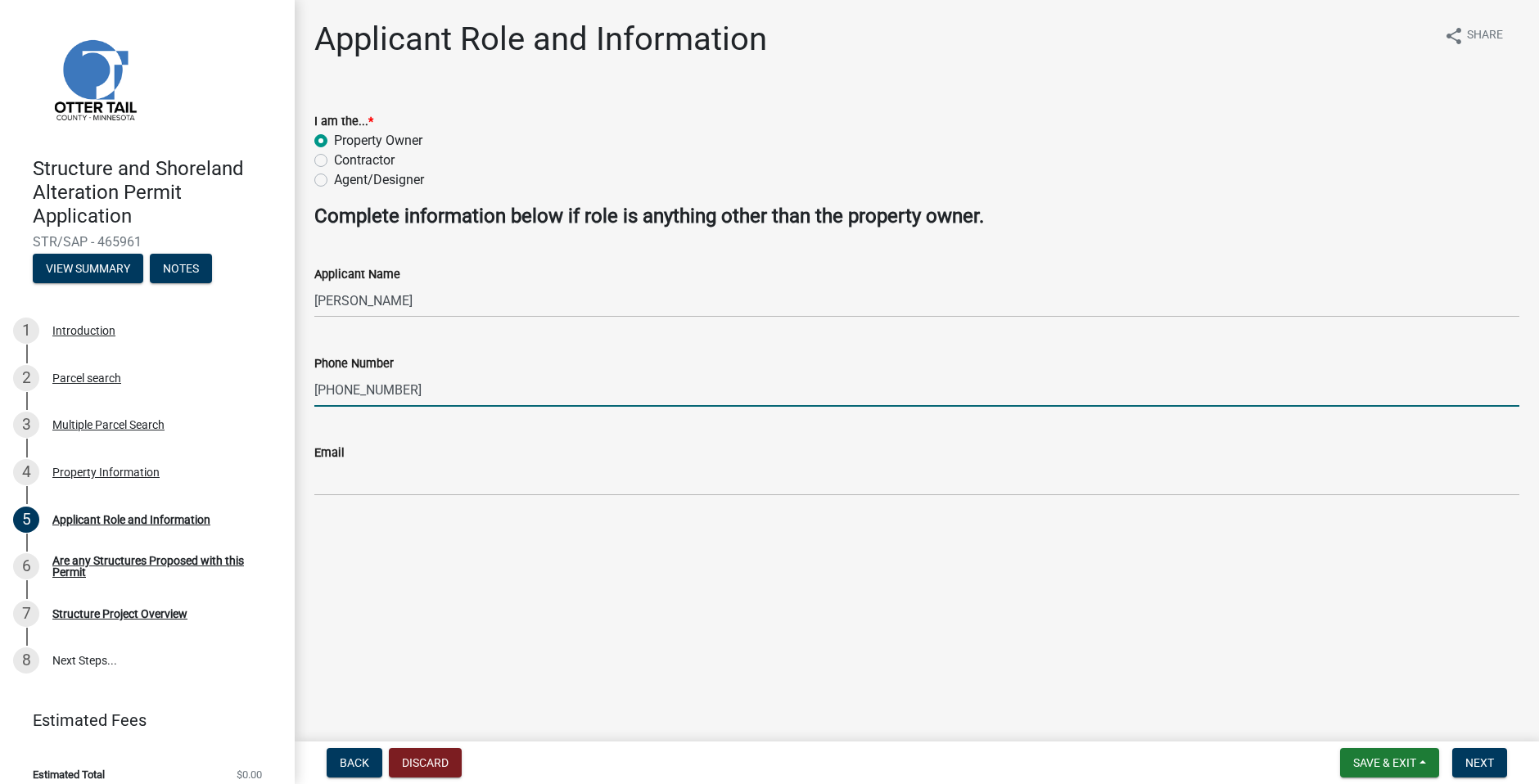
type input "[PHONE_NUMBER]"
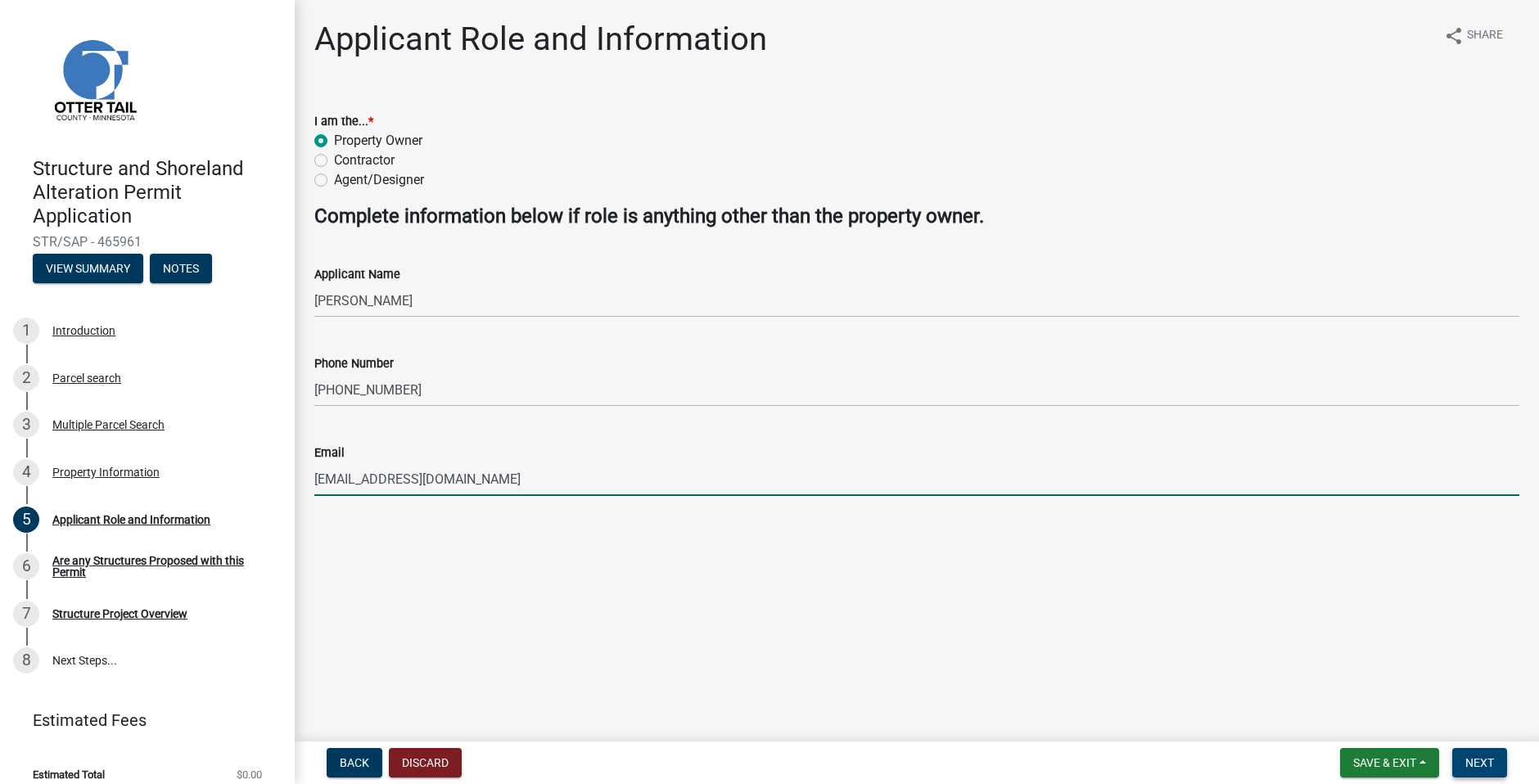
type input "[EMAIL_ADDRESS][DOMAIN_NAME]"
click at [1485, 757] on span "Next" at bounding box center [1480, 763] width 28 height 13
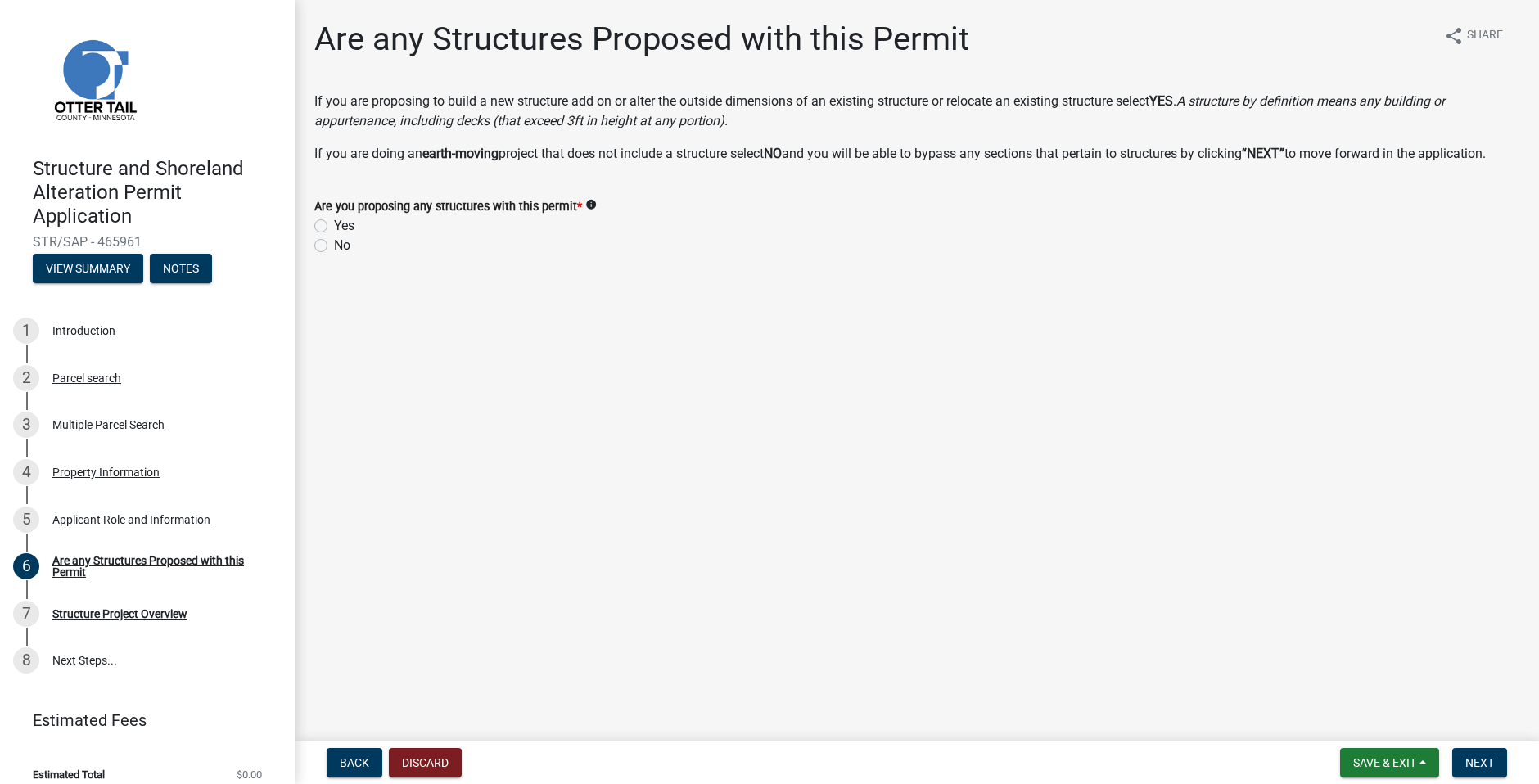
click at [334, 226] on label "Yes" at bounding box center [344, 226] width 21 height 20
click at [334, 226] on input "Yes" at bounding box center [339, 221] width 11 height 11
radio input "true"
click at [1499, 769] on button "Next" at bounding box center [1480, 762] width 55 height 29
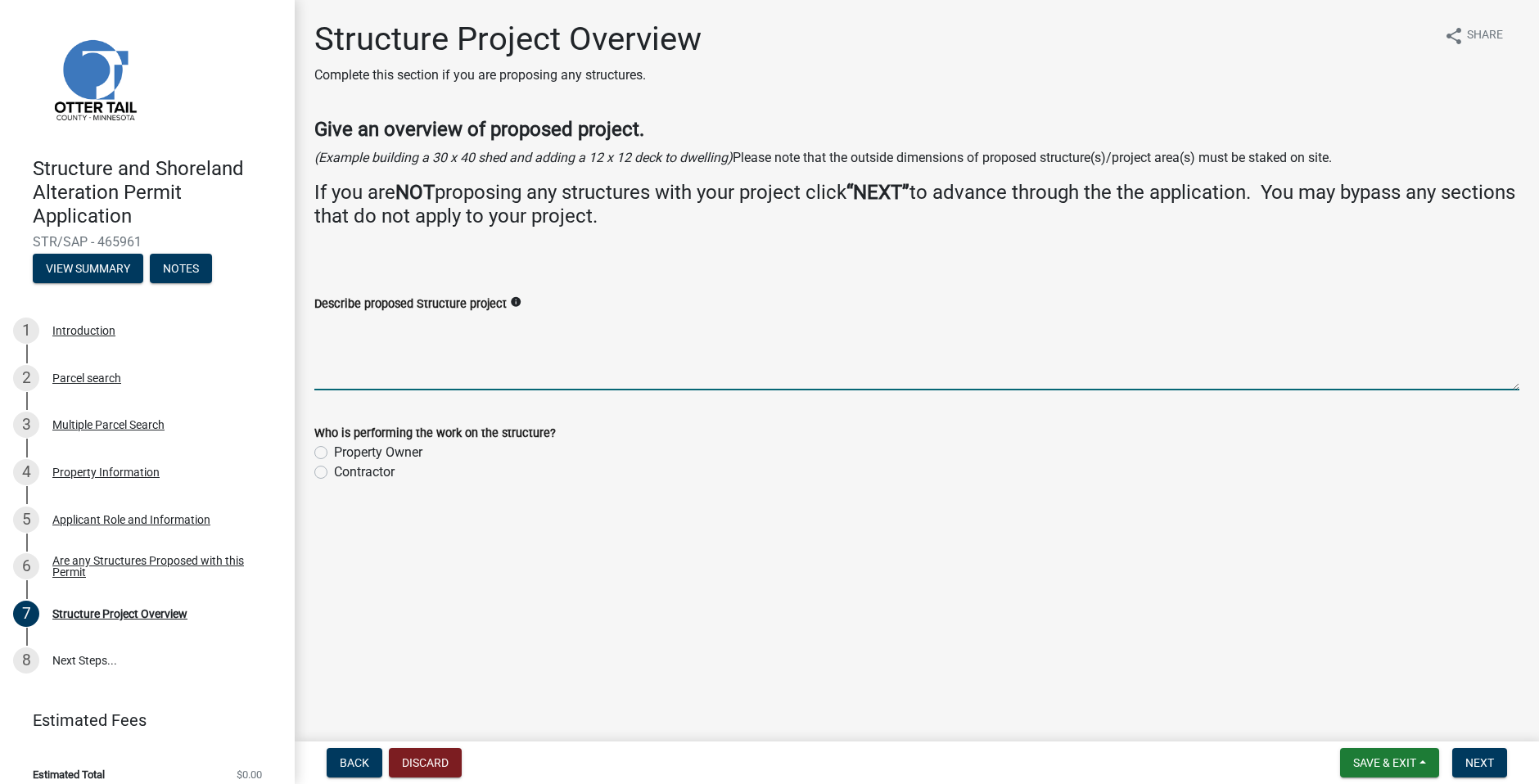
click at [425, 335] on textarea "Describe proposed Structure project" at bounding box center [917, 352] width 1205 height 77
type textarea "40X40 concrete apron in front of current building"
drag, startPoint x: 315, startPoint y: 448, endPoint x: 326, endPoint y: 453, distance: 12.1
click at [334, 449] on label "Property Owner" at bounding box center [378, 453] width 88 height 20
click at [334, 449] on input "Property Owner" at bounding box center [339, 448] width 11 height 11
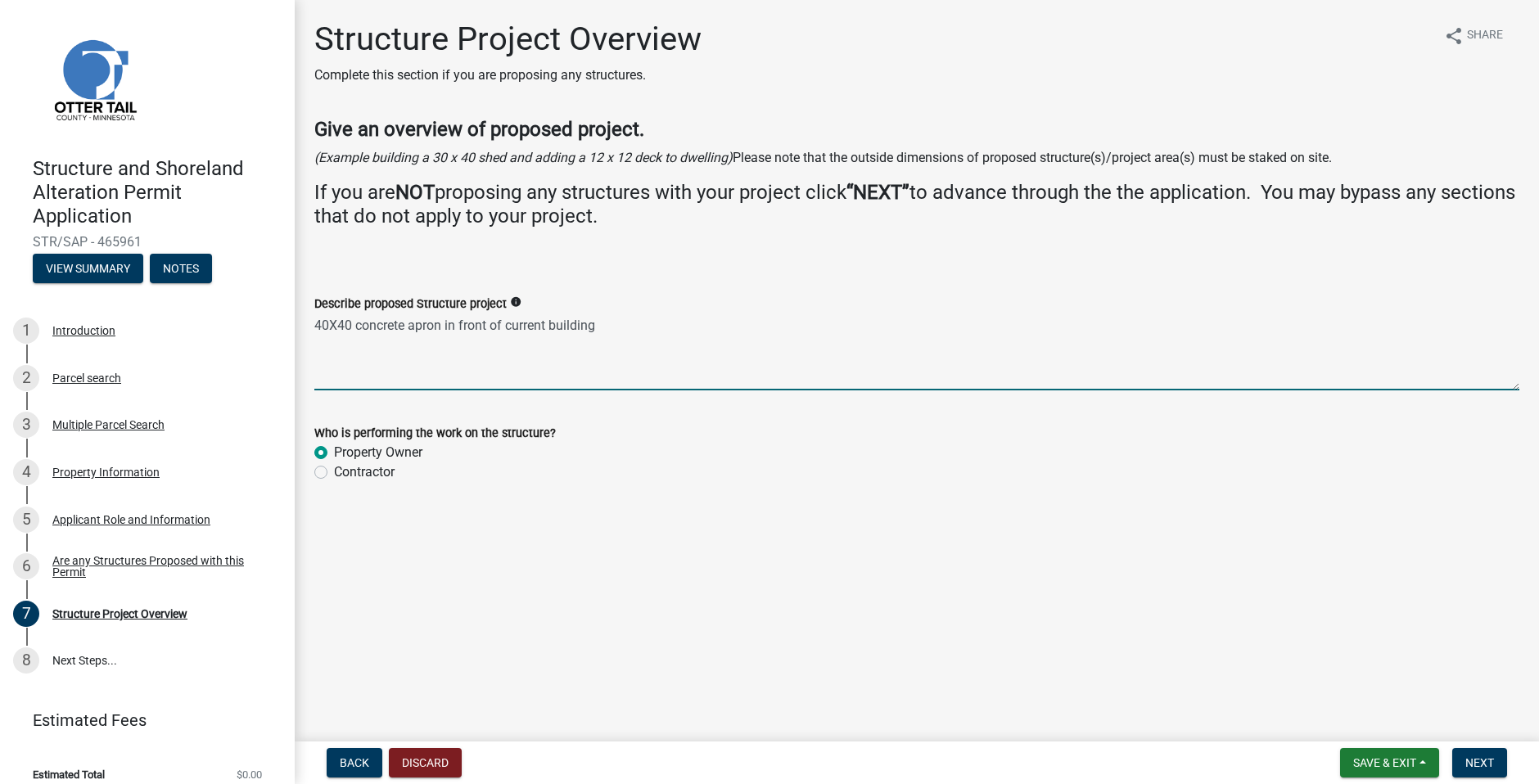
radio input "true"
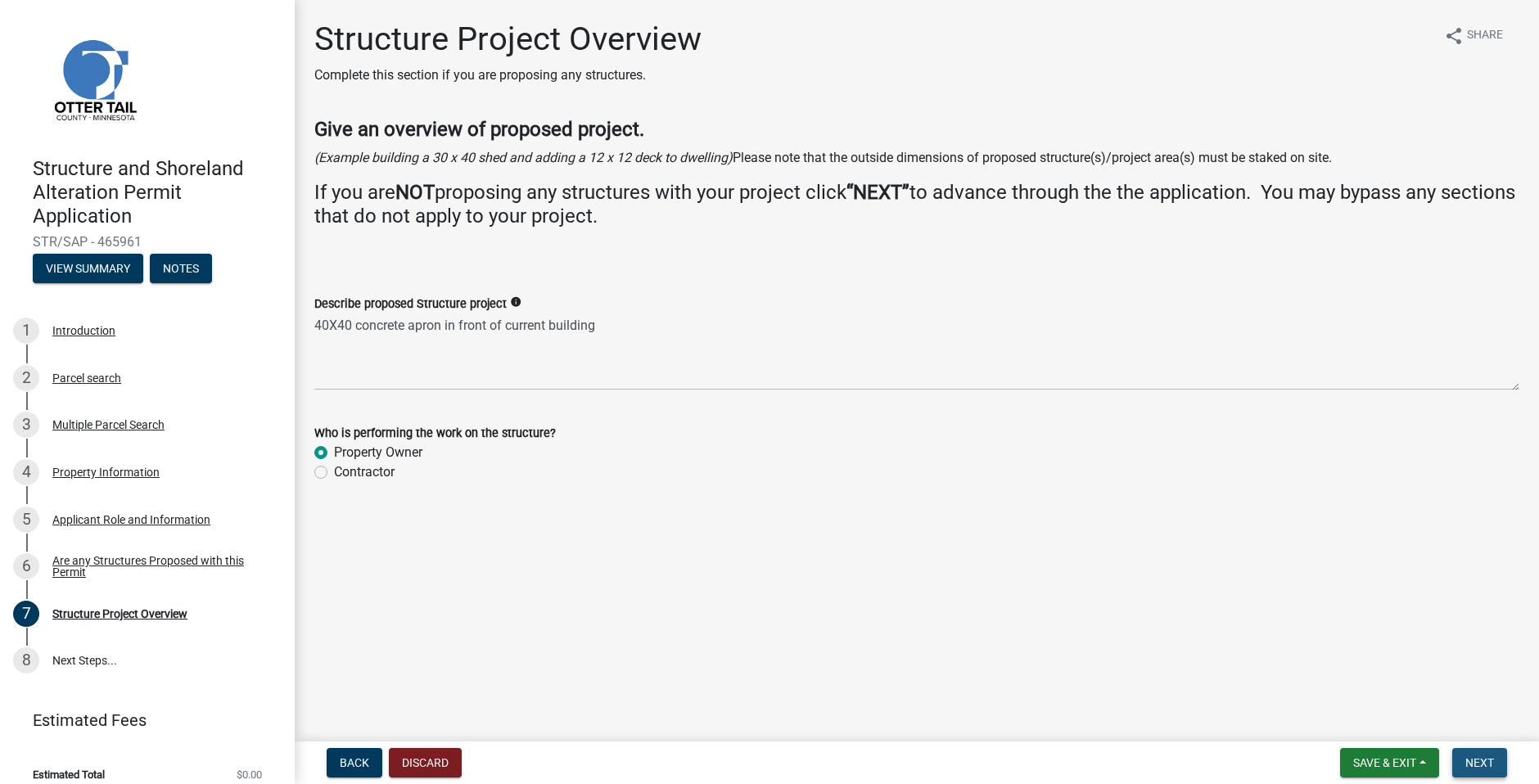
click at [1483, 765] on span "Next" at bounding box center [1480, 763] width 28 height 13
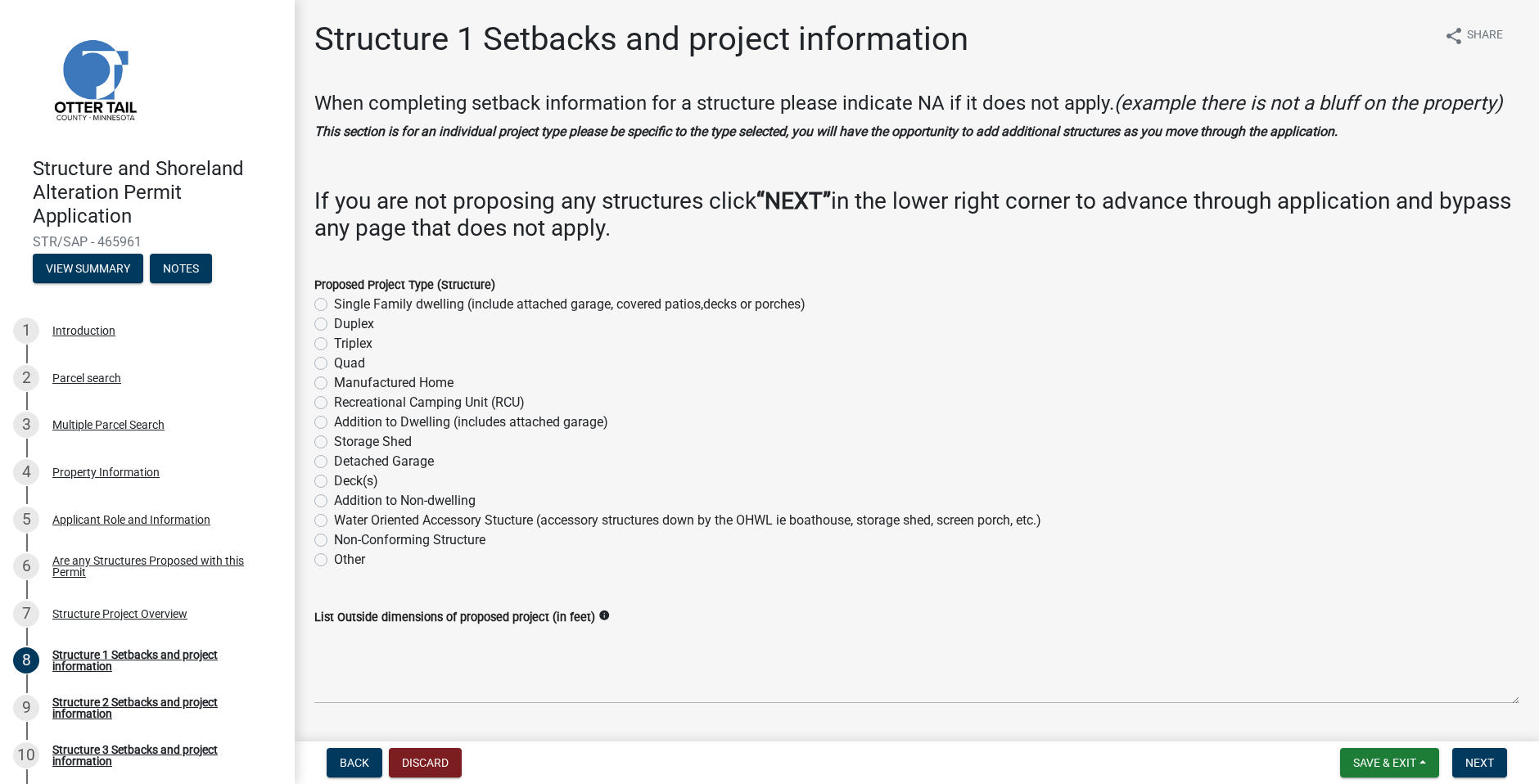
click at [334, 570] on label "Other" at bounding box center [349, 560] width 31 height 20
click at [334, 561] on input "Other" at bounding box center [339, 555] width 11 height 11
radio input "true"
click at [1491, 769] on span "Next" at bounding box center [1480, 763] width 28 height 13
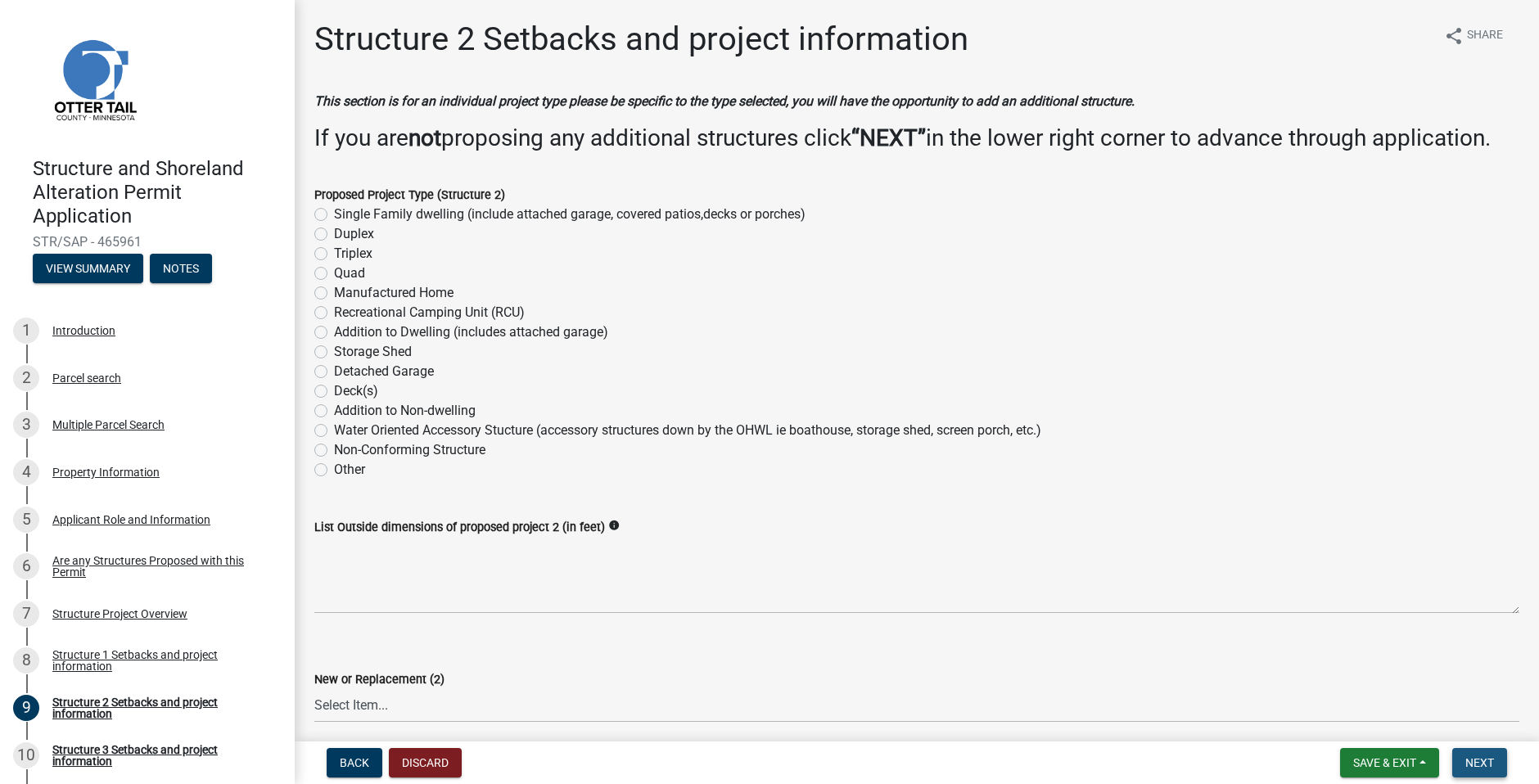
click at [1466, 751] on button "Next" at bounding box center [1480, 762] width 55 height 29
click at [1485, 752] on button "Next" at bounding box center [1480, 762] width 55 height 29
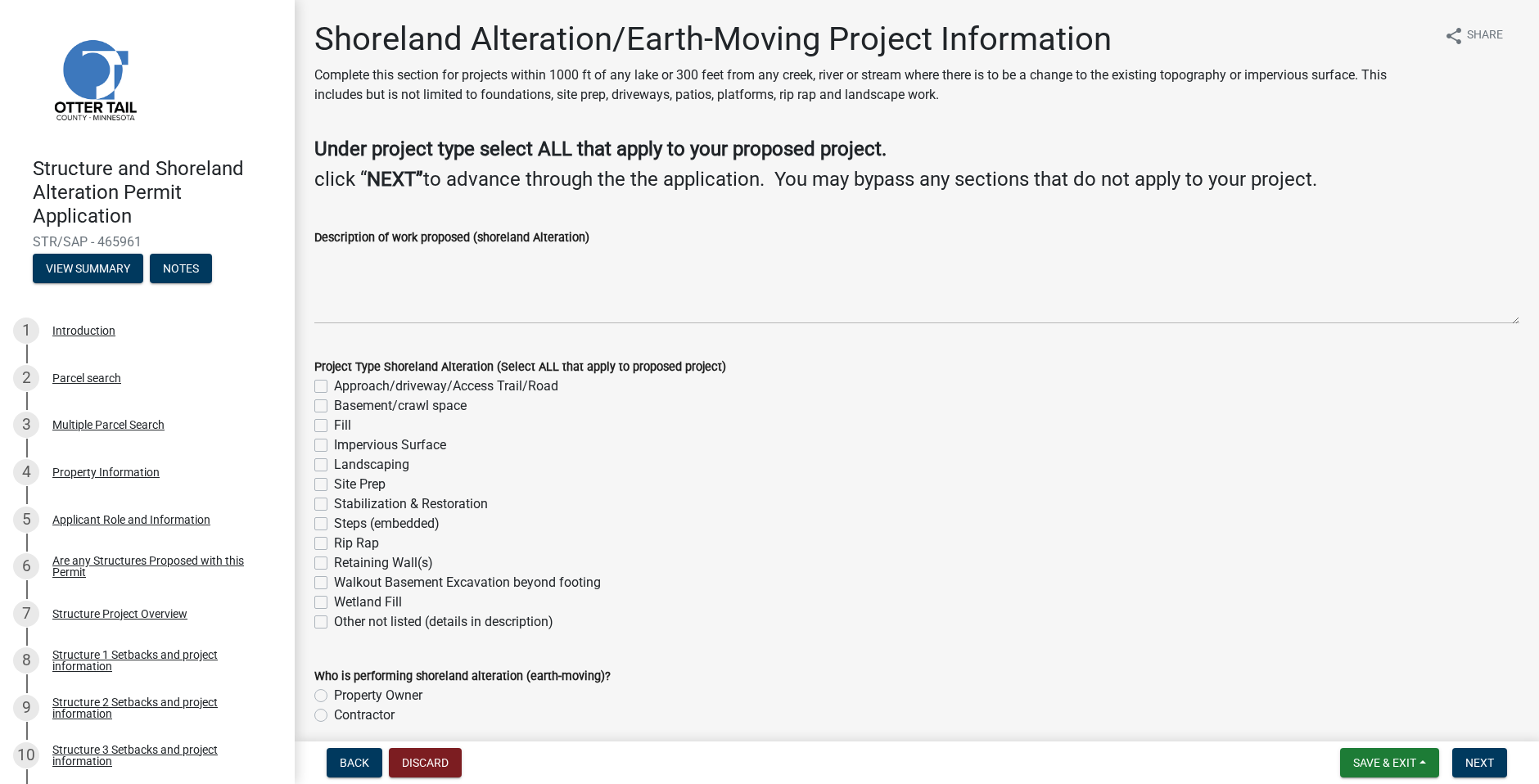
click at [334, 383] on label "Approach/driveway/Access Trail/Road" at bounding box center [446, 386] width 225 height 20
click at [334, 383] on input "Approach/driveway/Access Trail/Road" at bounding box center [339, 381] width 11 height 11
checkbox input "true"
checkbox input "false"
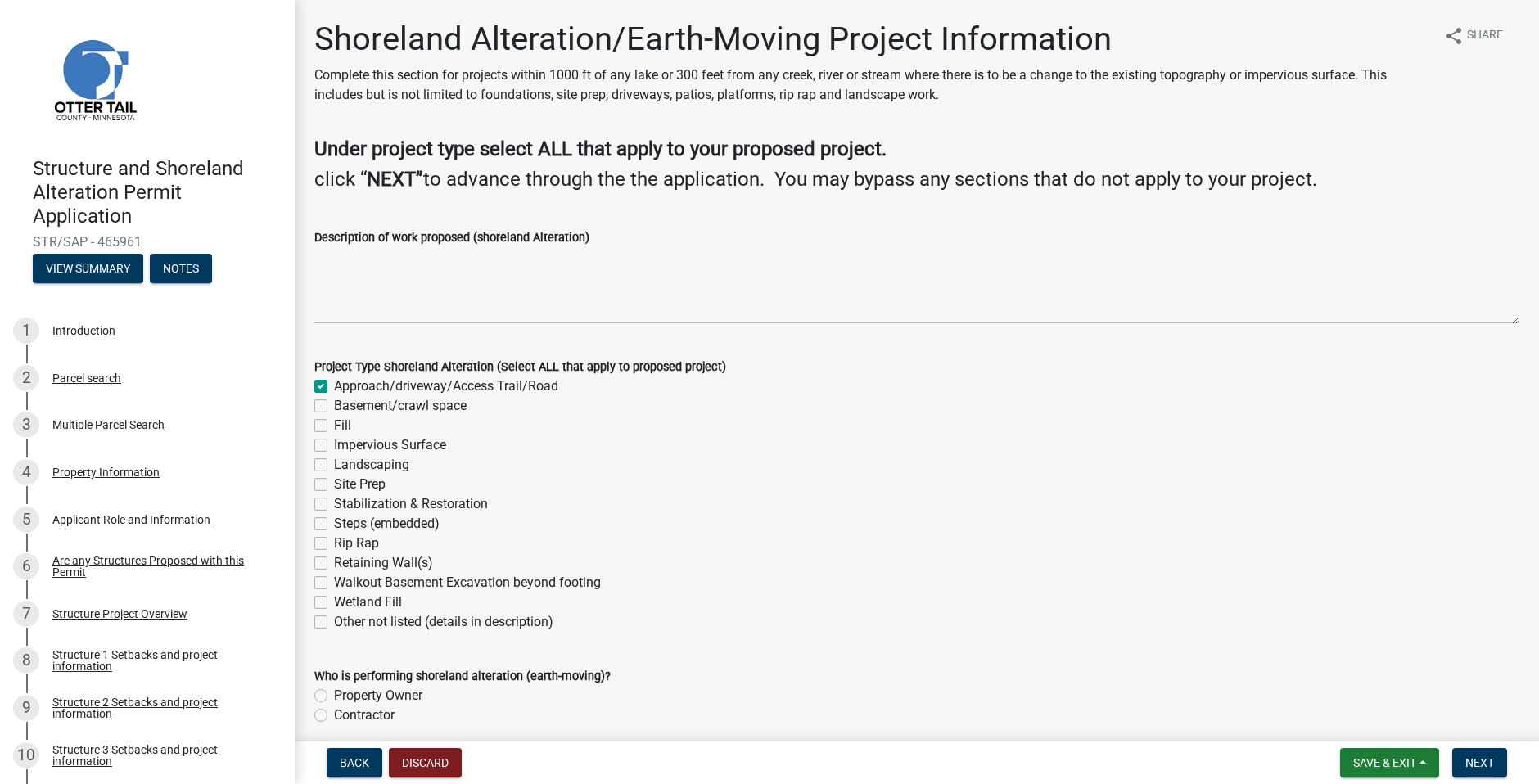
checkbox input "false"
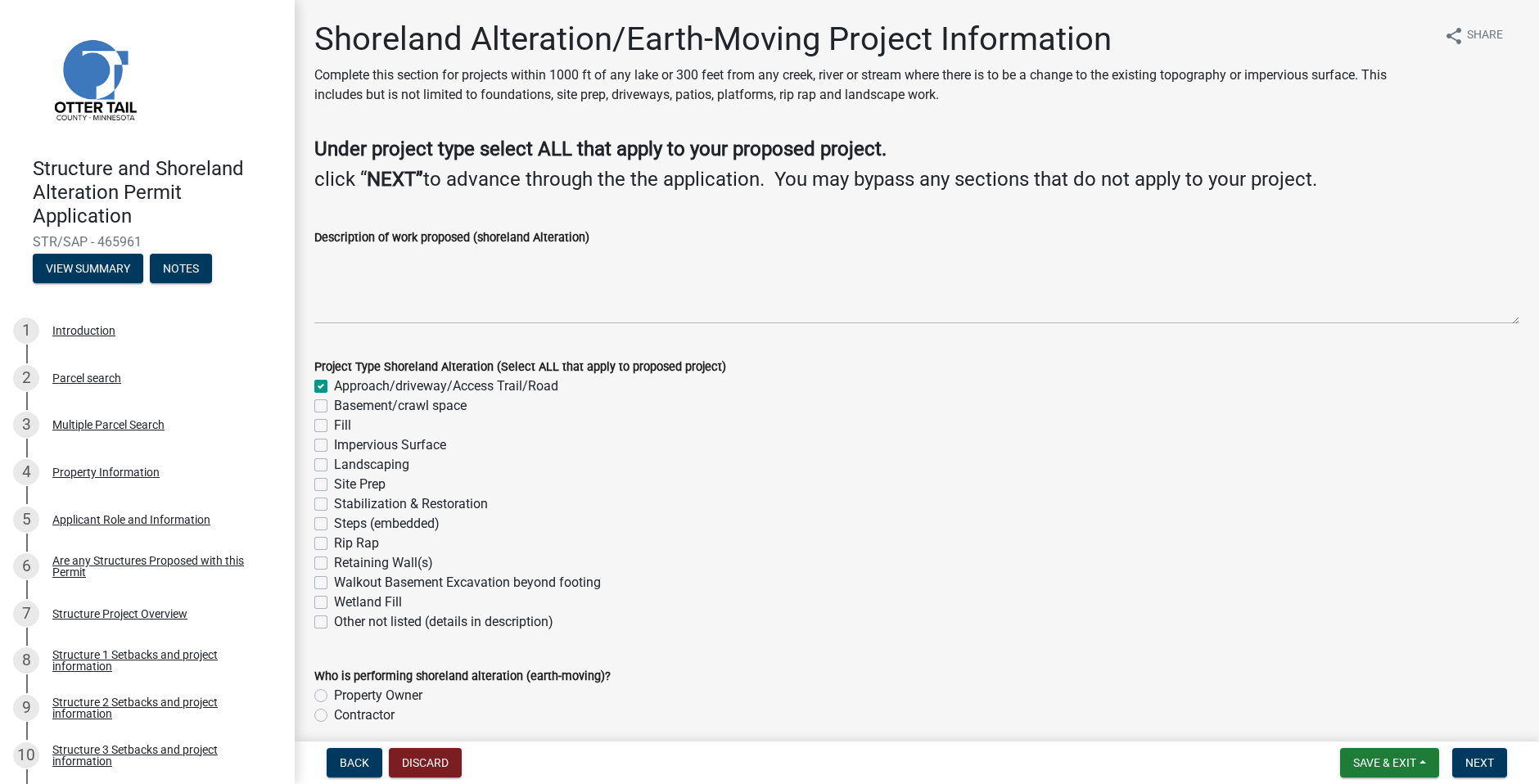
checkbox input "false"
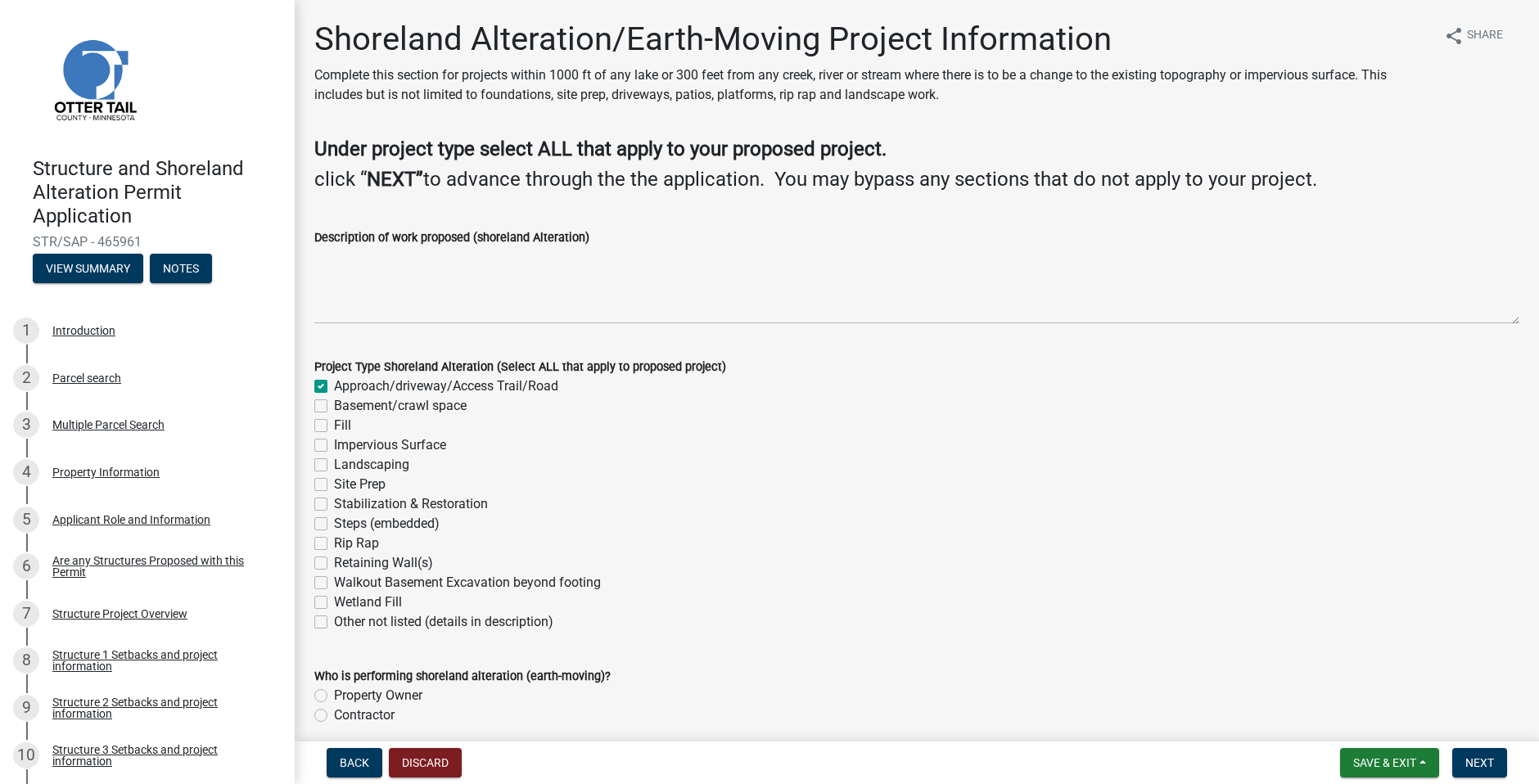
click at [334, 691] on label "Property Owner" at bounding box center [378, 696] width 88 height 20
click at [334, 691] on input "Property Owner" at bounding box center [339, 691] width 11 height 11
radio input "true"
click at [334, 713] on label "Contractor" at bounding box center [364, 716] width 61 height 20
click at [334, 713] on input "Contractor" at bounding box center [339, 711] width 11 height 11
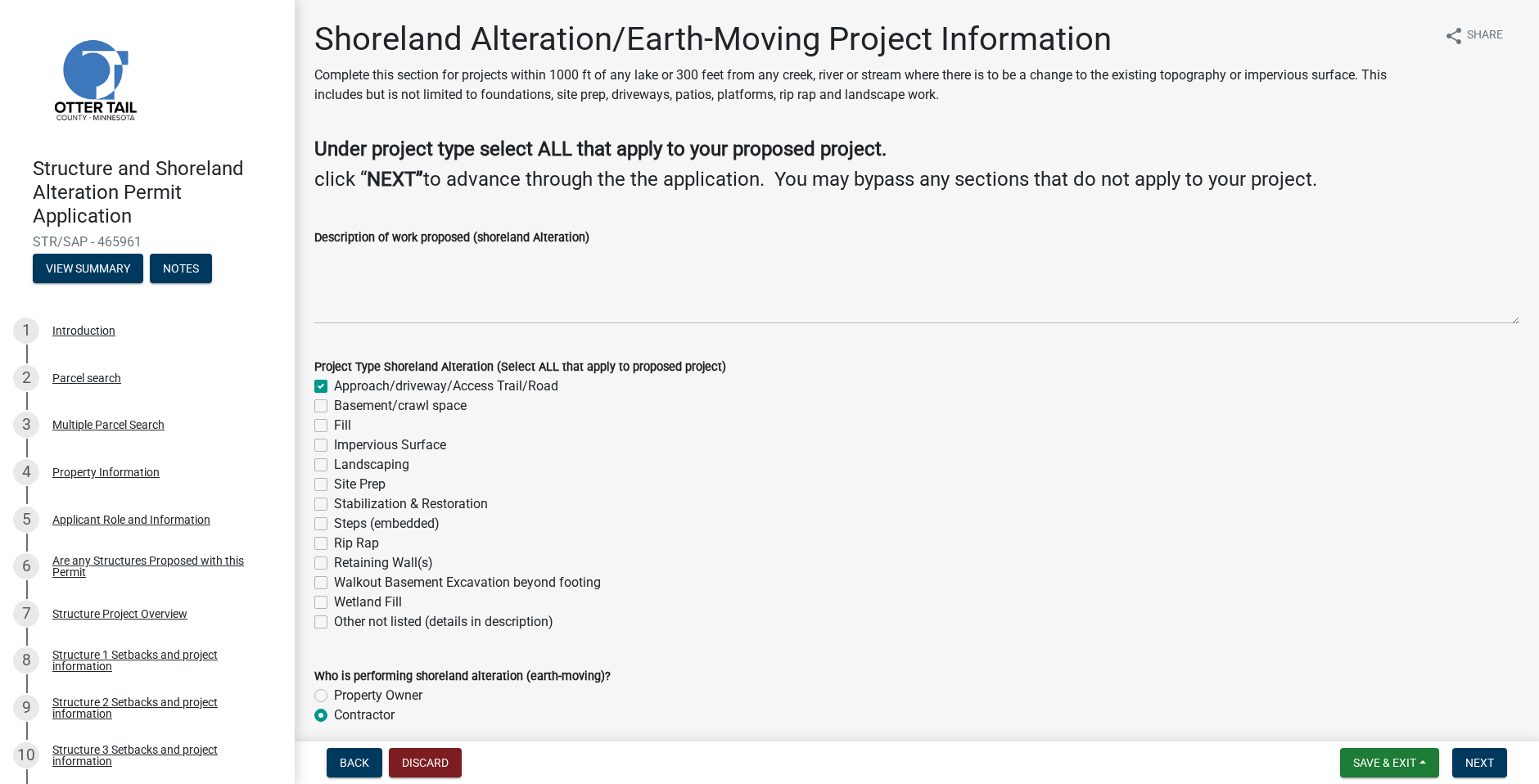
radio input "true"
click at [334, 695] on label "Property Owner" at bounding box center [378, 696] width 88 height 20
click at [334, 695] on input "Property Owner" at bounding box center [339, 691] width 11 height 11
radio input "true"
click at [1485, 765] on span "Next" at bounding box center [1480, 763] width 28 height 13
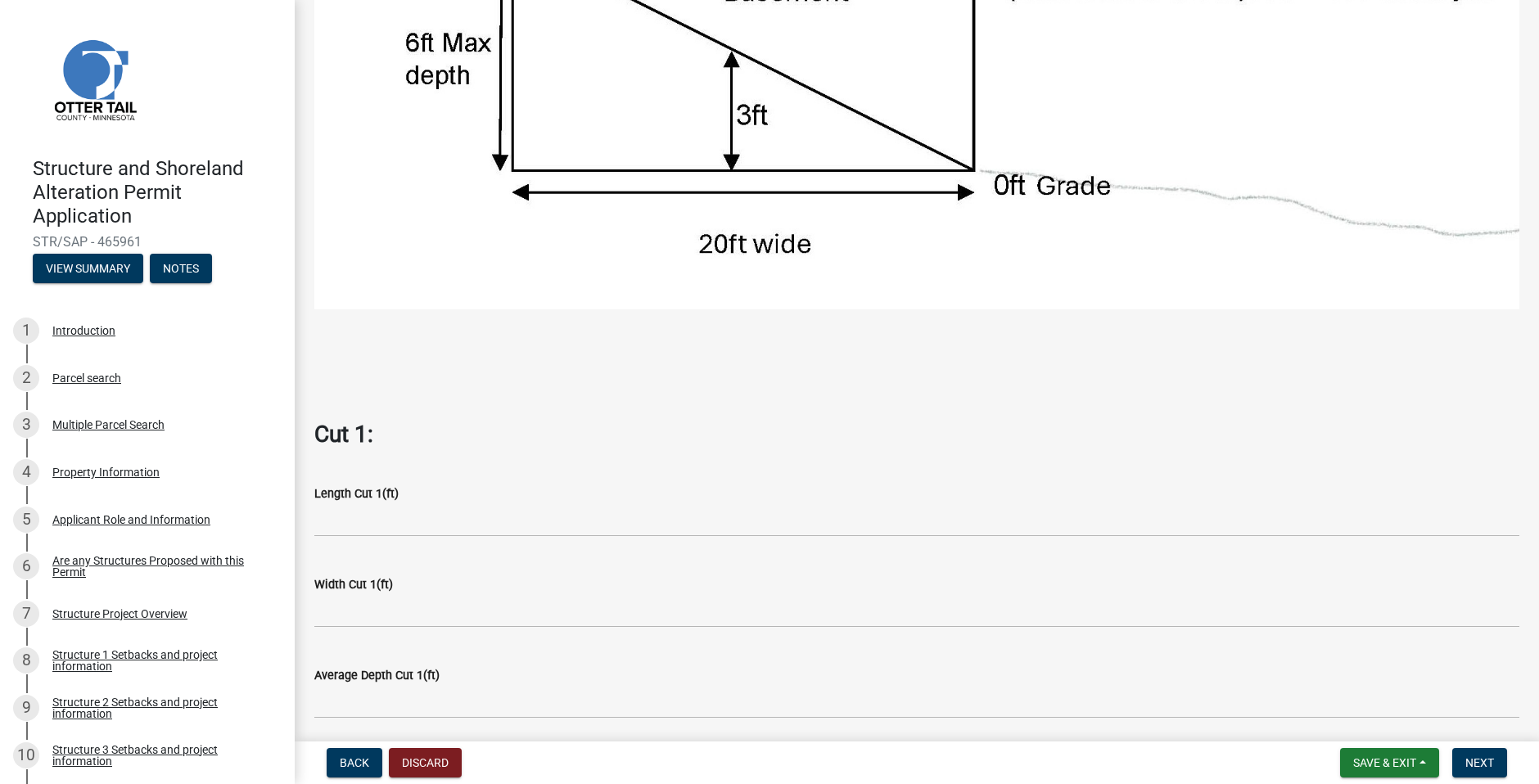
scroll to position [655, 0]
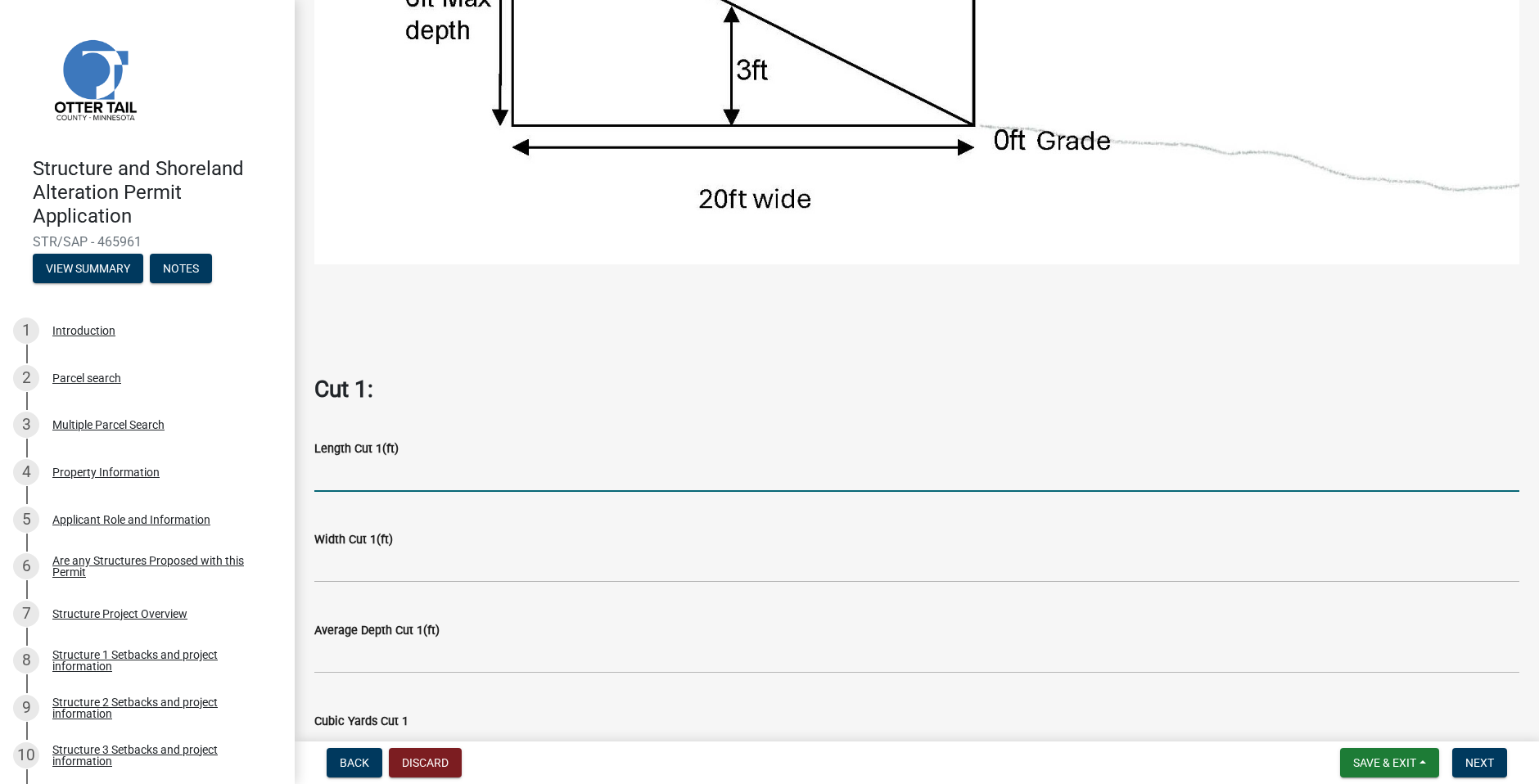
click at [335, 466] on input "text" at bounding box center [917, 475] width 1205 height 33
type input "40"
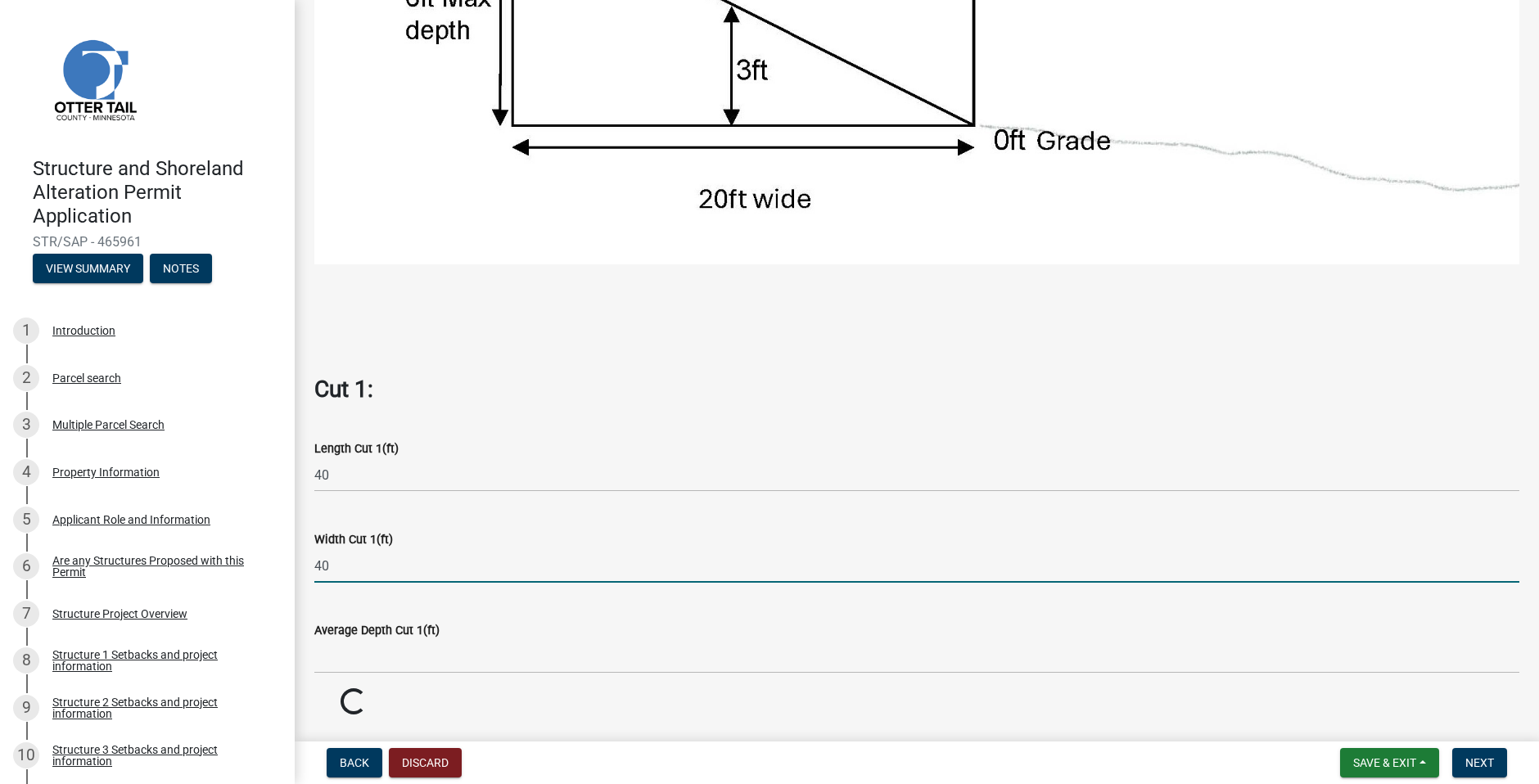
type input "40"
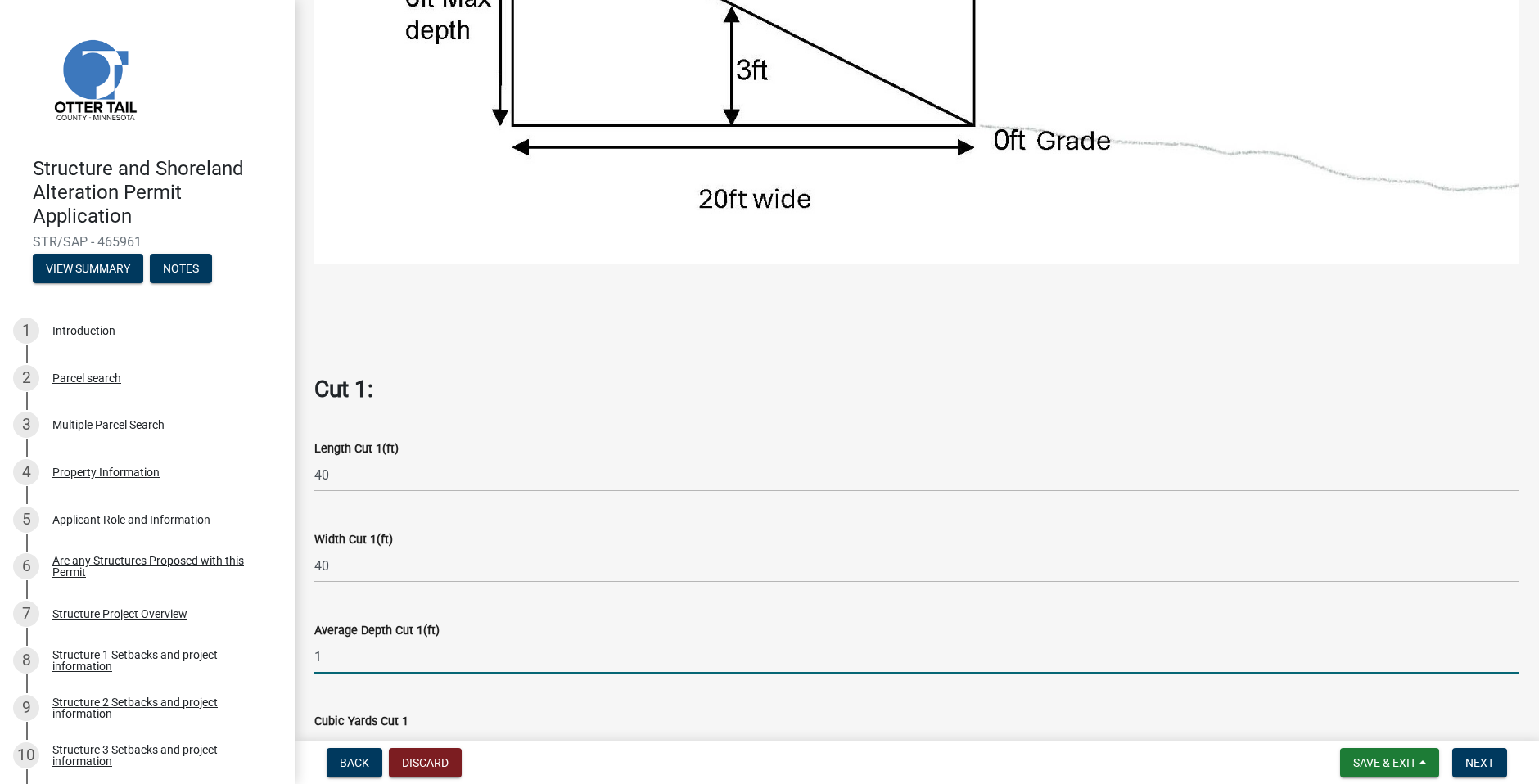
type input "1"
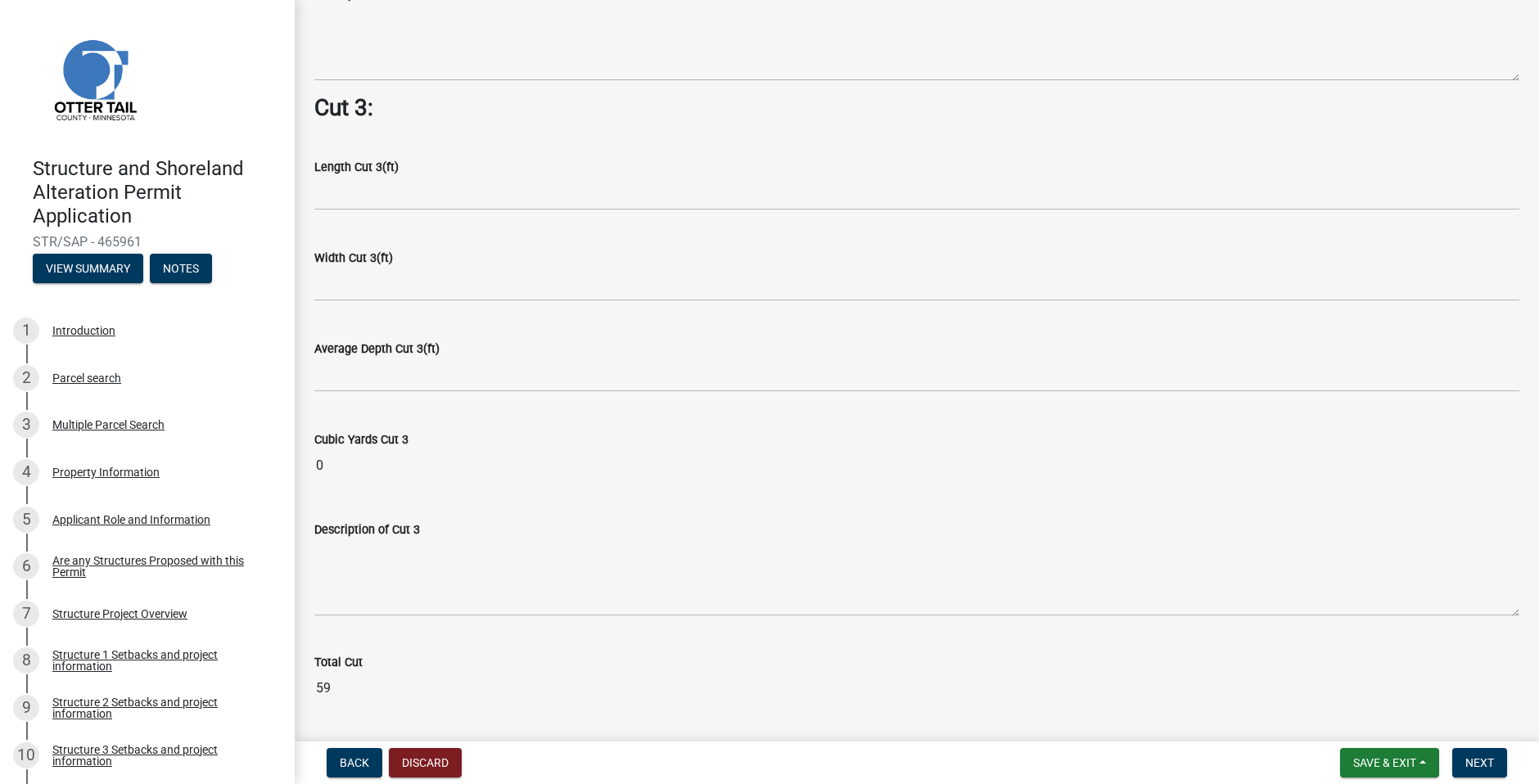
scroll to position [2050, 0]
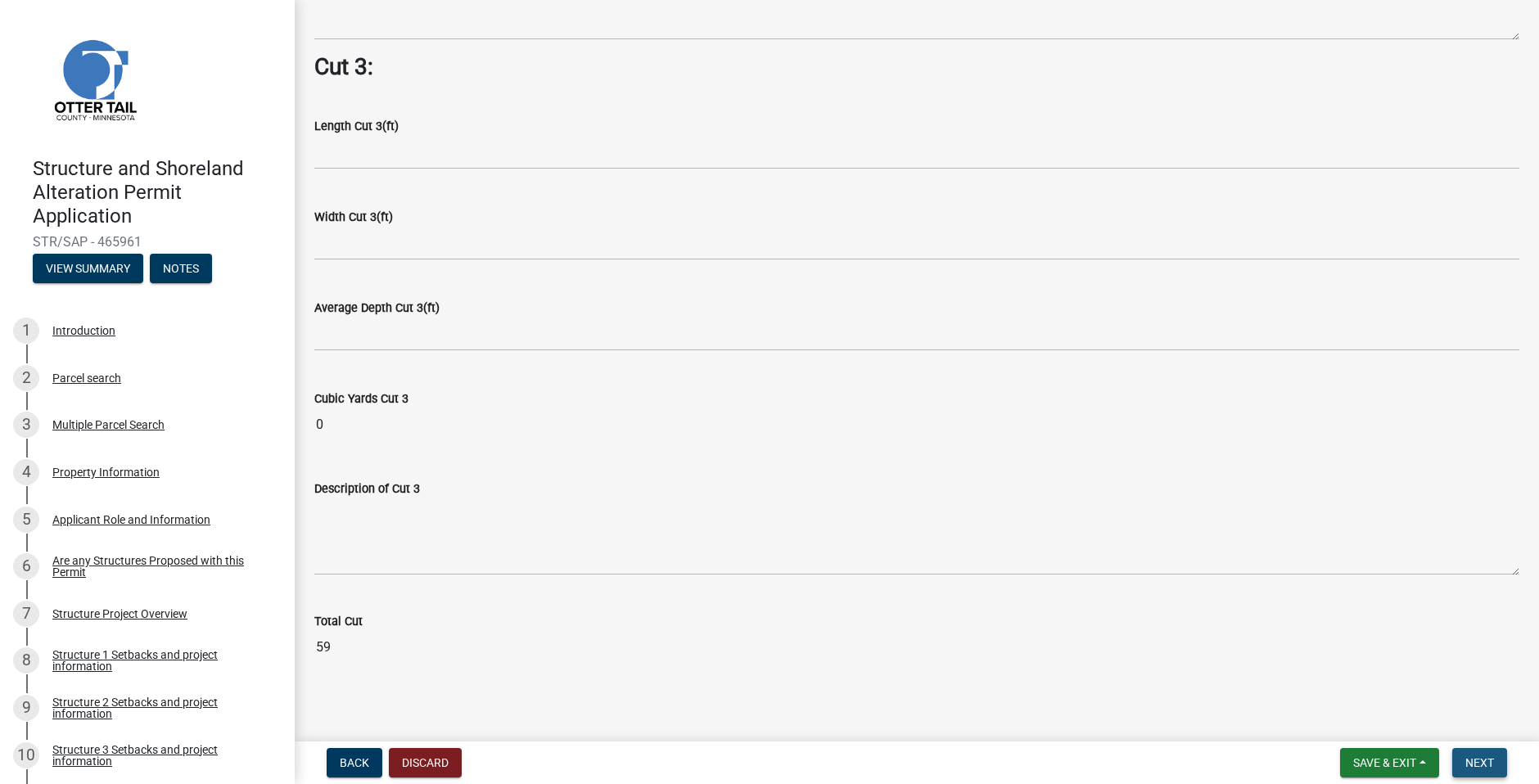
click at [1491, 772] on button "Next" at bounding box center [1480, 762] width 55 height 29
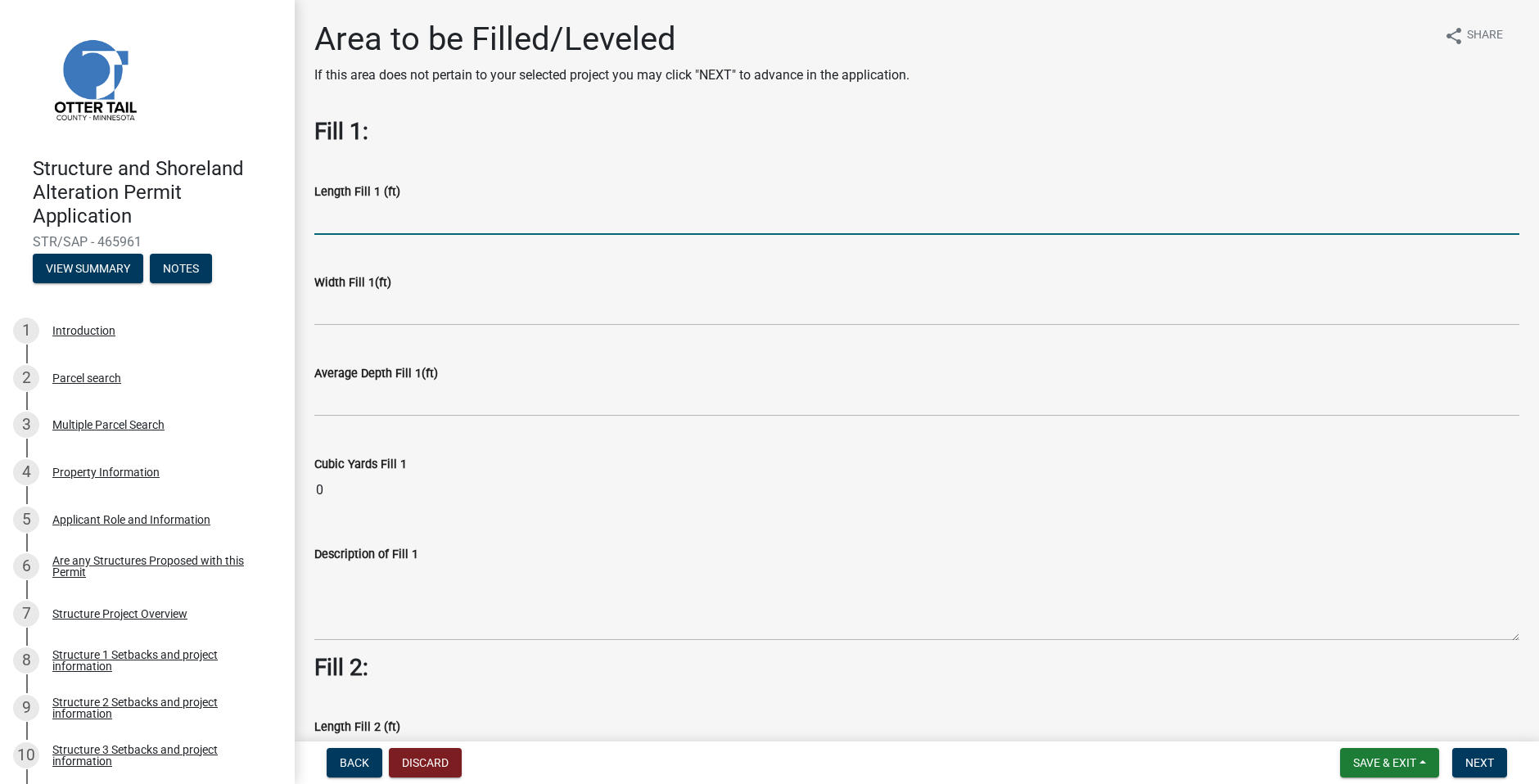
click at [362, 226] on input "text" at bounding box center [917, 218] width 1205 height 33
type input "1"
type input "40"
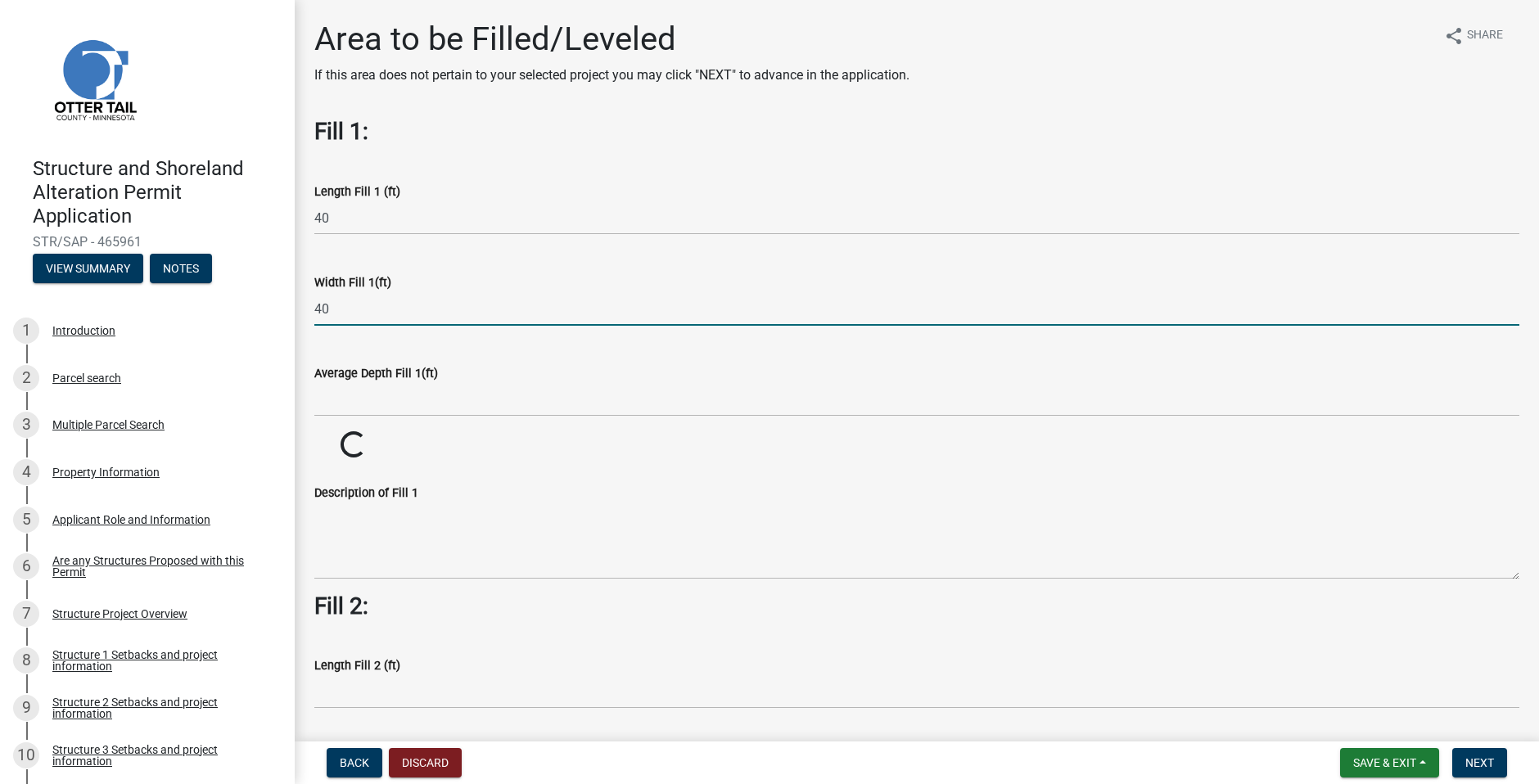
type input "40"
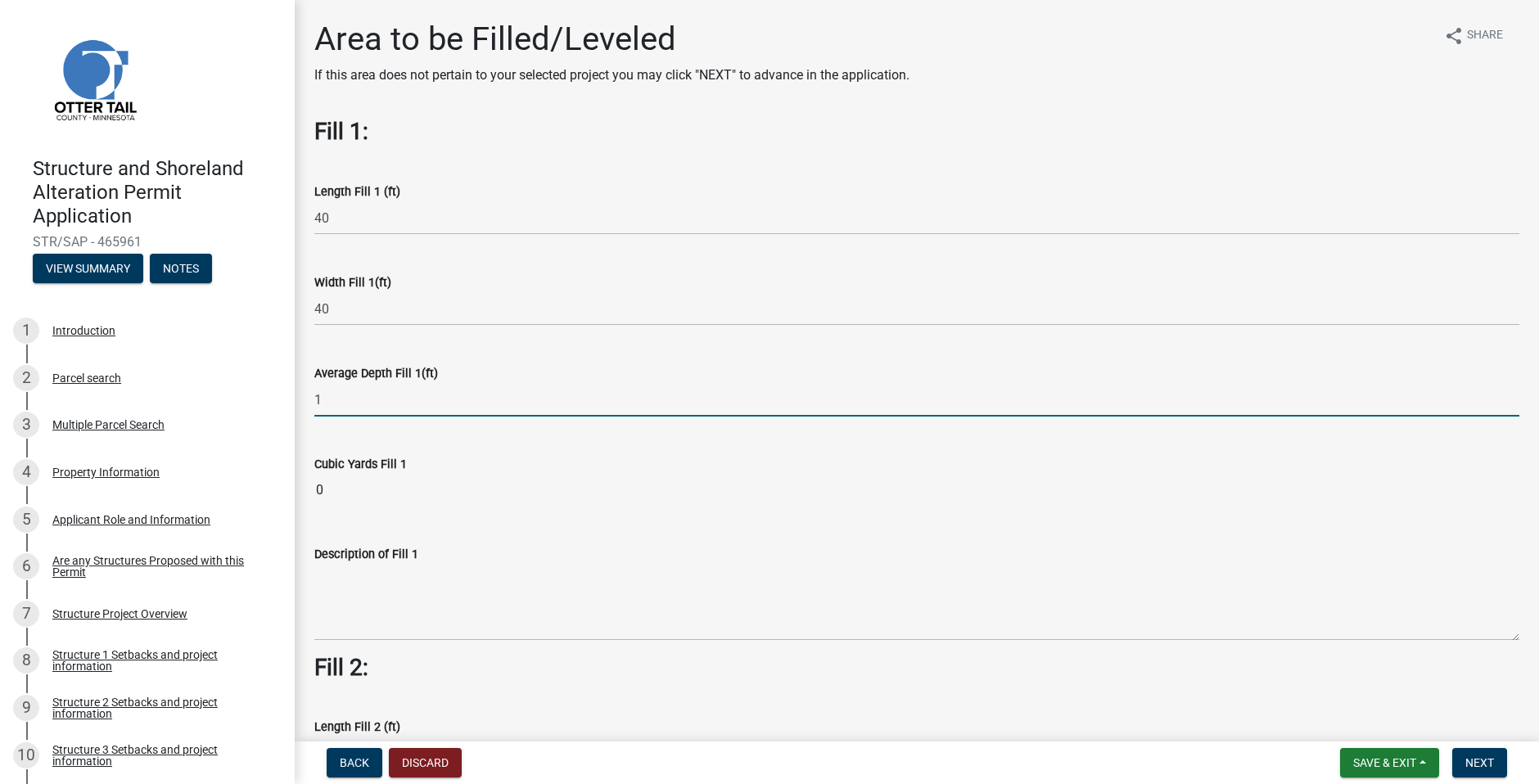
type input "1"
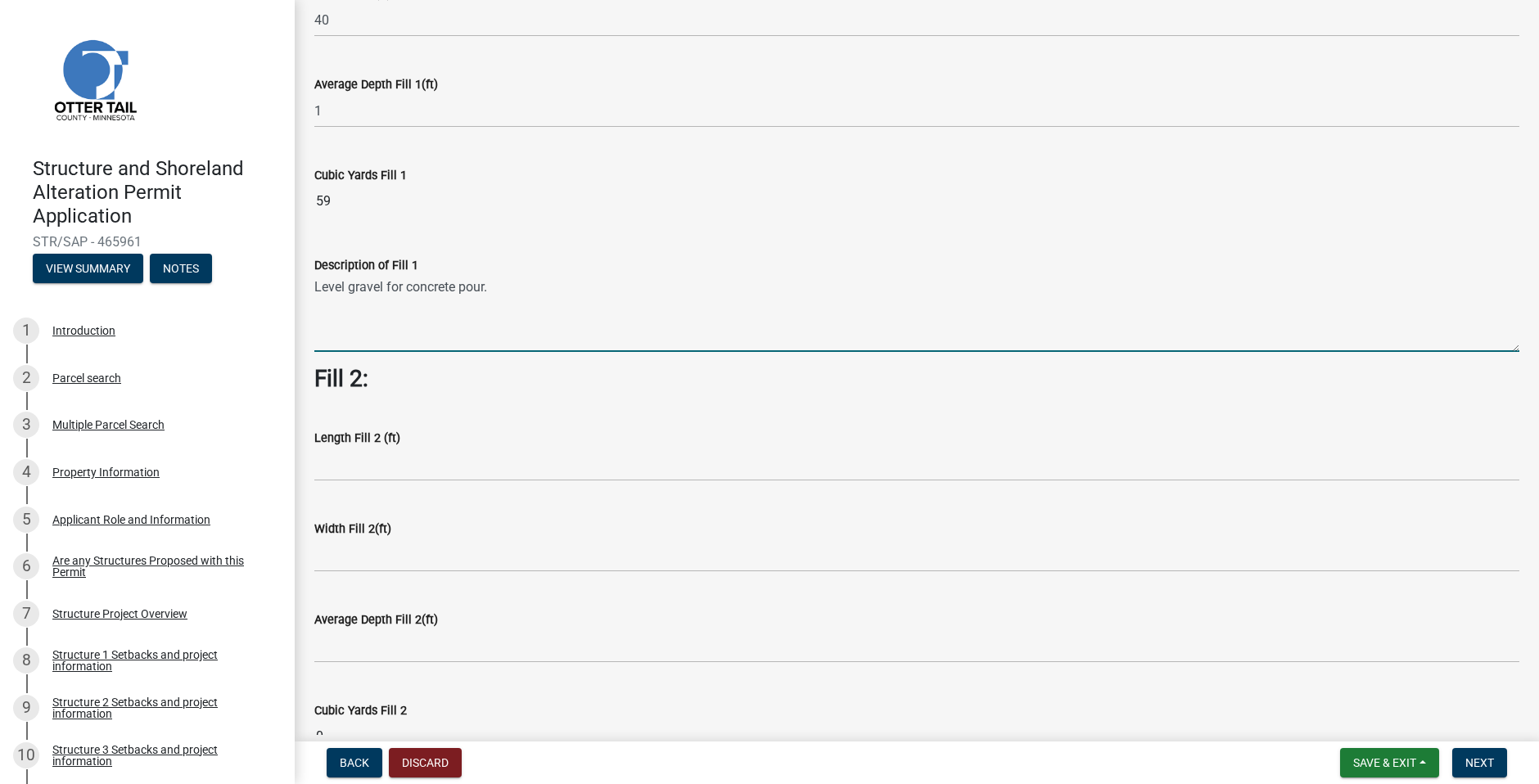
scroll to position [409, 0]
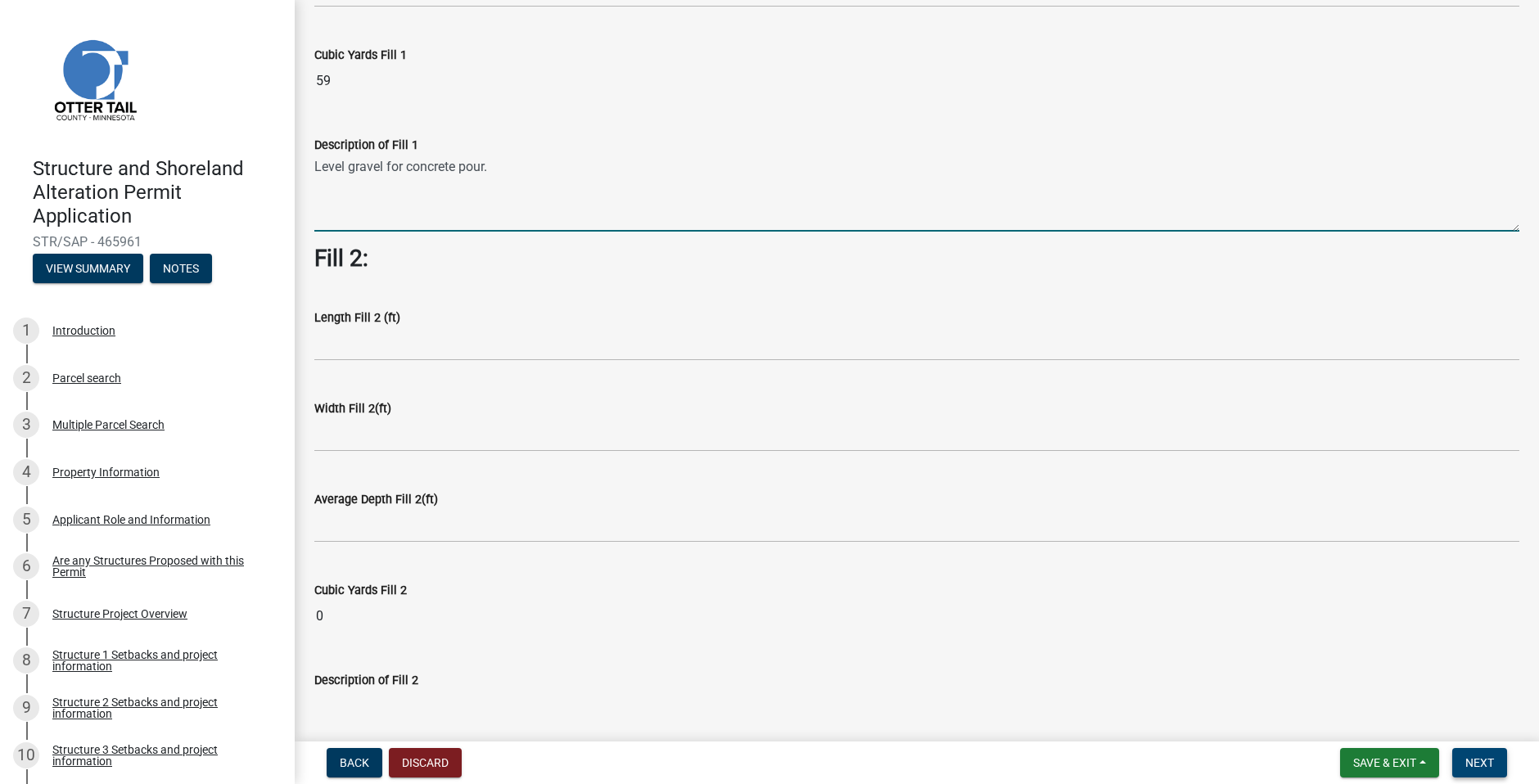
type textarea "Level gravel for concrete pour."
click at [1483, 769] on span "Next" at bounding box center [1480, 763] width 28 height 13
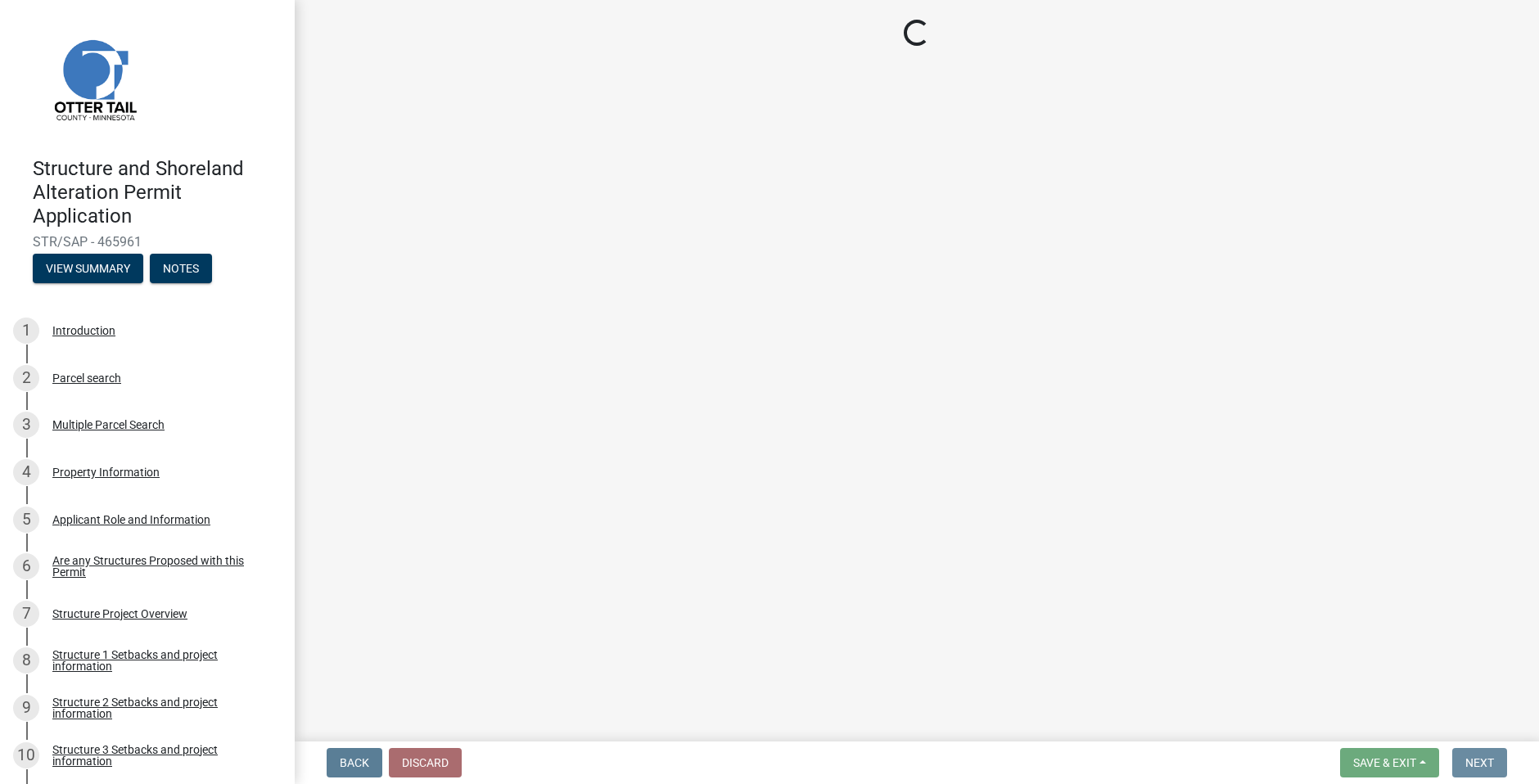
scroll to position [0, 0]
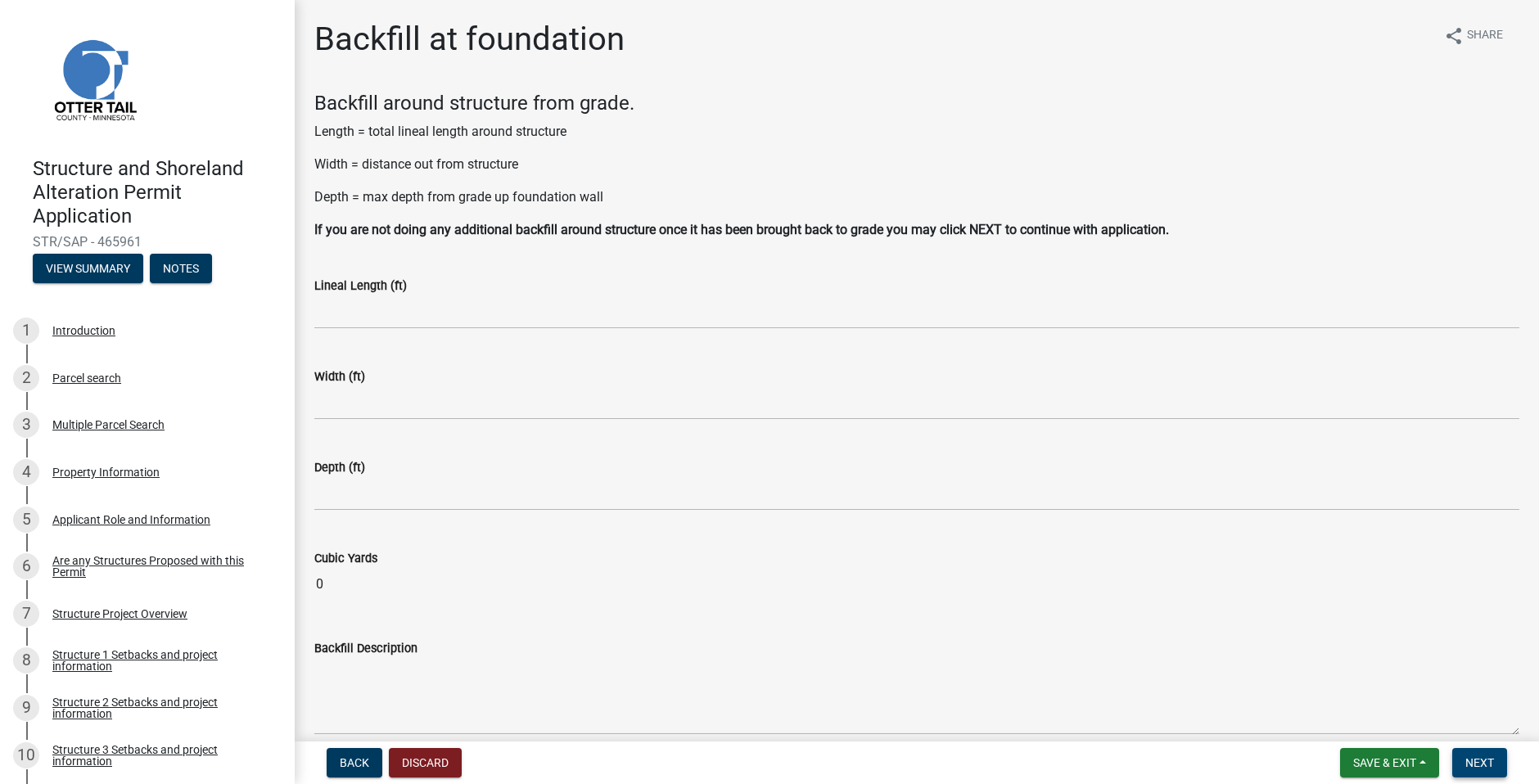
click at [1477, 754] on button "Next" at bounding box center [1480, 762] width 55 height 29
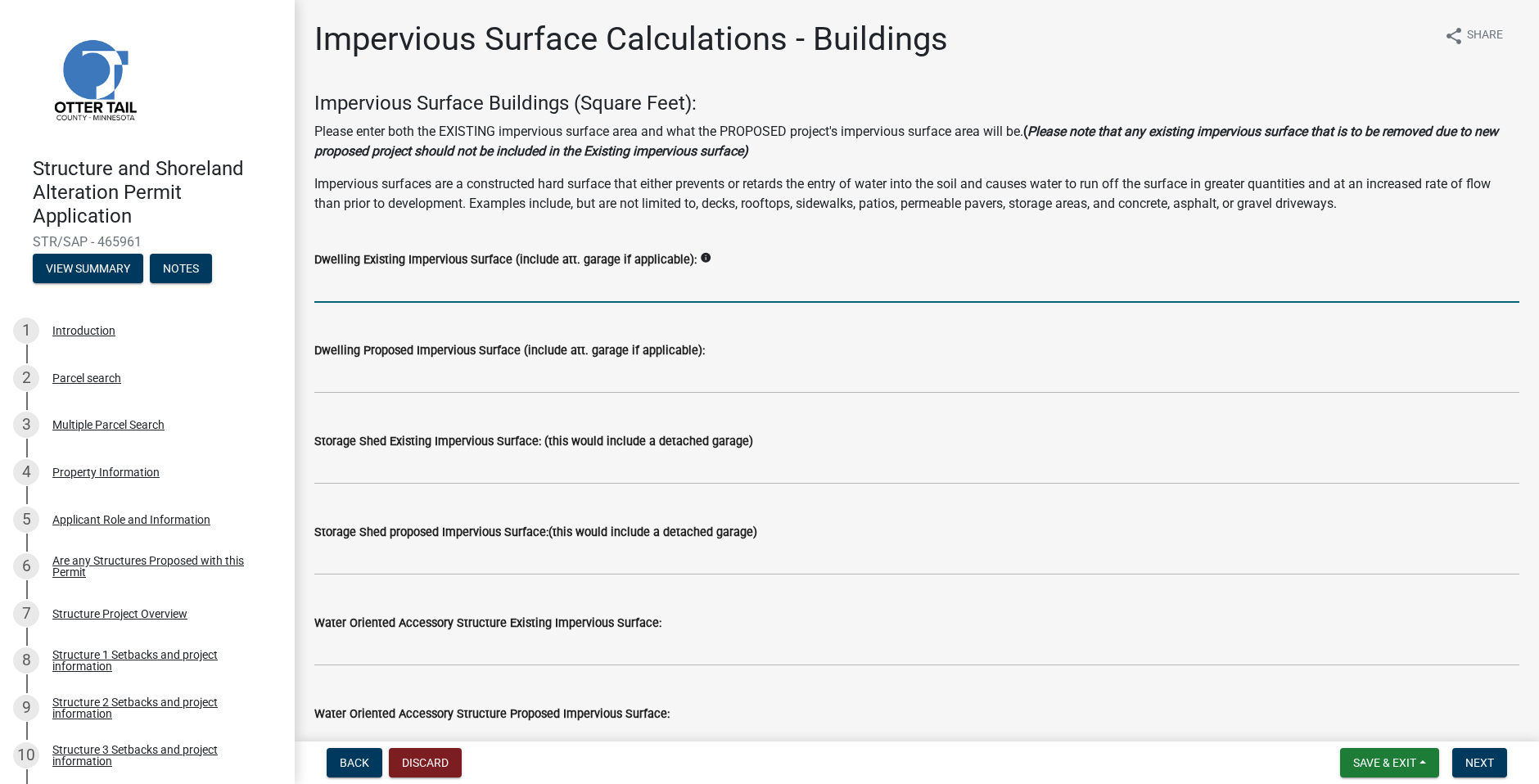
click at [382, 295] on input "text" at bounding box center [917, 286] width 1205 height 33
type input "1440"
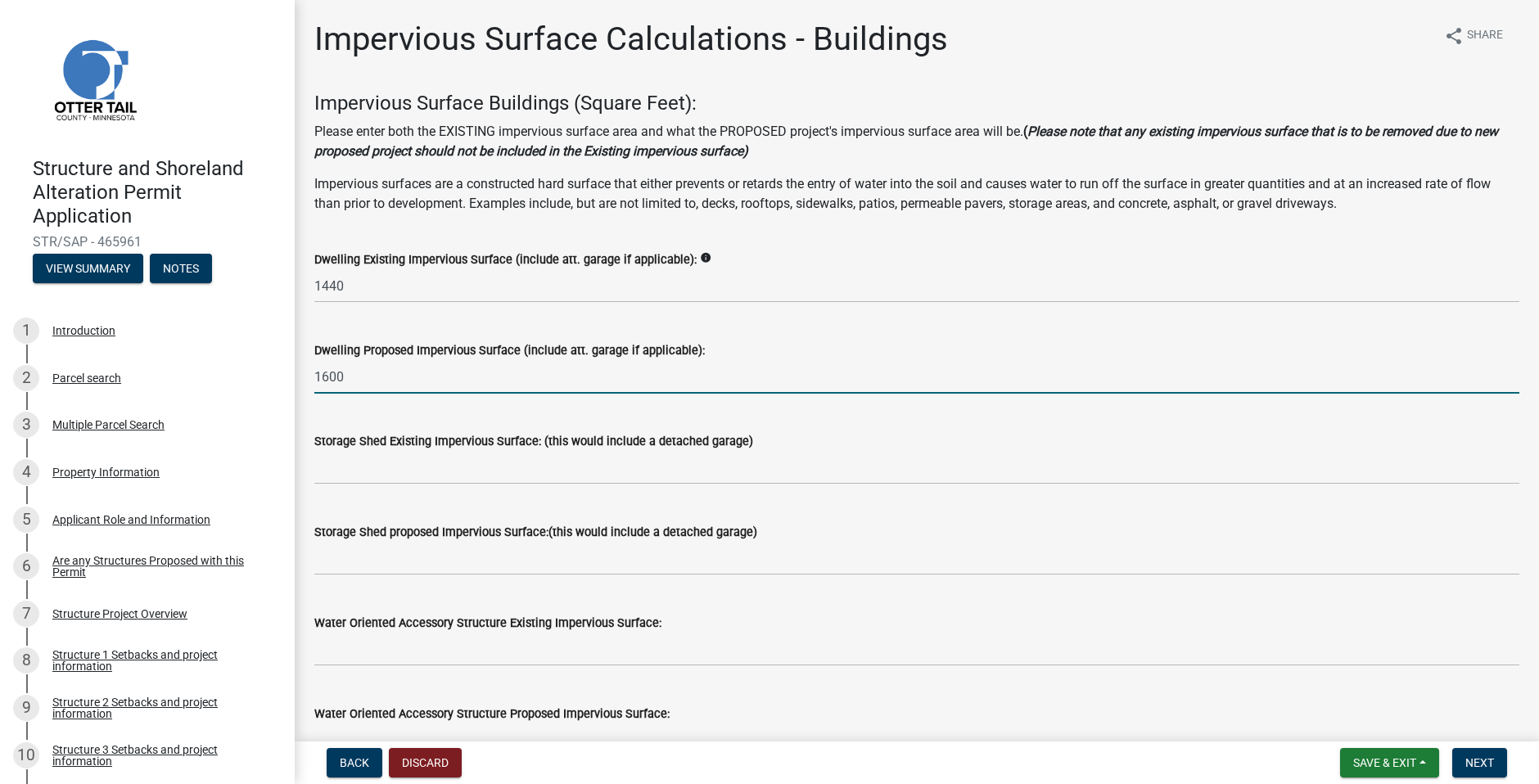
type input "1600"
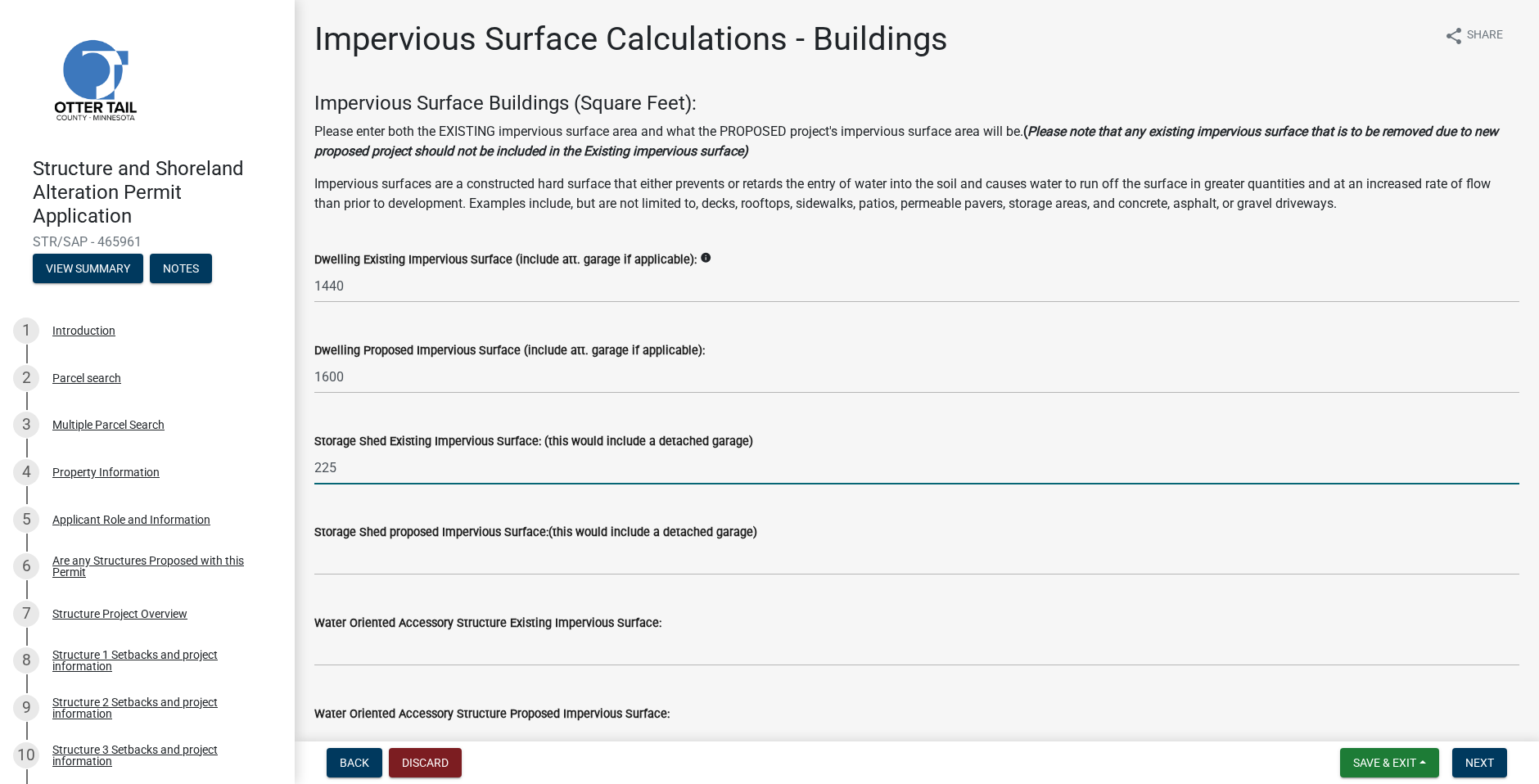
type input "225"
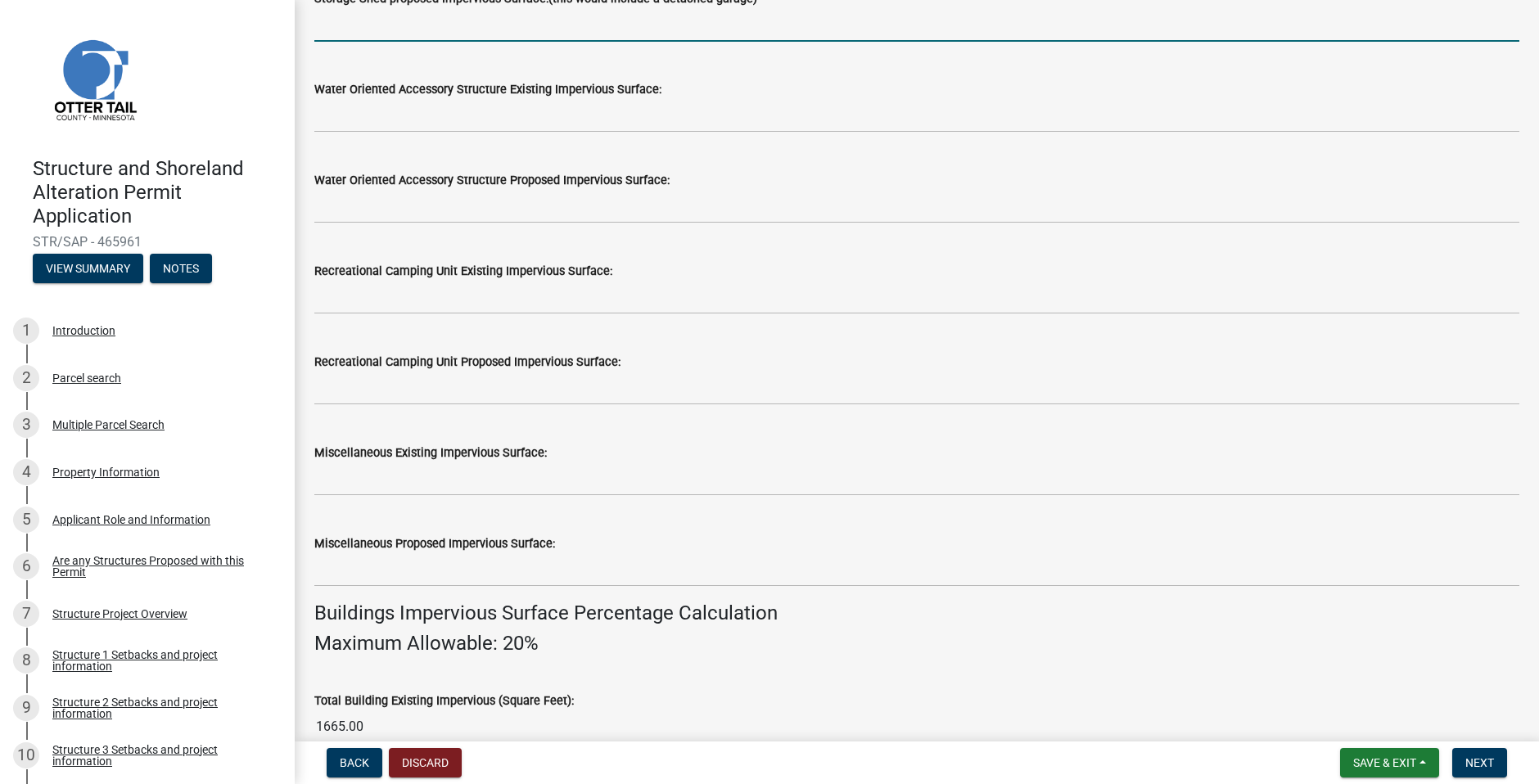
scroll to position [573, 0]
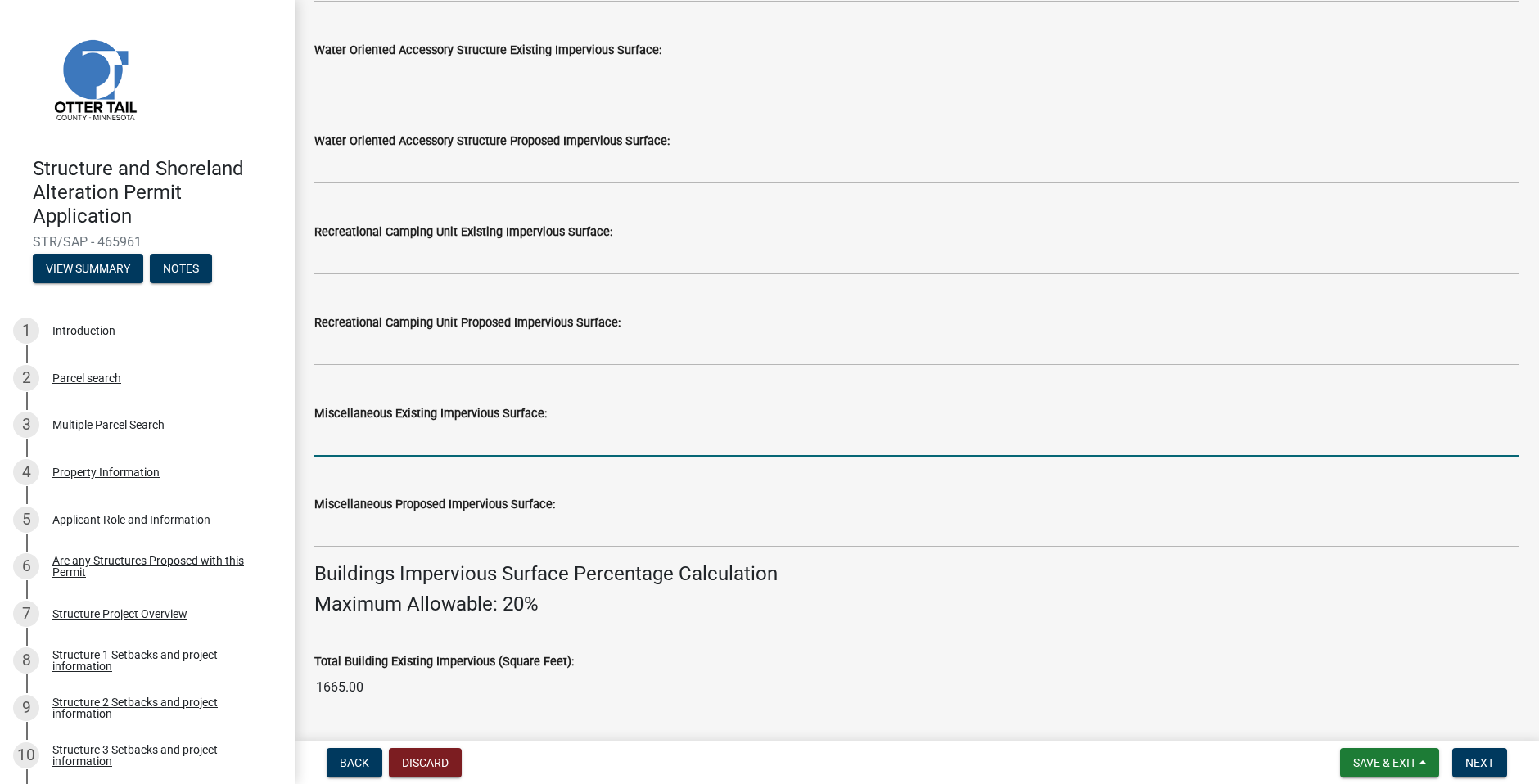
click at [330, 441] on input "text" at bounding box center [917, 440] width 1205 height 33
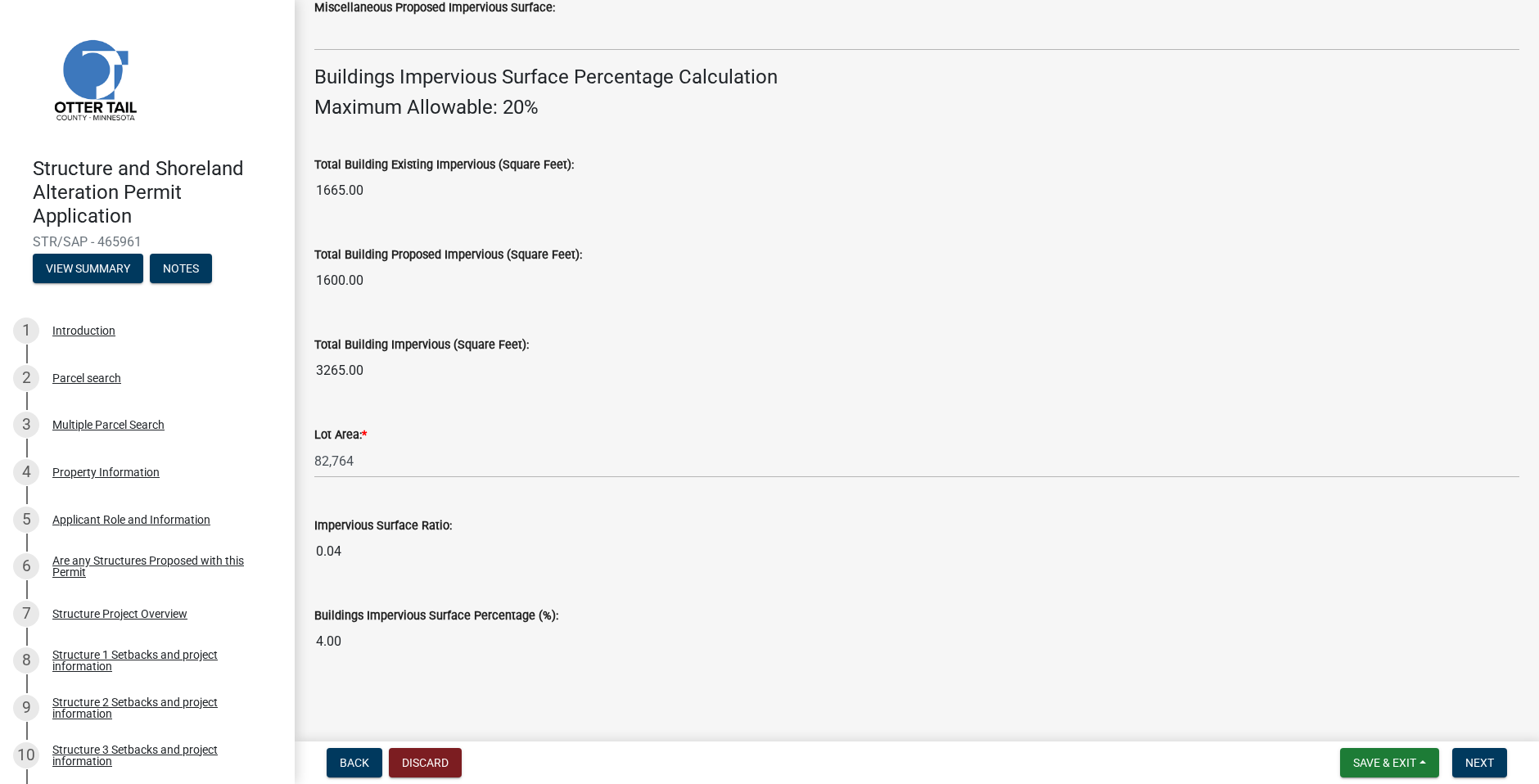
scroll to position [1072, 0]
type input "250"
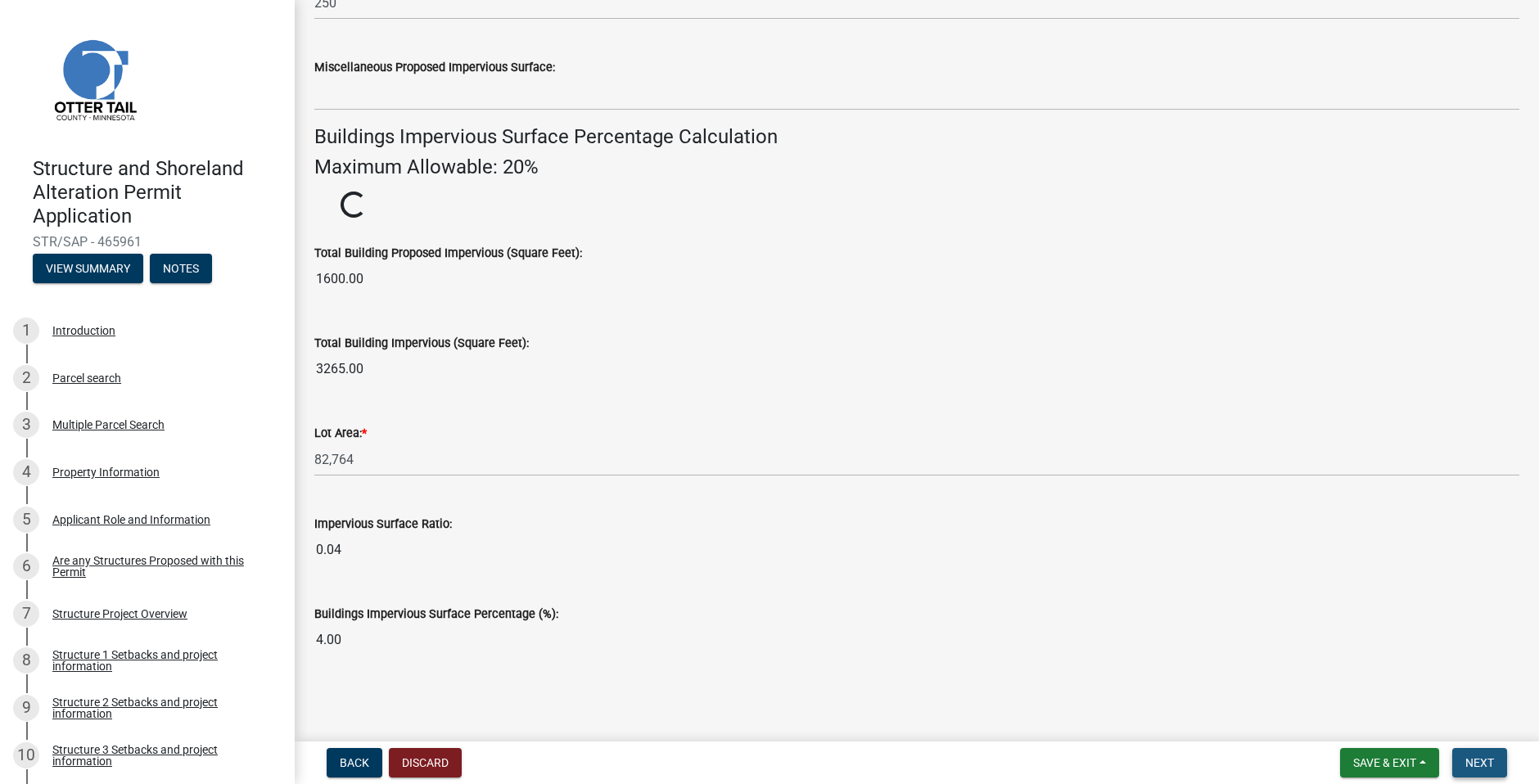
scroll to position [1010, 0]
click at [1477, 754] on button "Next" at bounding box center [1480, 762] width 55 height 29
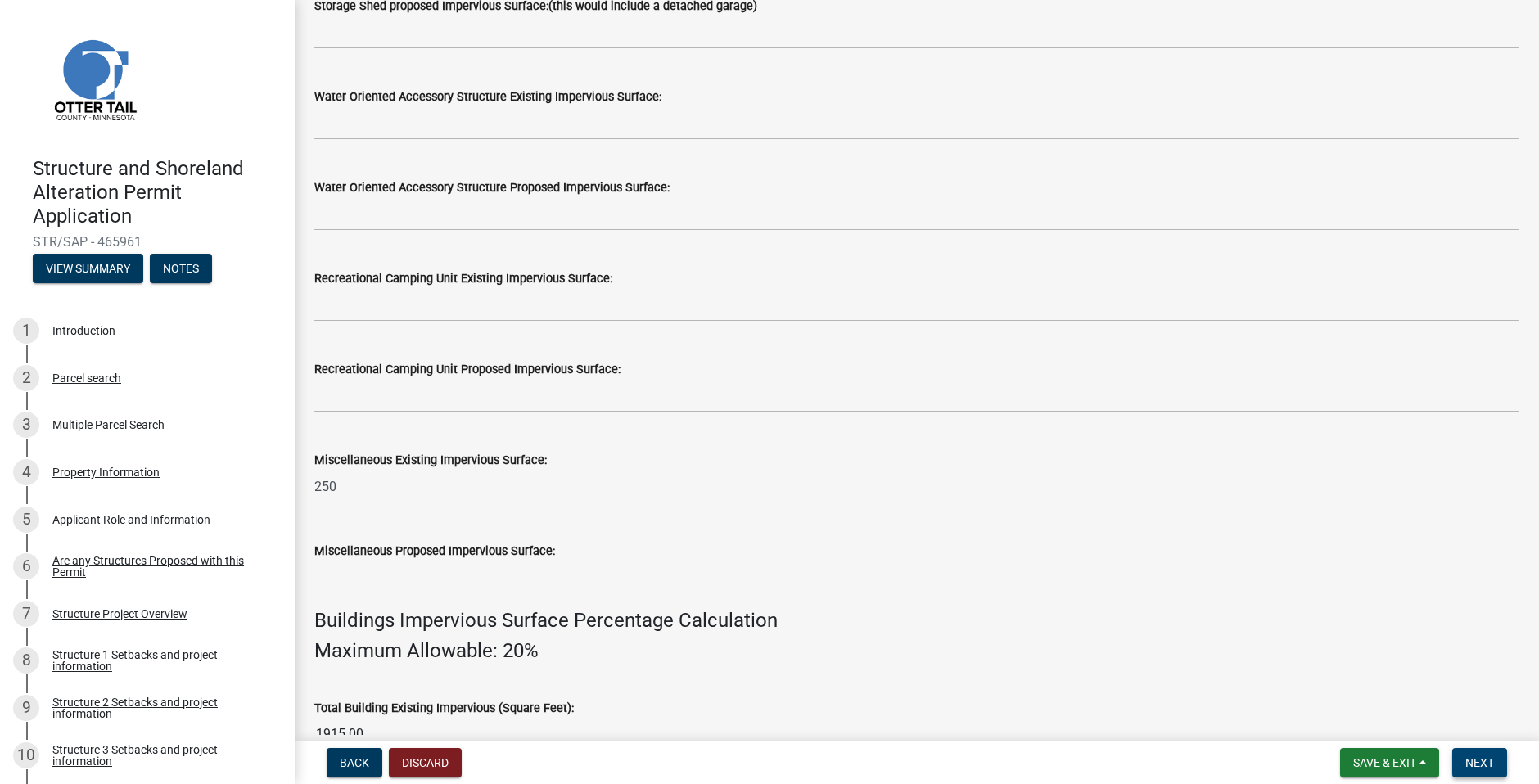
scroll to position [737, 0]
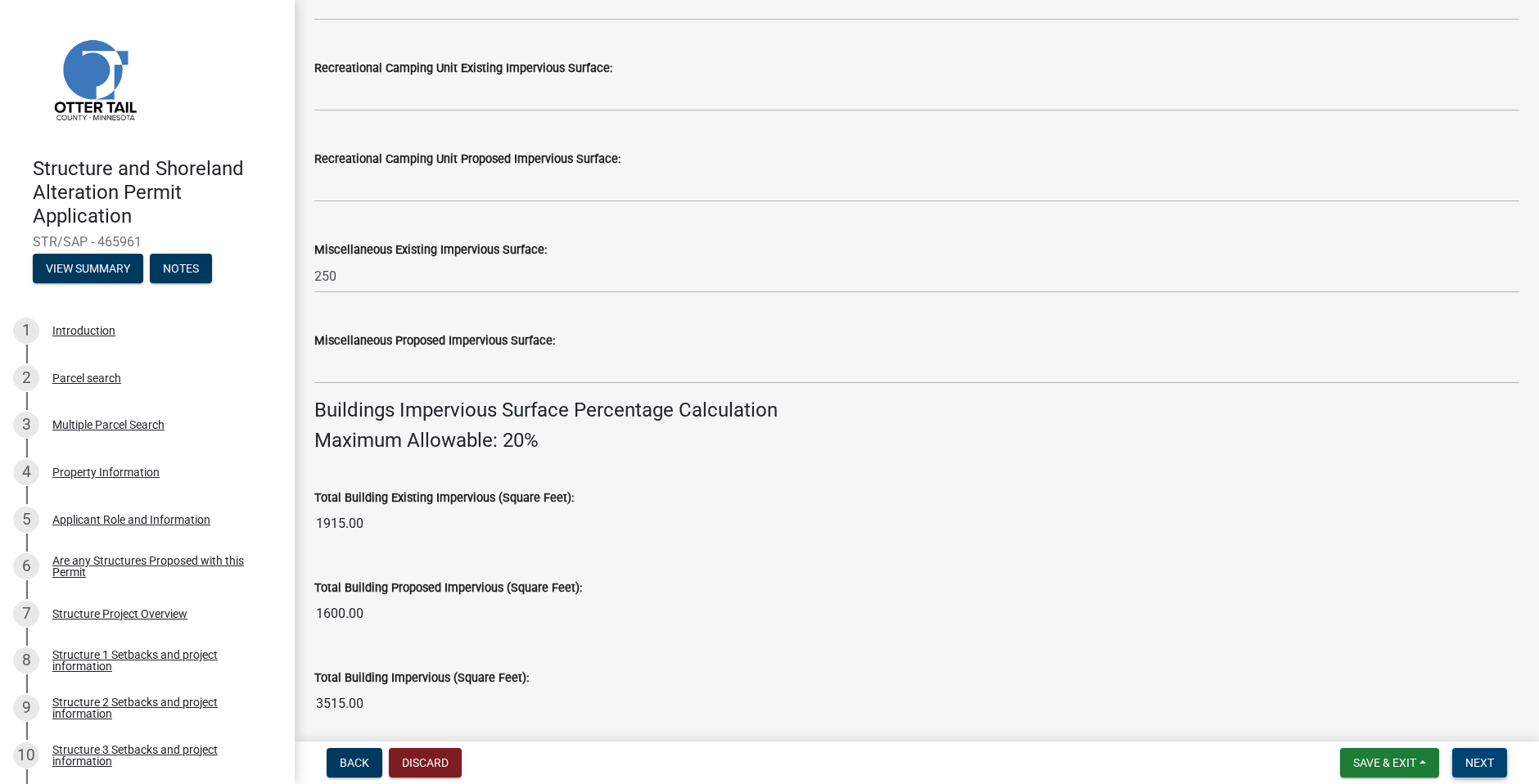
click at [1475, 759] on span "Next" at bounding box center [1480, 763] width 28 height 13
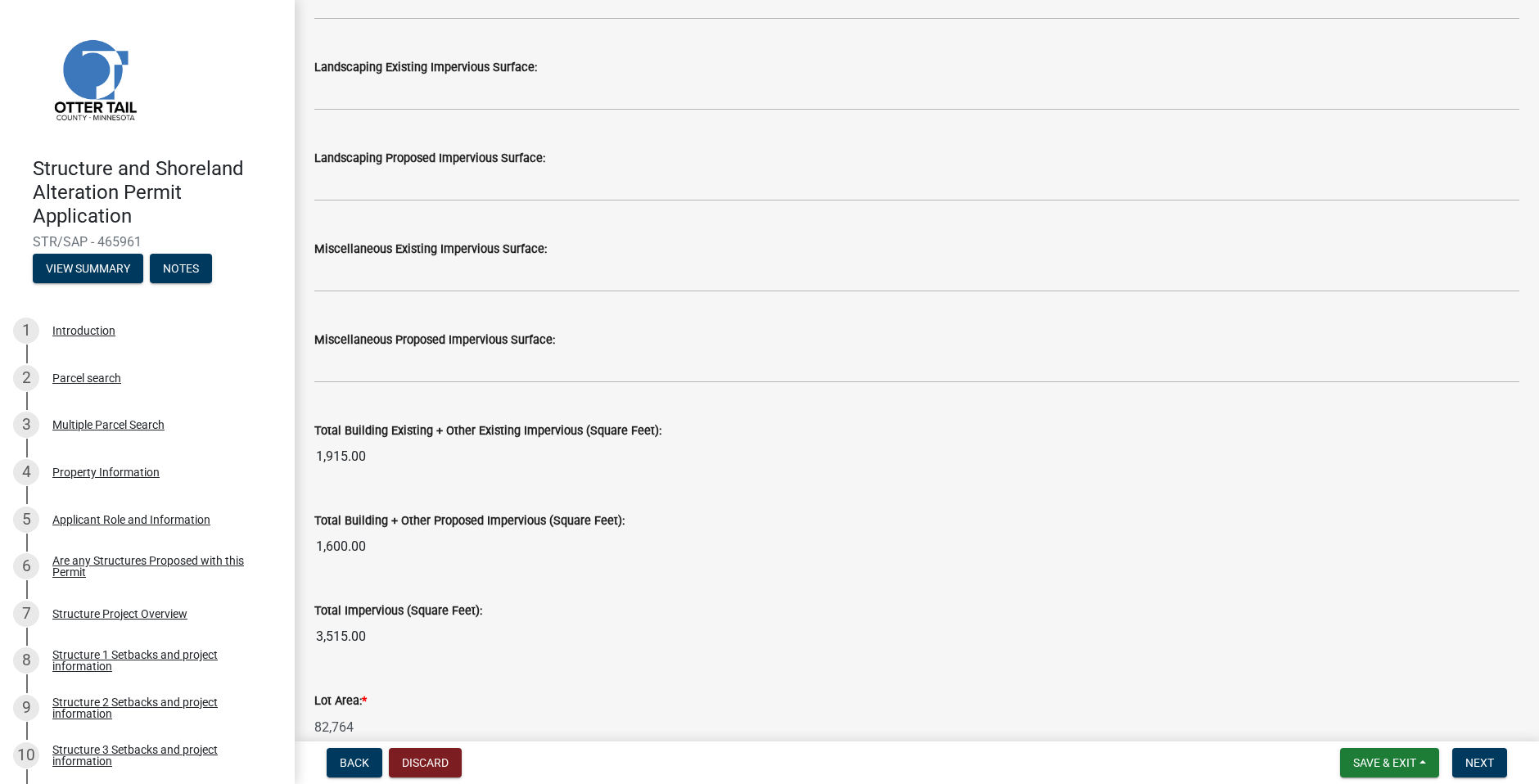
scroll to position [1719, 0]
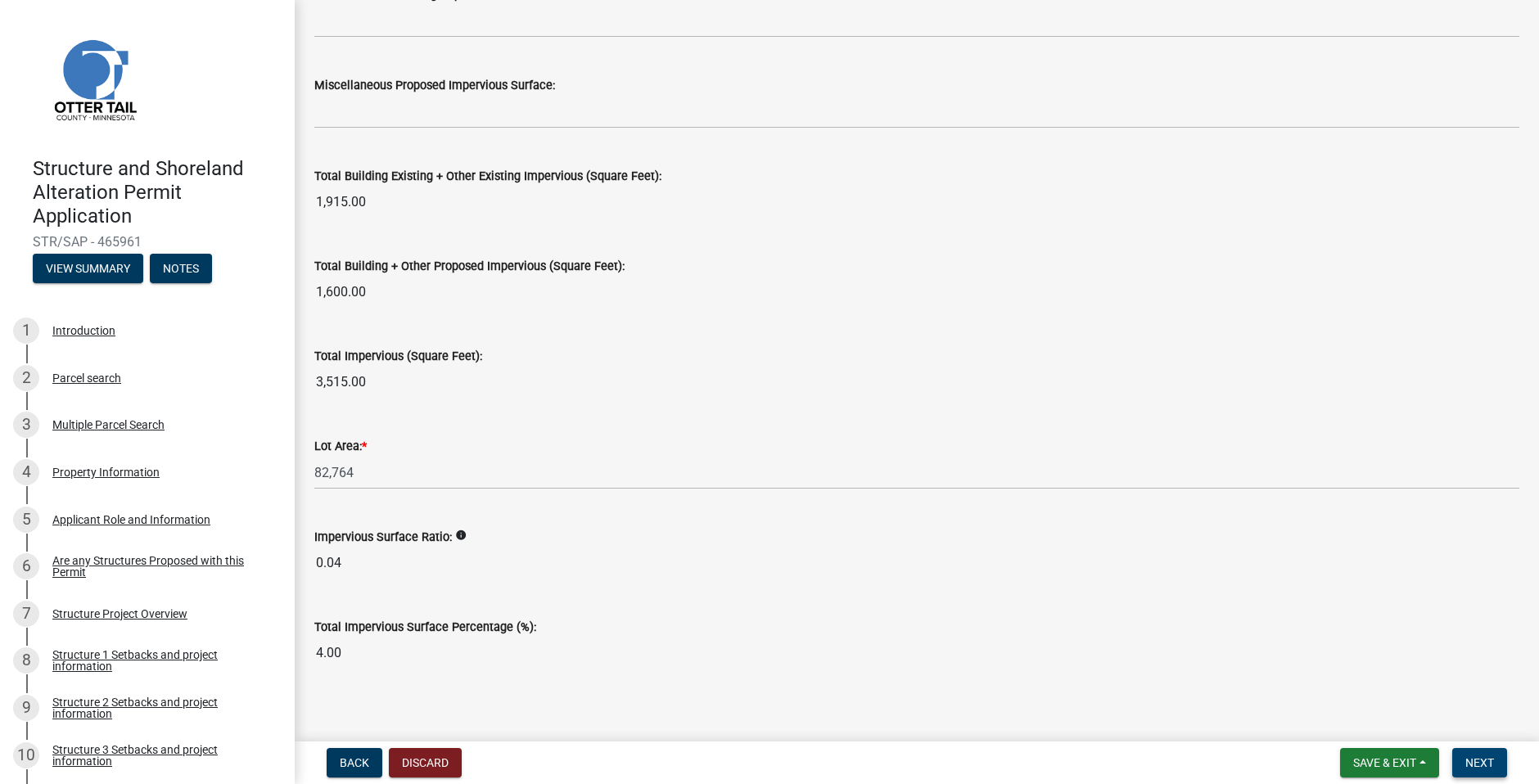
click at [1465, 764] on button "Next" at bounding box center [1480, 762] width 55 height 29
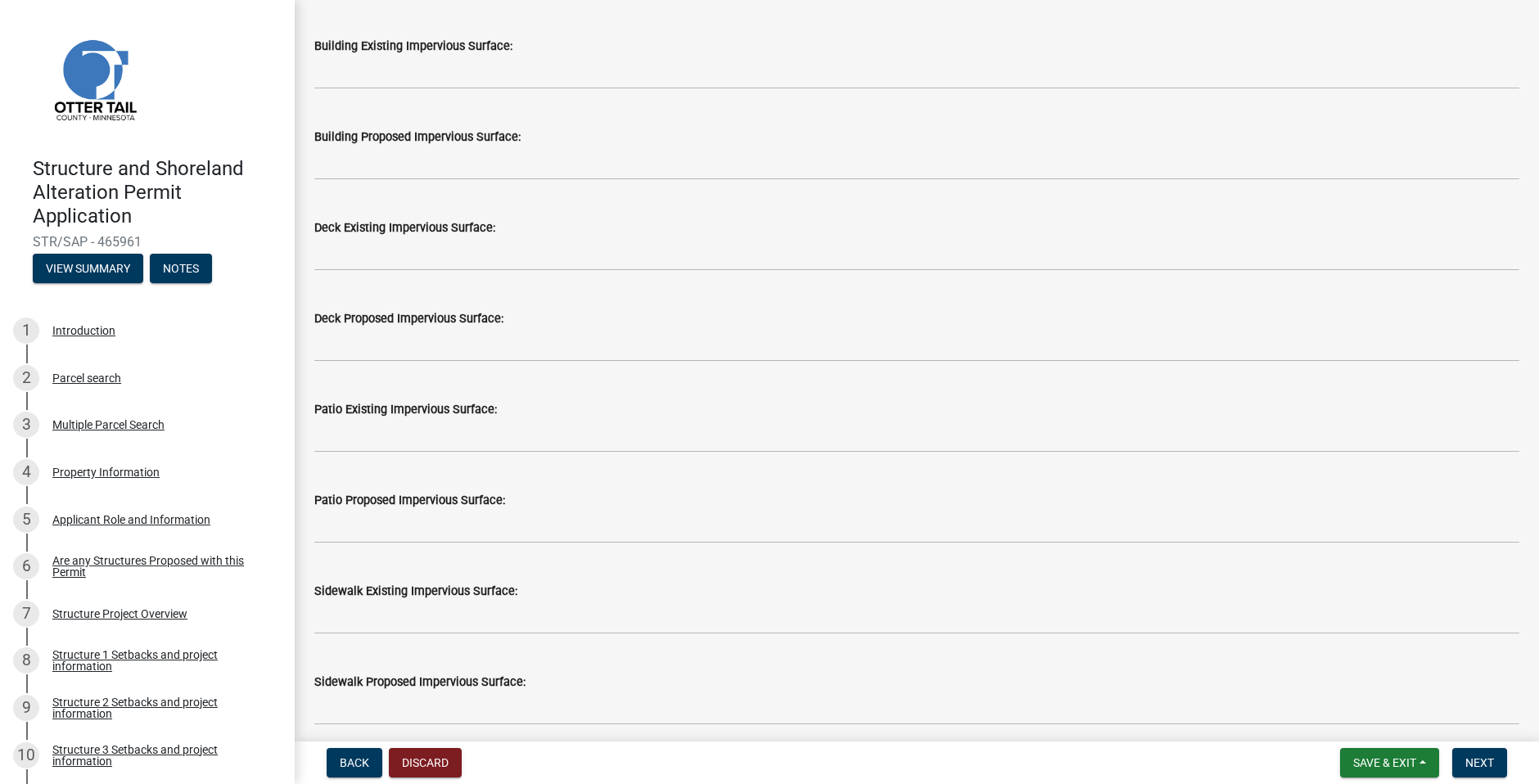
scroll to position [573, 0]
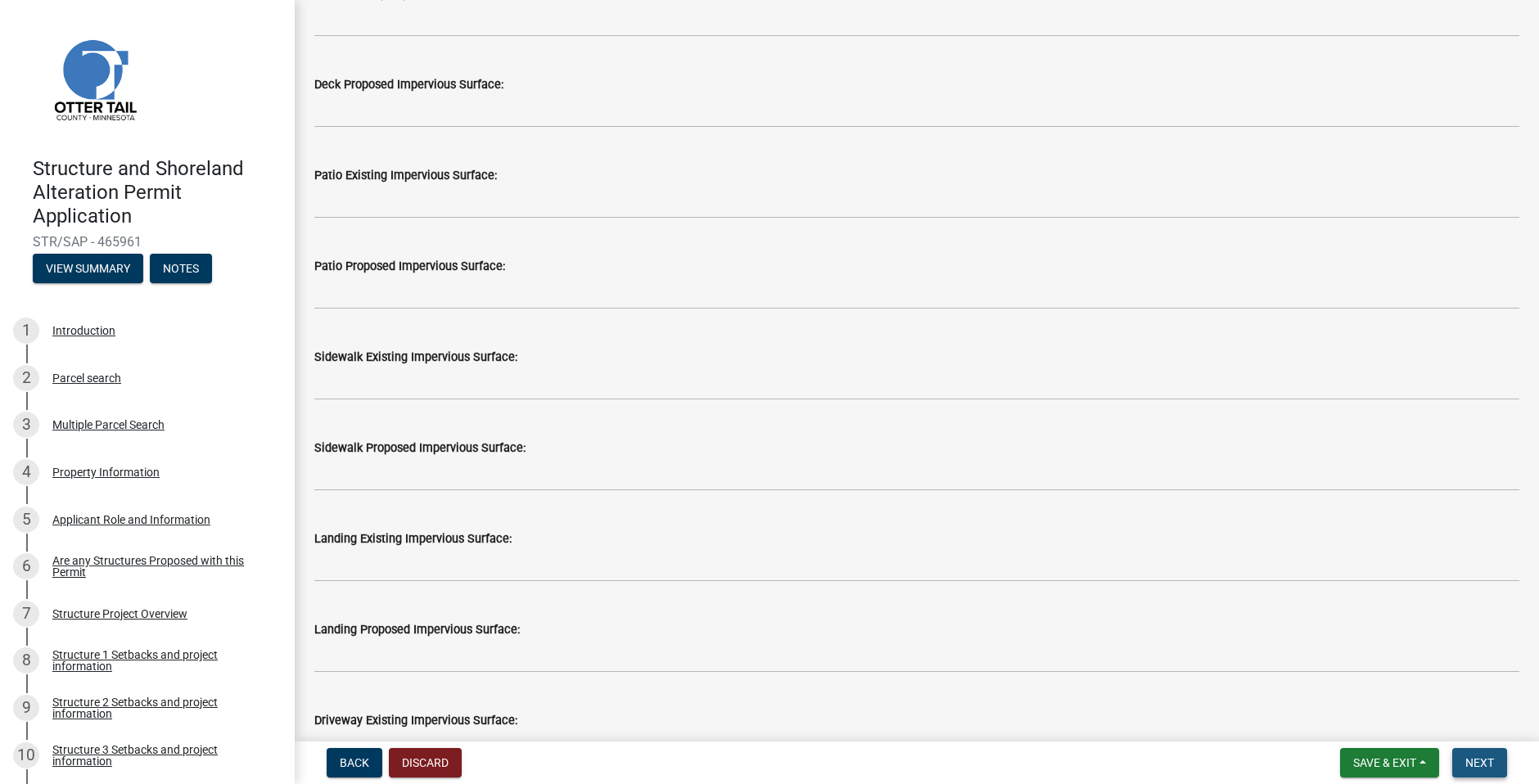
click at [1497, 764] on button "Next" at bounding box center [1480, 762] width 55 height 29
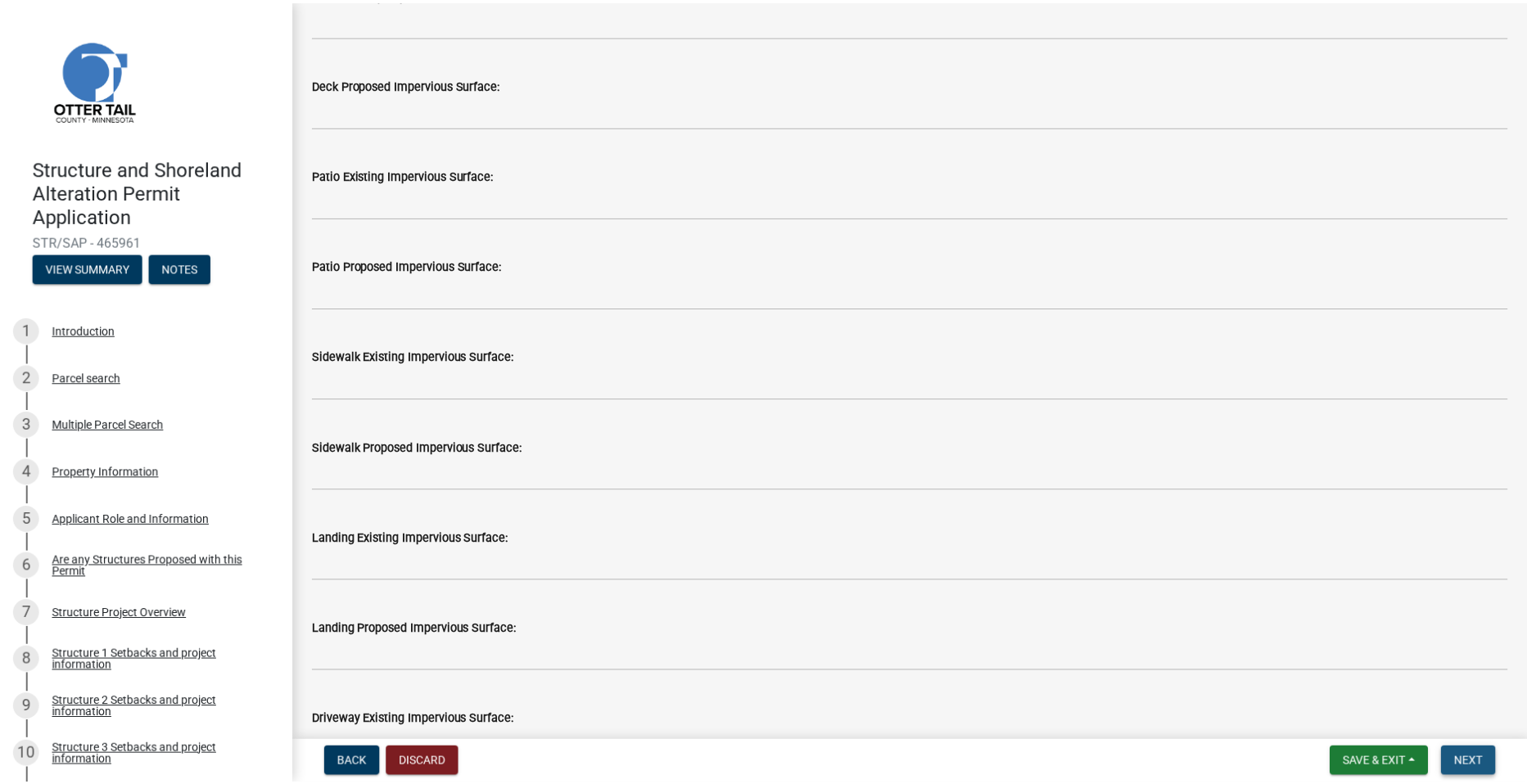
scroll to position [0, 0]
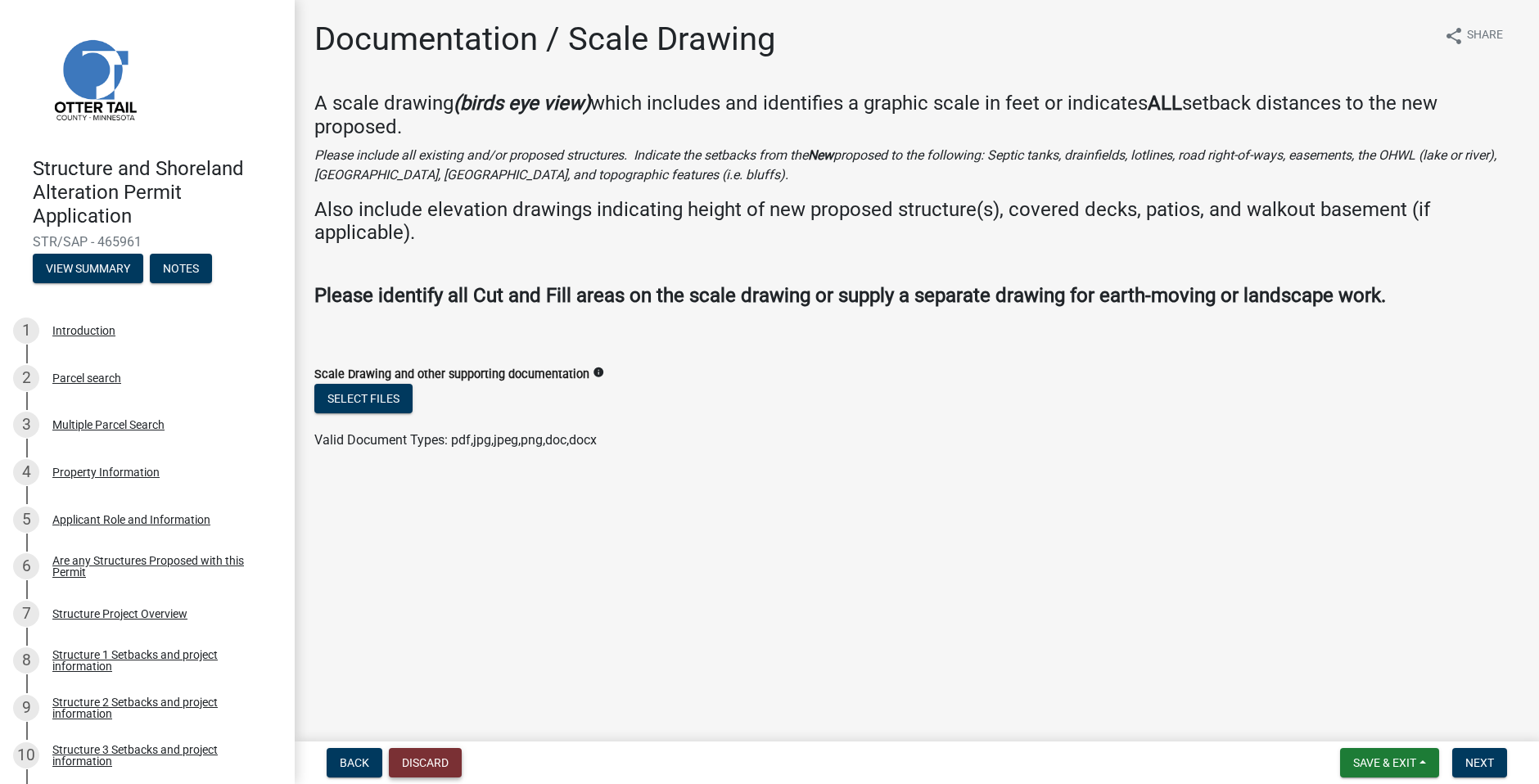
click at [420, 764] on button "Discard" at bounding box center [425, 762] width 73 height 29
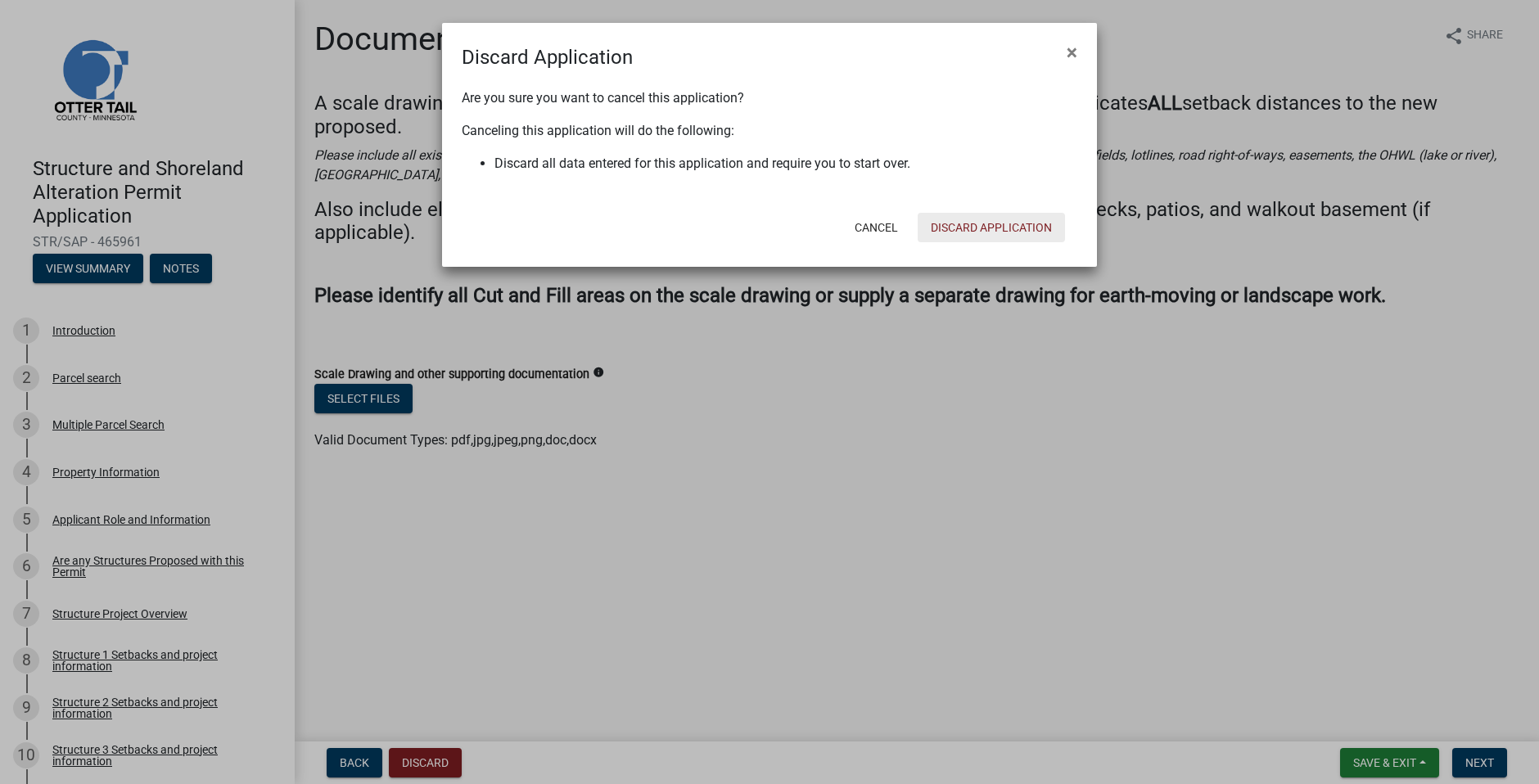
click at [961, 224] on button "Discard Application" at bounding box center [991, 227] width 147 height 29
